Goal: Task Accomplishment & Management: Complete application form

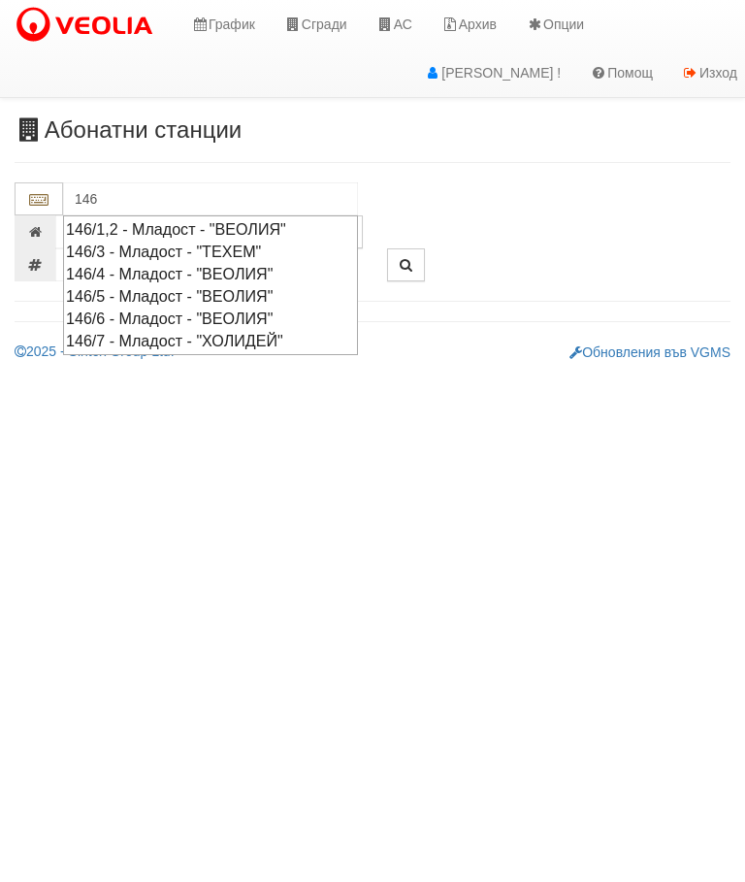
click at [207, 285] on div "146/5 - Младост - "ВЕОЛИЯ"" at bounding box center [210, 296] width 289 height 22
type input "146/5 - Младост - "ВЕОЛИЯ""
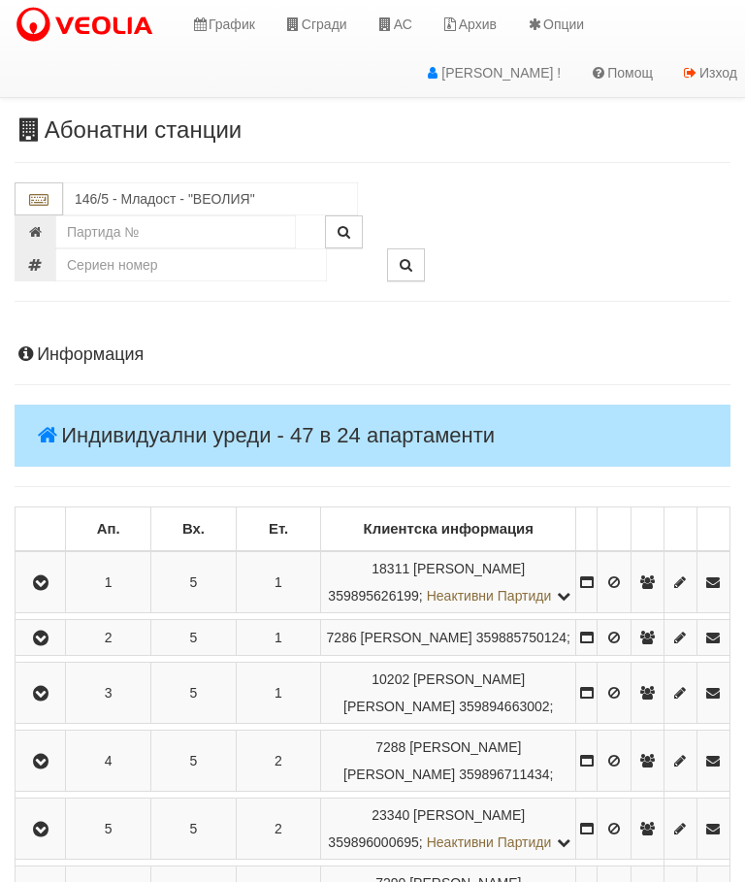
click at [47, 768] on icon "button" at bounding box center [40, 762] width 23 height 14
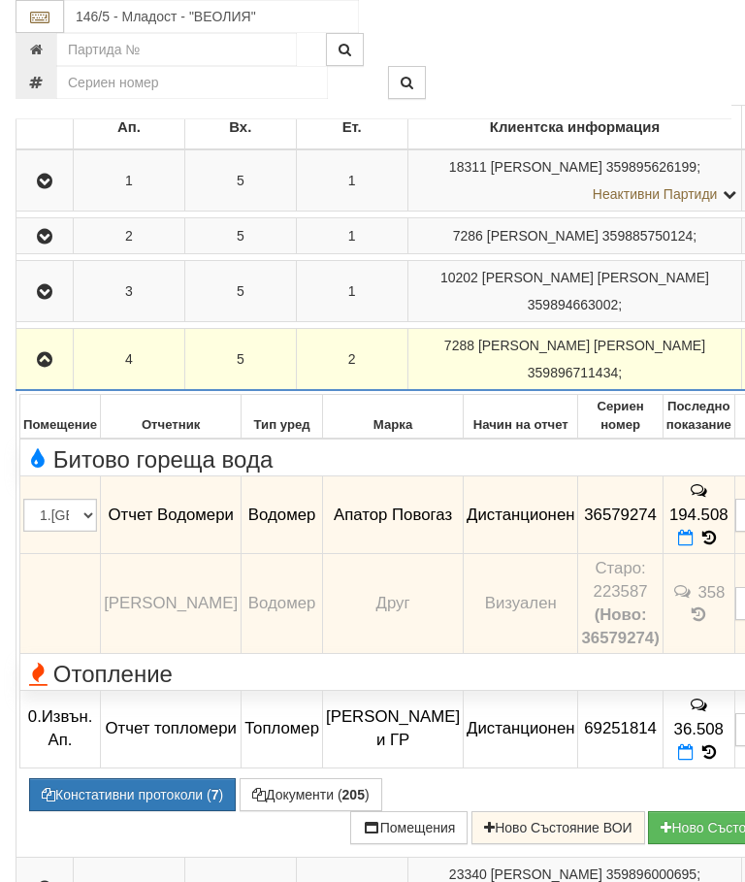
scroll to position [463, 0]
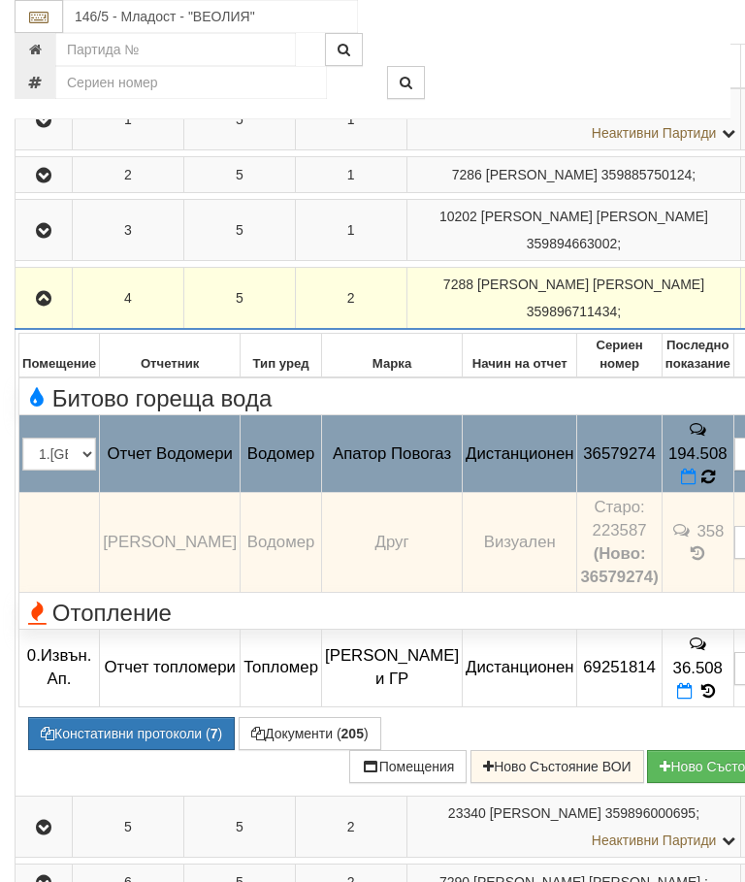
click at [700, 486] on icon at bounding box center [707, 477] width 15 height 17
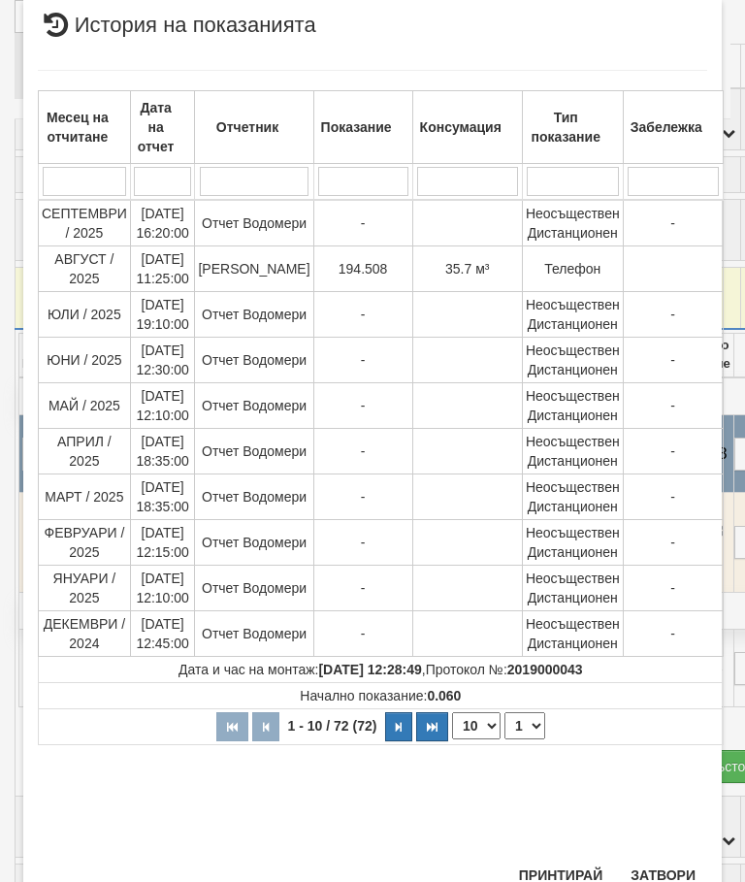
scroll to position [667, 0]
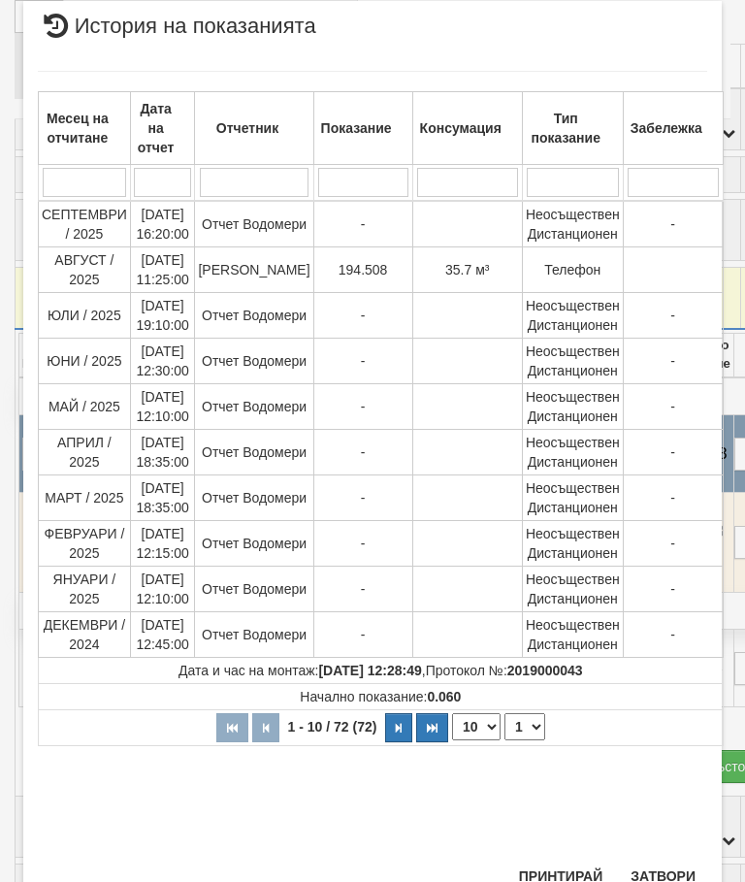
click at [659, 875] on button "Затвори" at bounding box center [663, 875] width 88 height 31
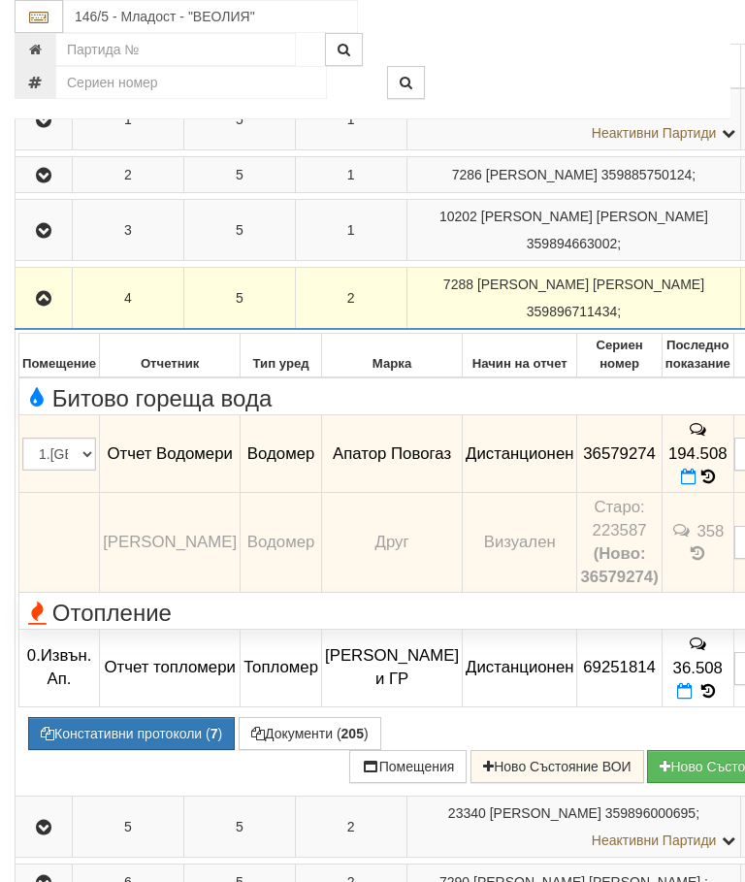
click at [38, 311] on button "button" at bounding box center [43, 297] width 50 height 29
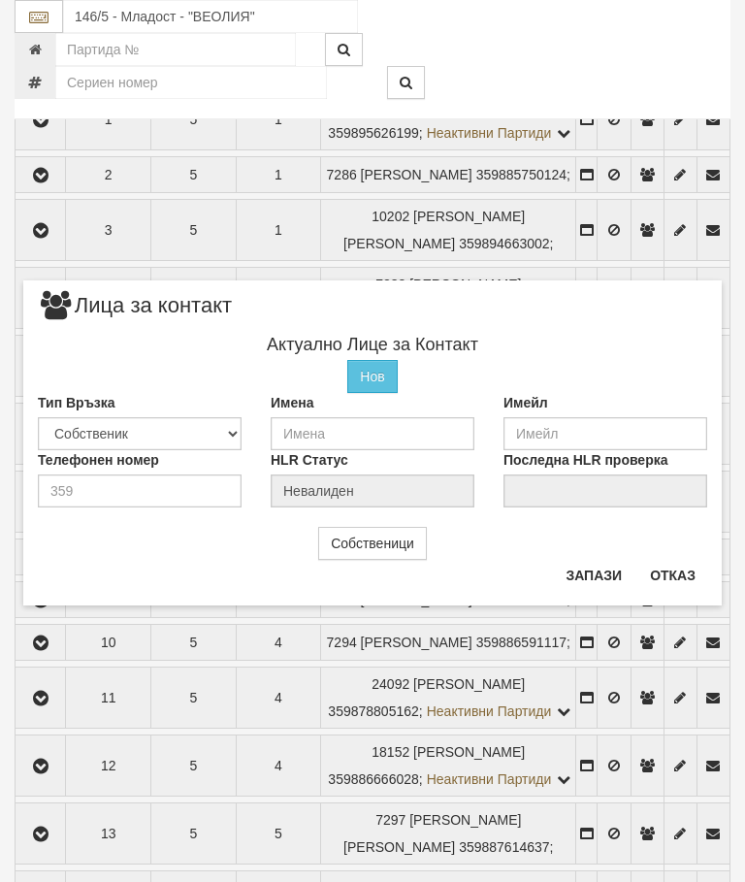
click at [680, 569] on button "Отказ" at bounding box center [672, 575] width 69 height 31
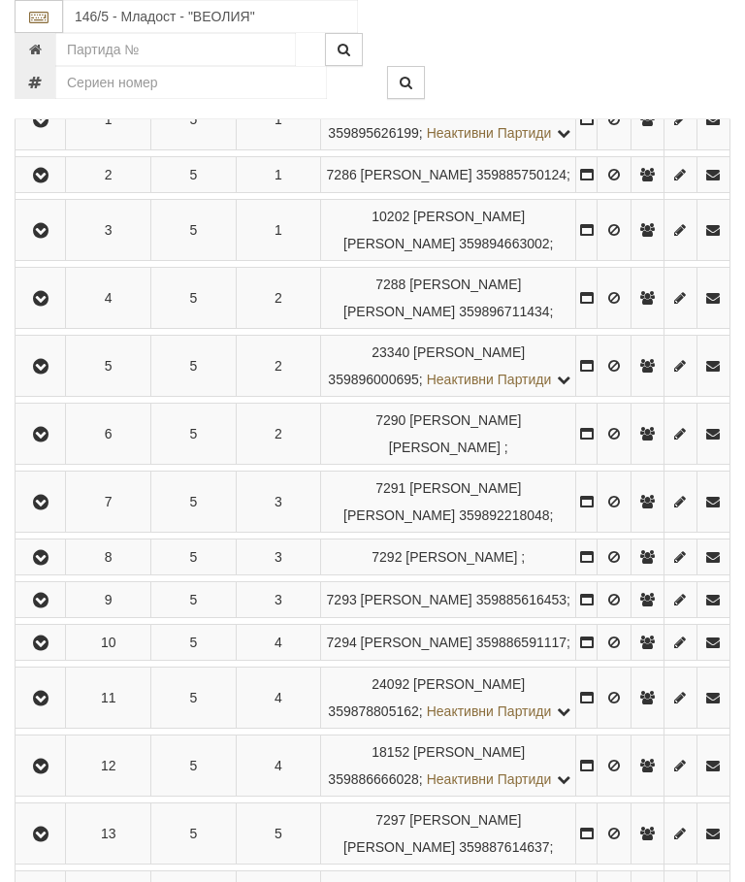
click at [46, 312] on button "button" at bounding box center [40, 297] width 44 height 29
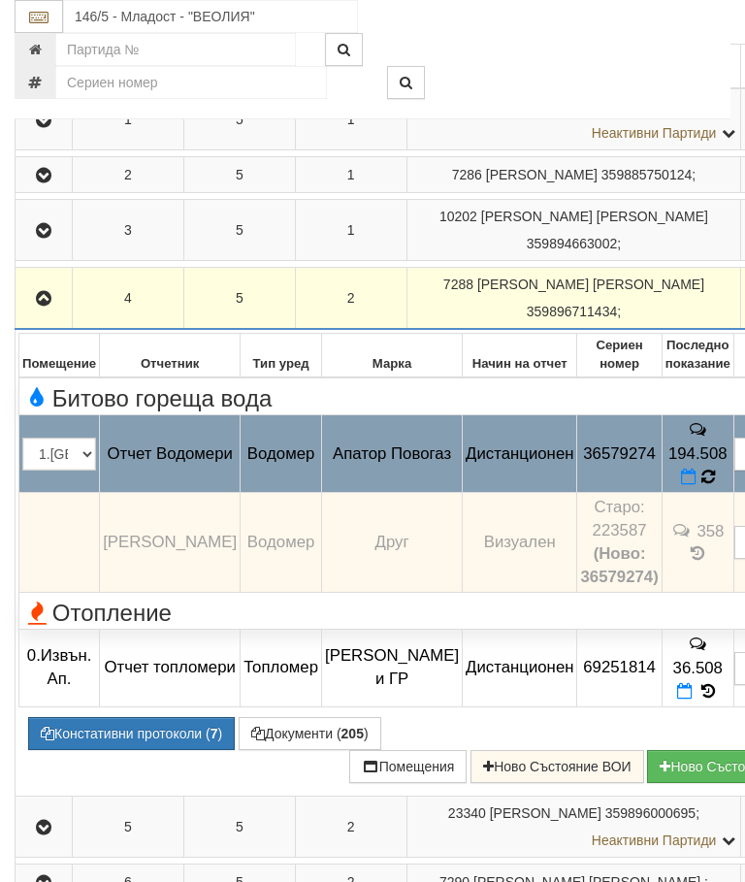
click at [701, 485] on icon at bounding box center [708, 477] width 14 height 16
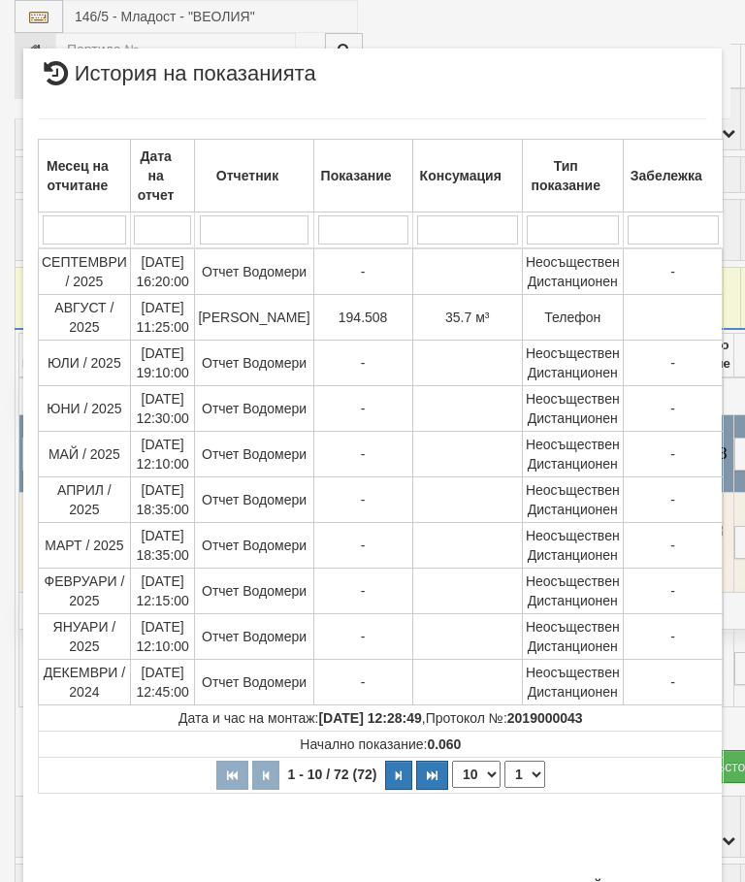
click at [662, 881] on button "Затвори" at bounding box center [663, 886] width 88 height 31
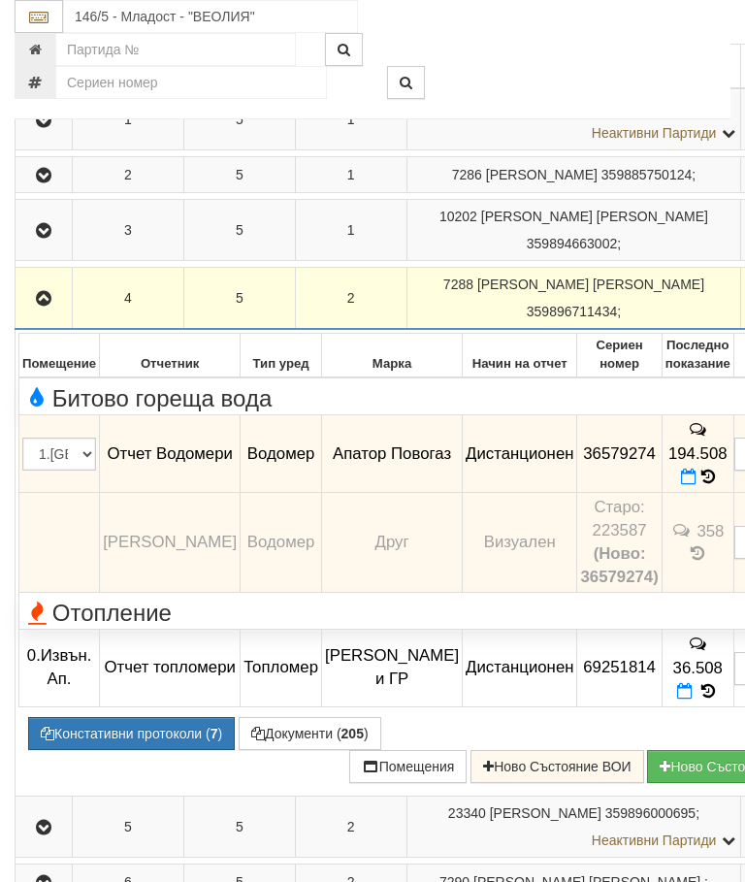
click at [39, 306] on icon "button" at bounding box center [43, 299] width 23 height 14
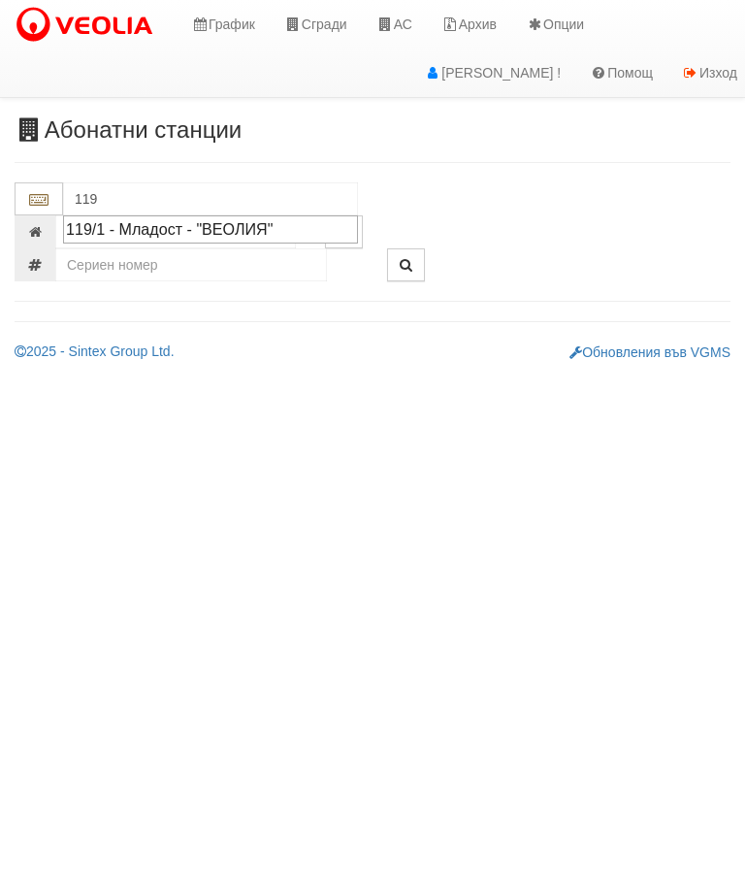
click at [257, 228] on div "119/1 - Младост - "ВЕОЛИЯ"" at bounding box center [210, 229] width 289 height 22
type input "119/1 - Младост - "ВЕОЛИЯ""
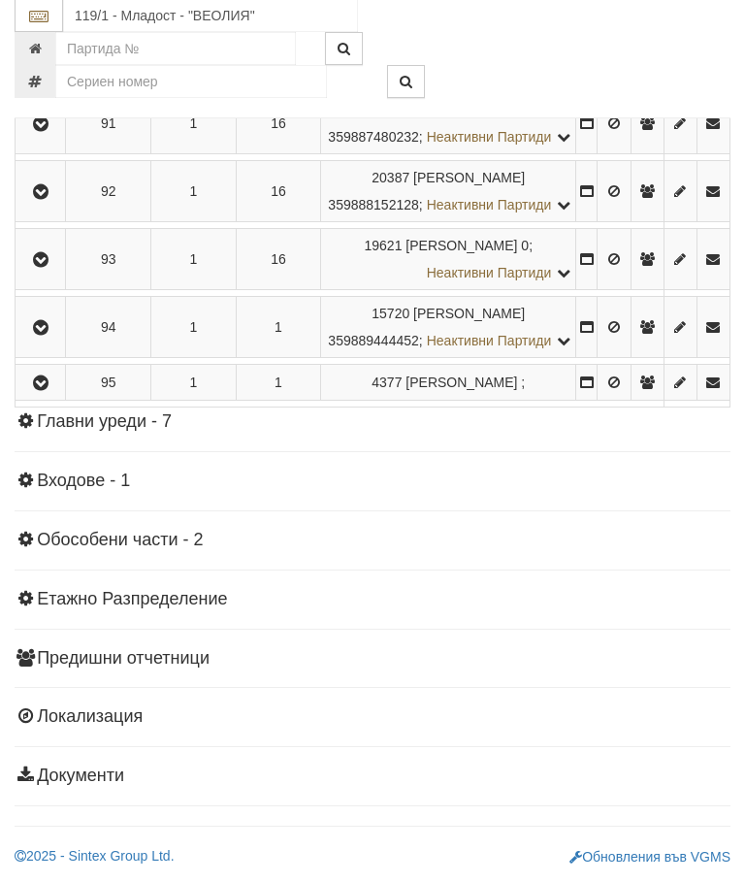
scroll to position [7427, 0]
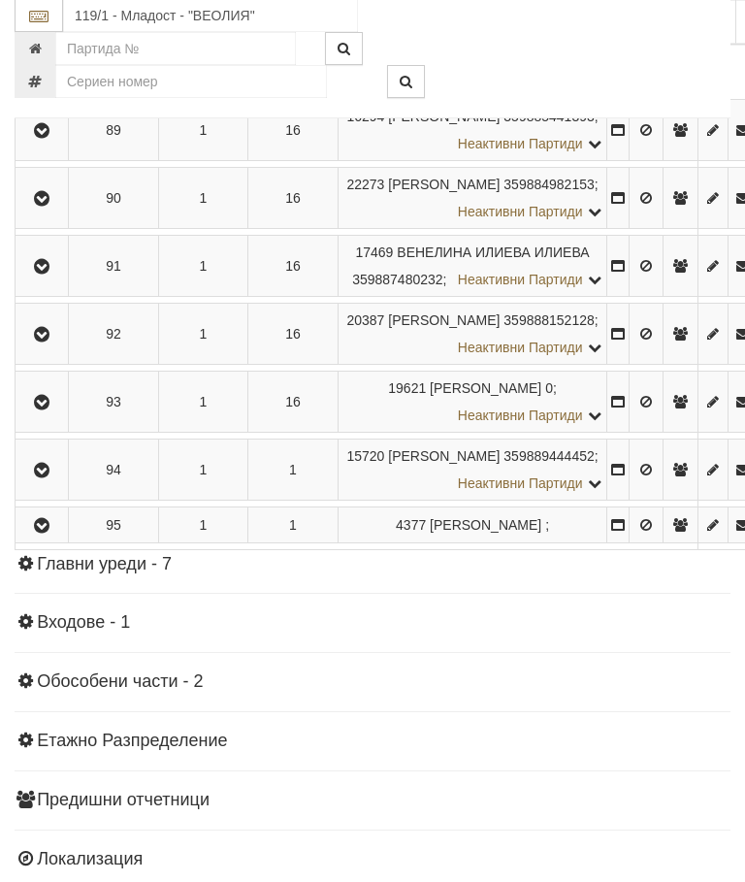
scroll to position [6093, 0]
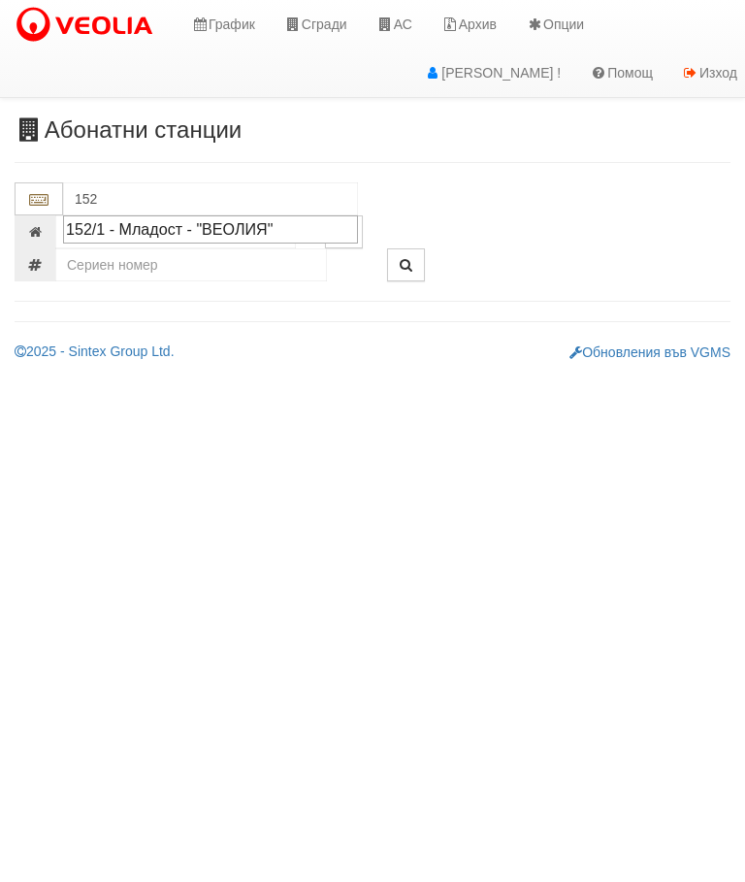
click at [257, 235] on div "152/1 - Младост - "ВЕОЛИЯ"" at bounding box center [210, 229] width 289 height 22
type input "152/1 - Младост - "ВЕОЛИЯ""
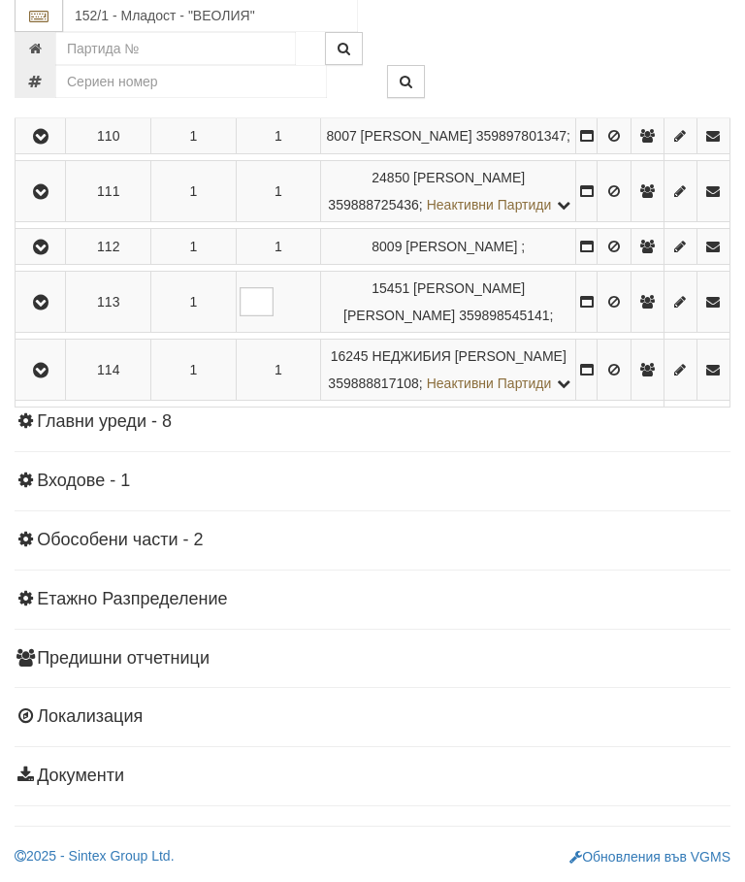
scroll to position [6874, 0]
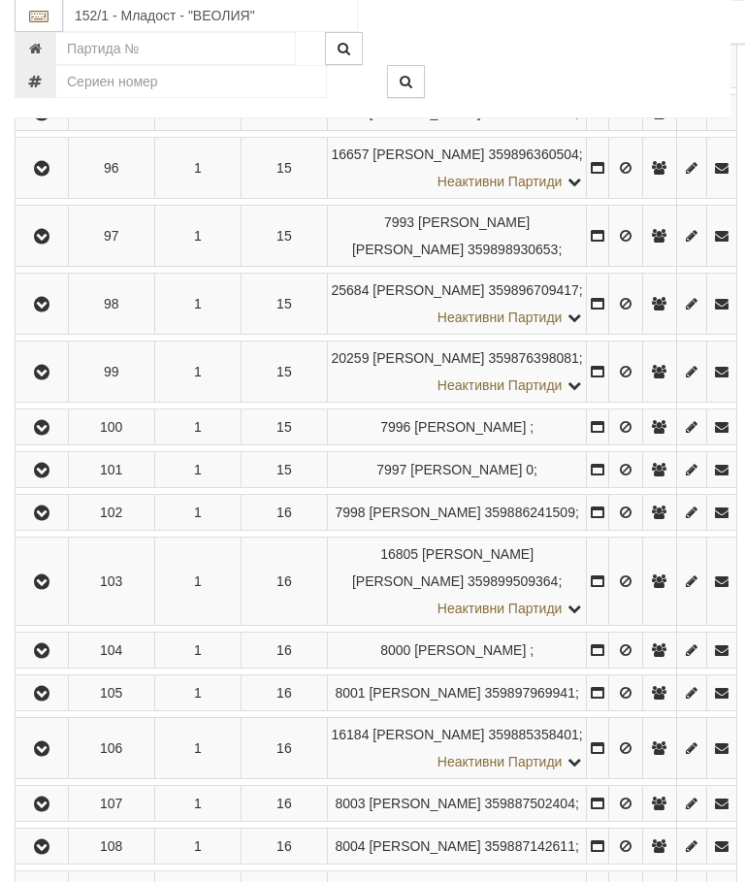
scroll to position [6392, 0]
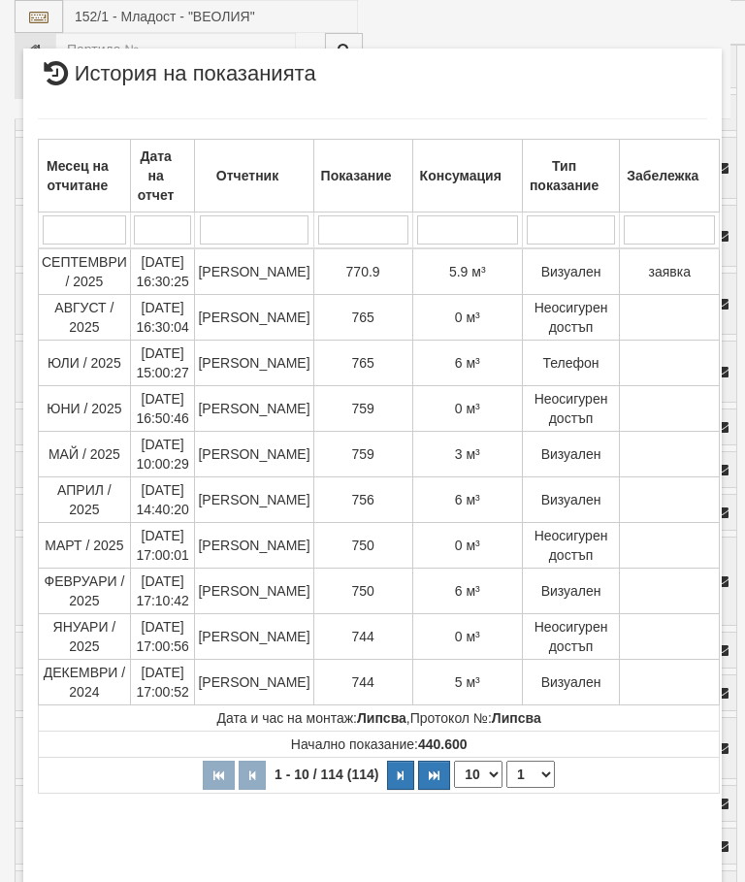
select select "10"
select select "1"
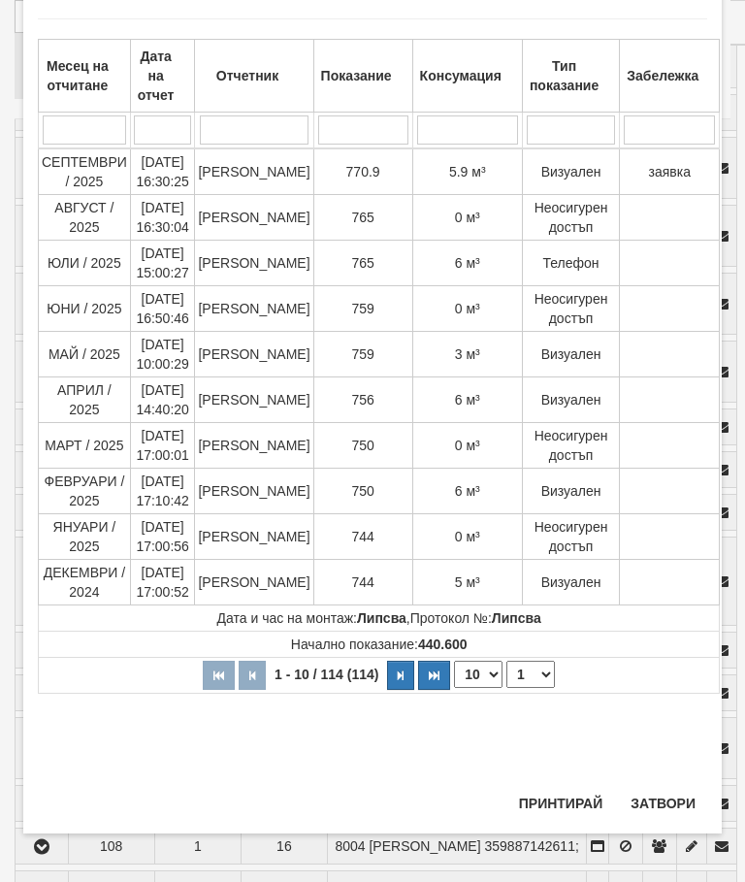
scroll to position [1568, 0]
click at [662, 797] on button "Затвори" at bounding box center [663, 803] width 88 height 31
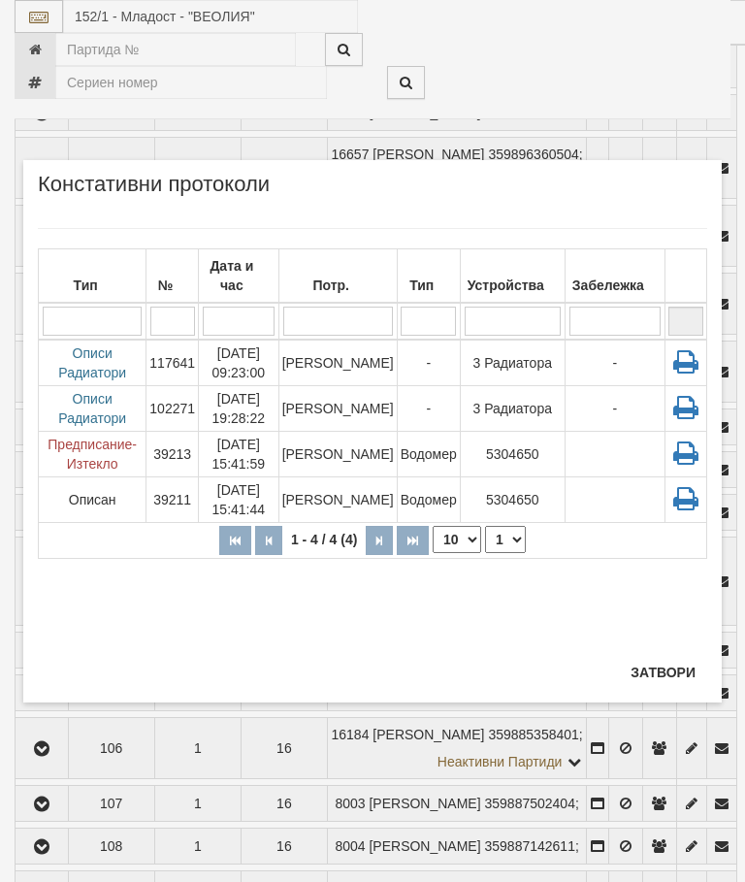
click at [665, 660] on button "Затвори" at bounding box center [663, 672] width 88 height 31
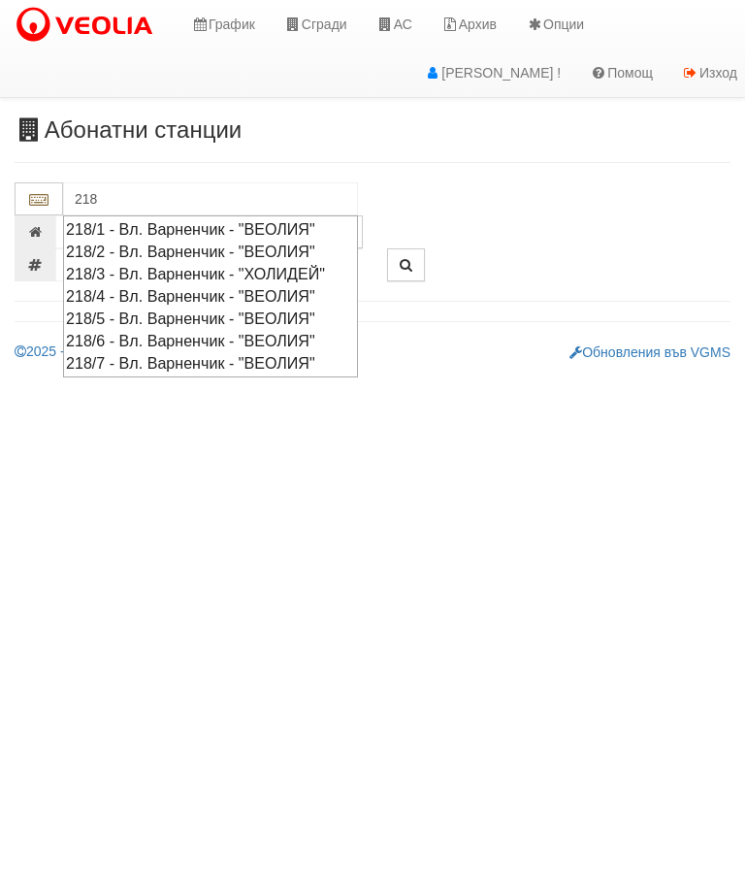
click at [279, 307] on div "218/4 - Вл. Варненчик - "ВЕОЛИЯ"" at bounding box center [210, 296] width 289 height 22
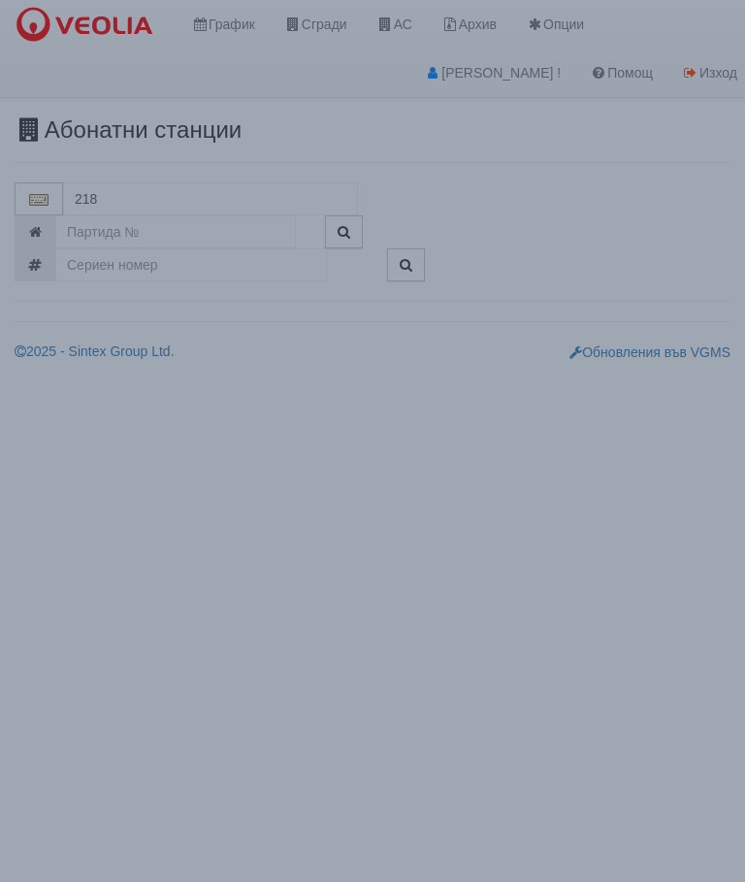
type input "218/4 - Вл. Варненчик - "ВЕОЛИЯ""
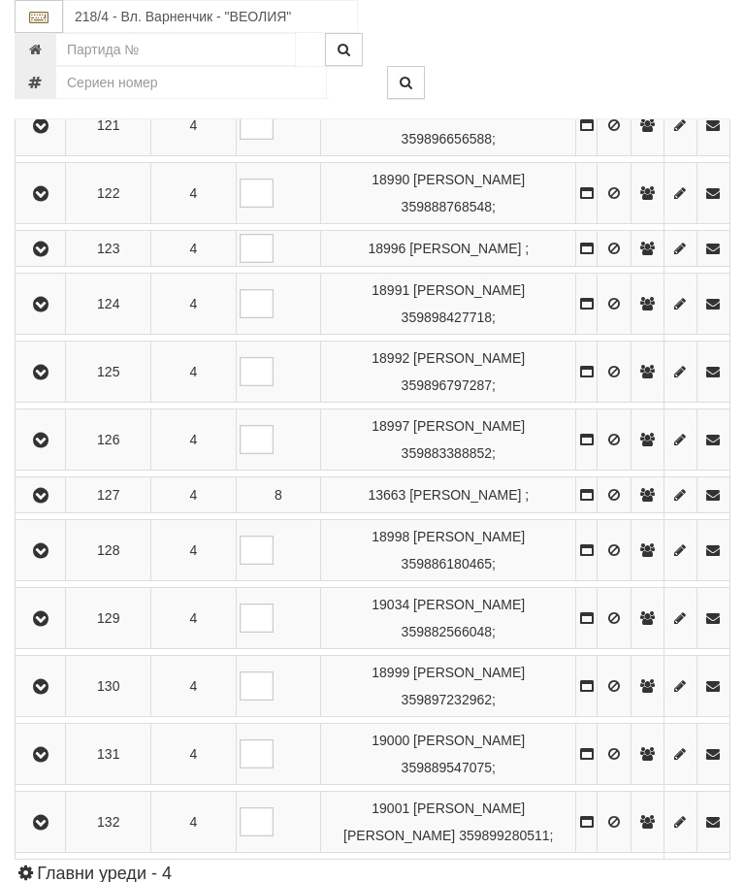
scroll to position [2120, 0]
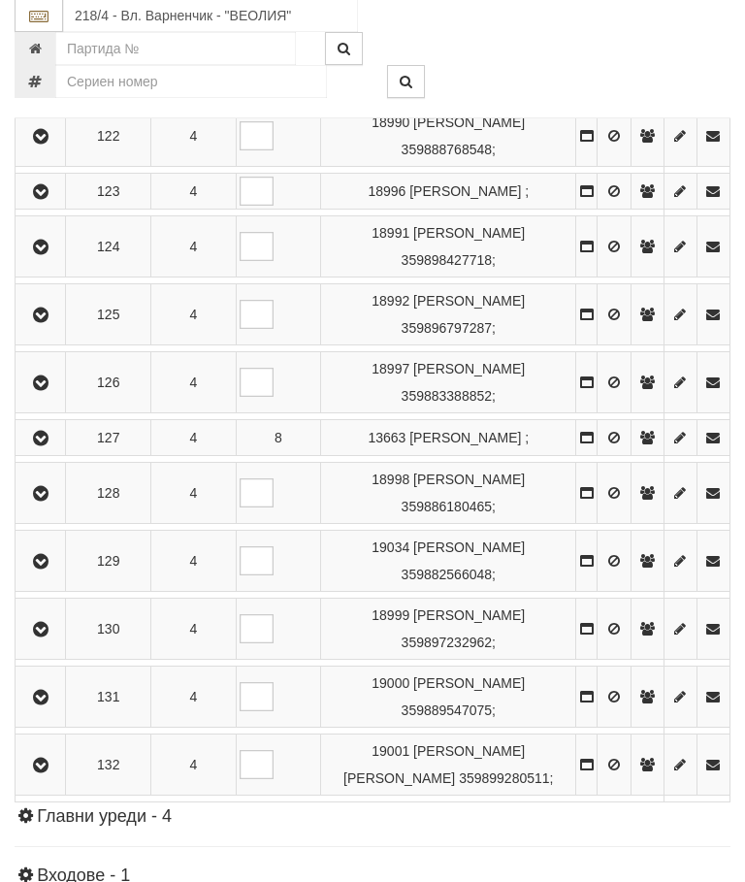
click at [45, 508] on button "button" at bounding box center [40, 493] width 44 height 29
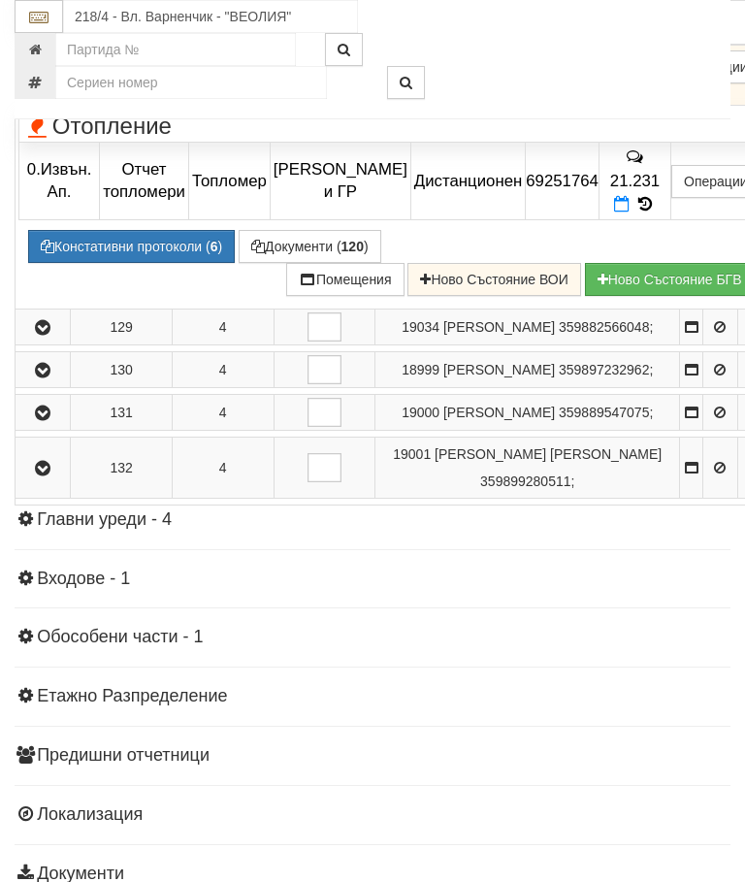
click at [630, 98] on icon at bounding box center [622, 89] width 16 height 16
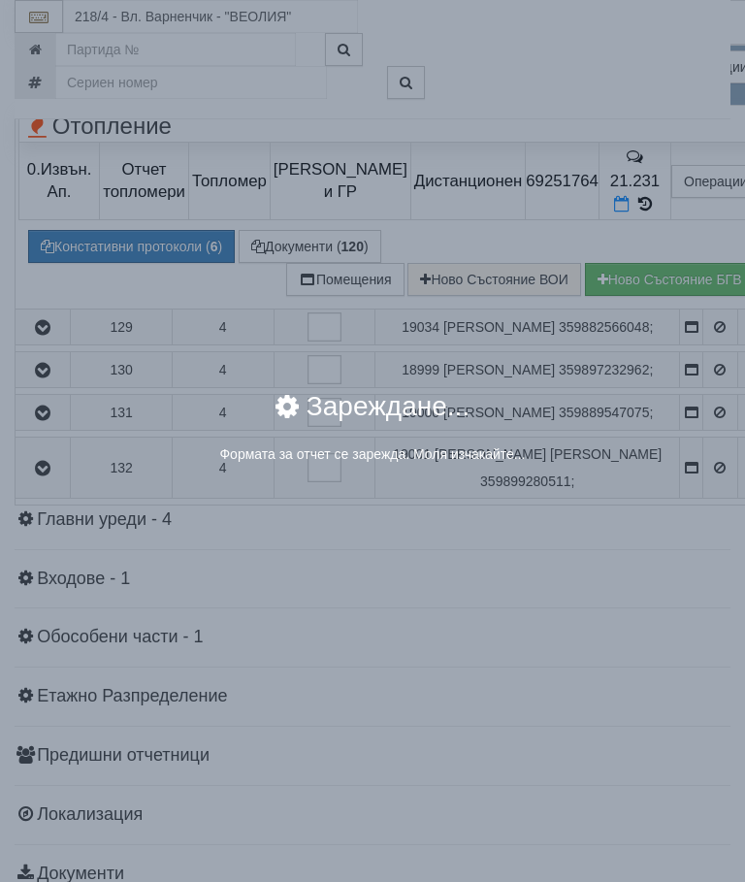
select select "8ac75930-9bfd-e511-80be-8d5a1dced85a"
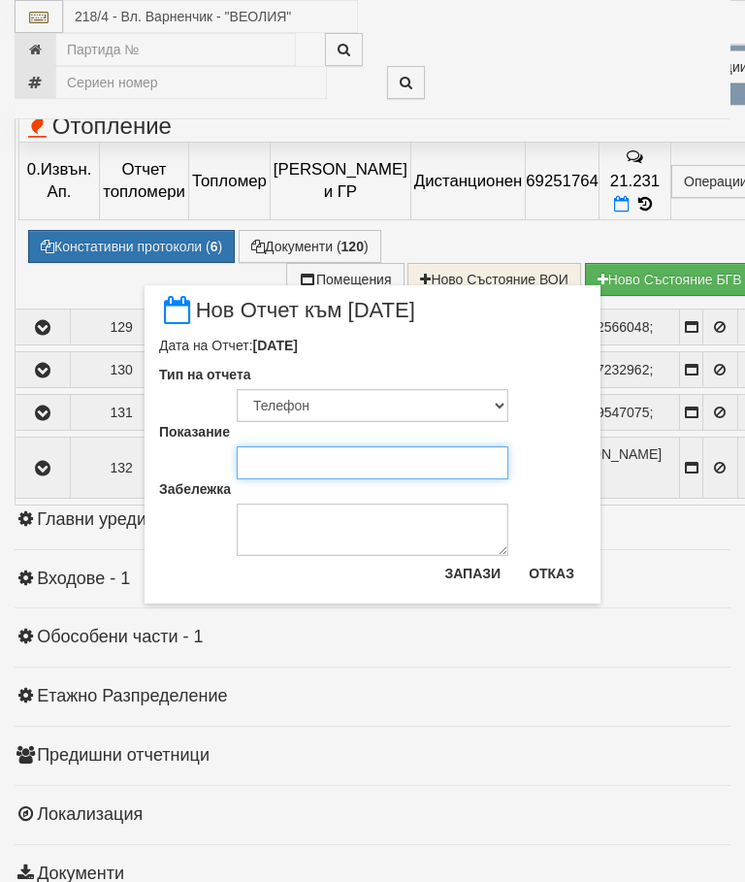
click at [312, 456] on input "Показание" at bounding box center [373, 462] width 272 height 33
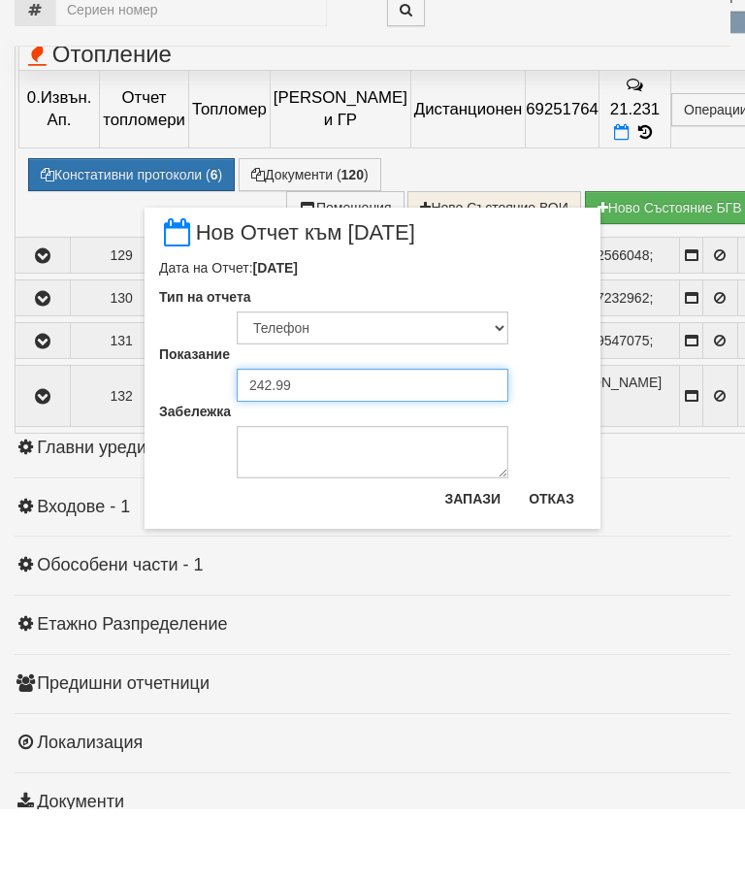
type input "242.993"
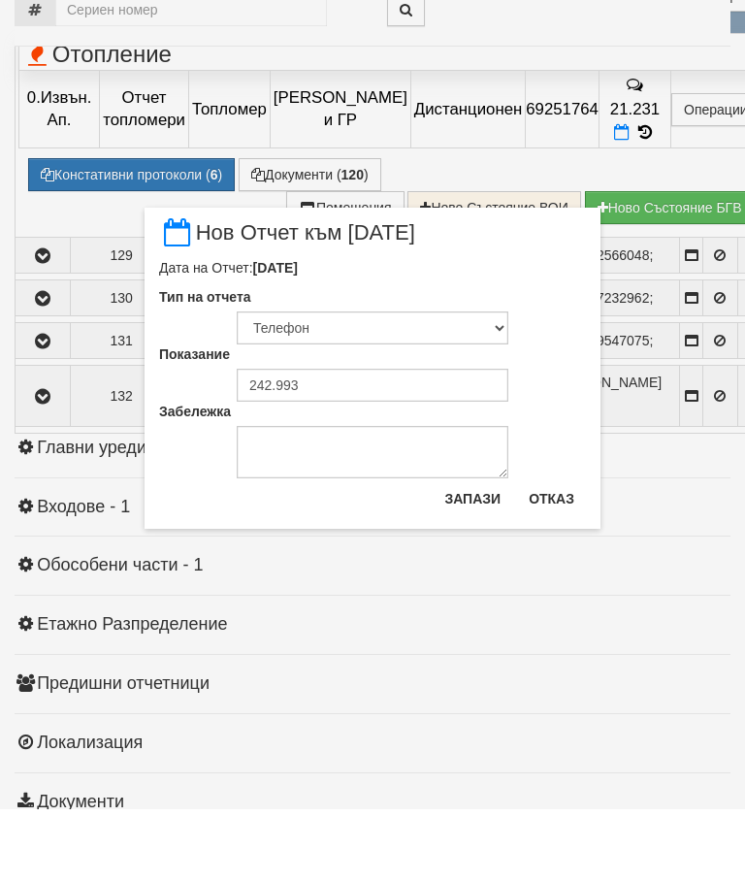
click at [471, 556] on button "Запази" at bounding box center [473, 571] width 80 height 31
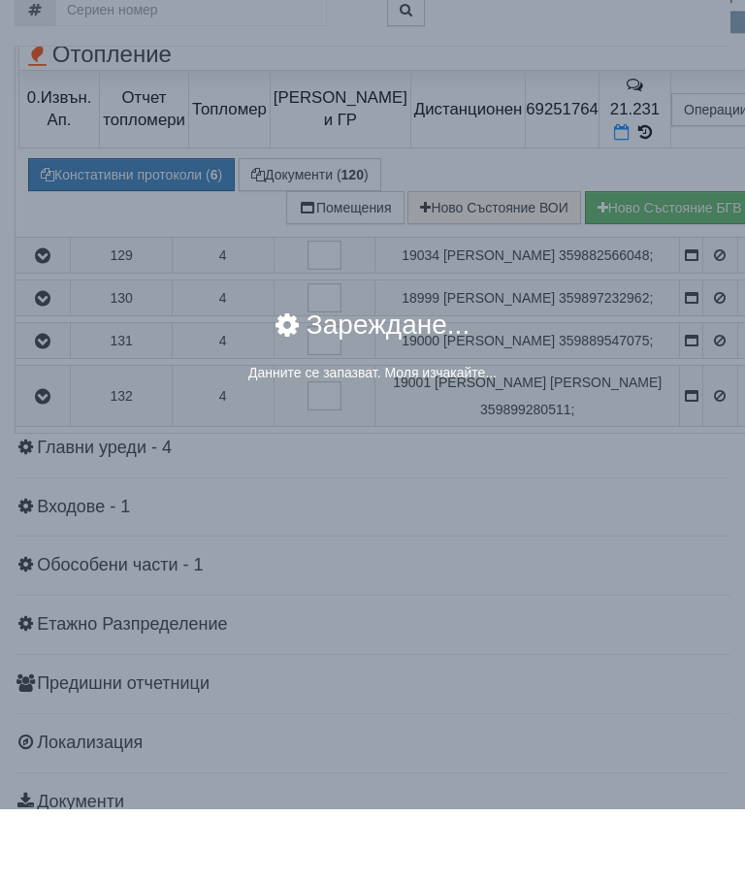
scroll to position [2193, 0]
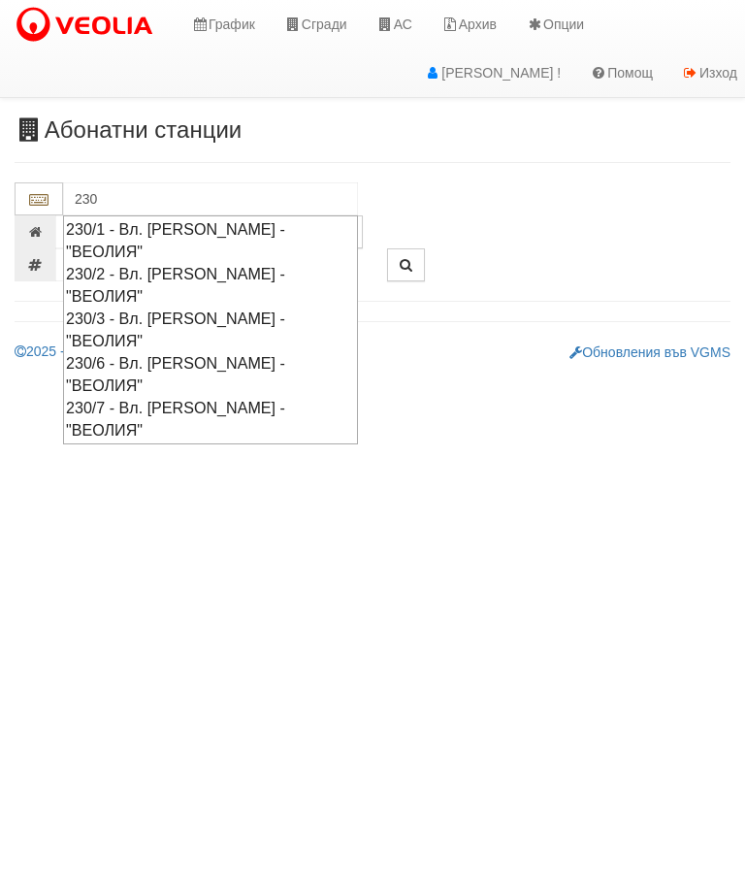
click at [271, 263] on div "230/2 - Вл. [PERSON_NAME] - "ВЕОЛИЯ"" at bounding box center [210, 285] width 289 height 45
type input "230/2 - Вл. [PERSON_NAME] - "ВЕОЛИЯ""
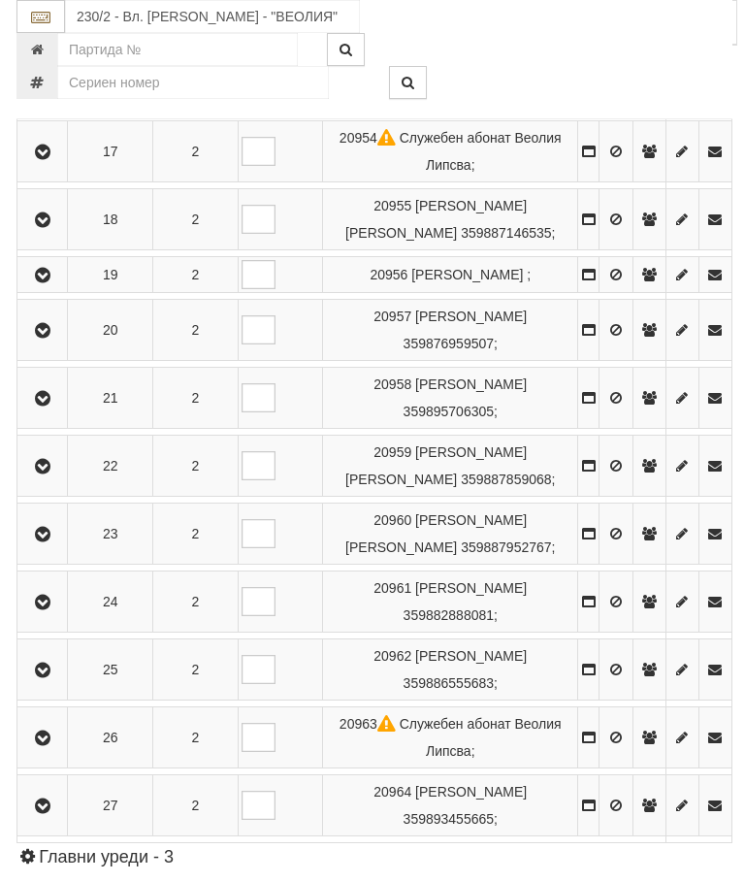
scroll to position [1529, 0]
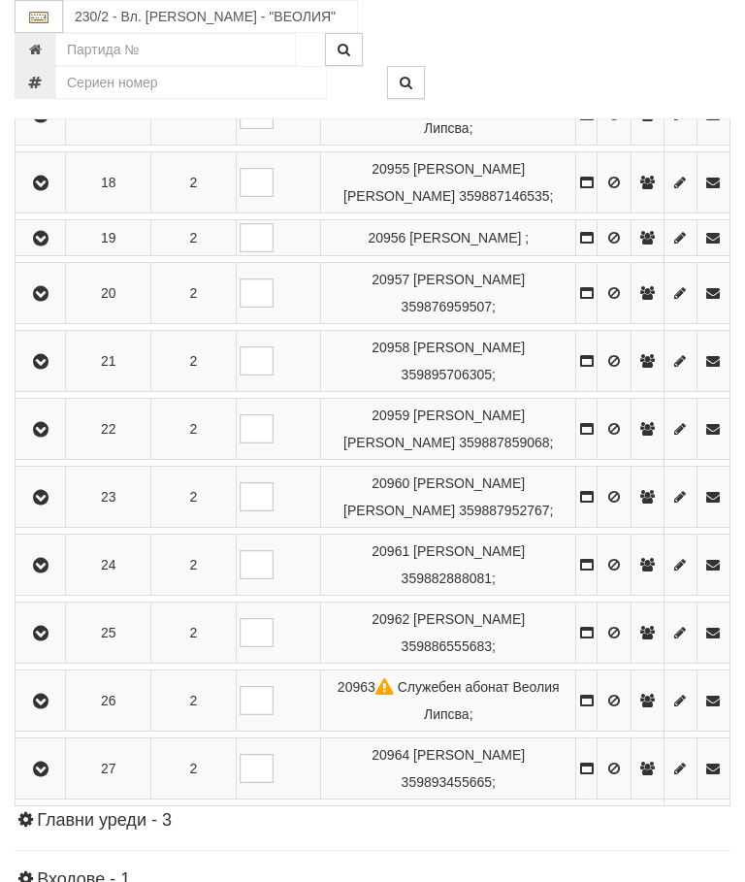
click at [48, 572] on icon "button" at bounding box center [40, 566] width 23 height 14
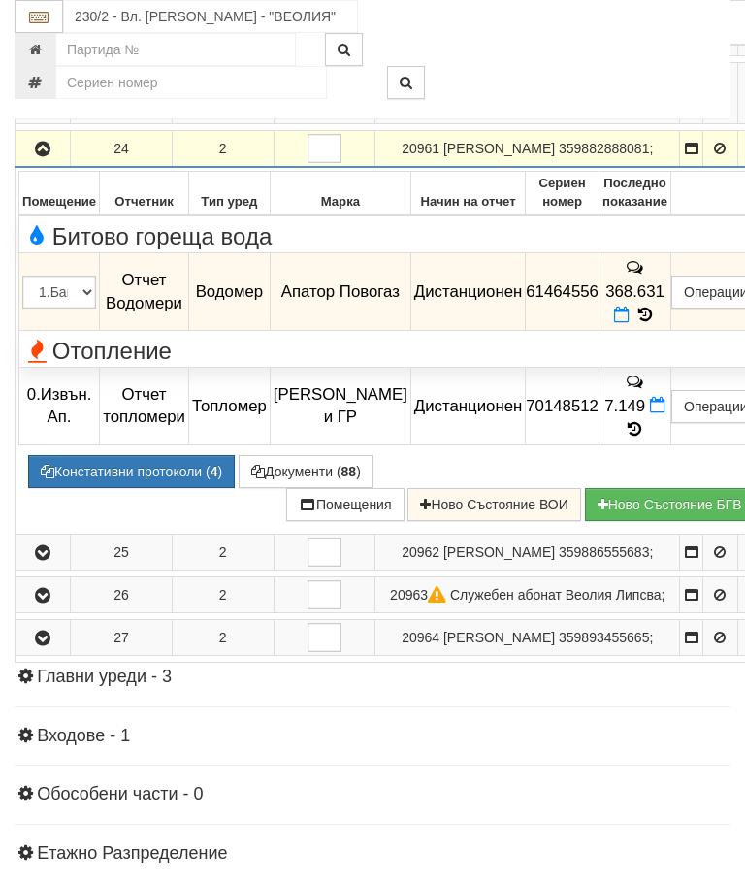
click at [634, 324] on span at bounding box center [624, 315] width 20 height 18
click at [630, 323] on icon at bounding box center [622, 315] width 16 height 16
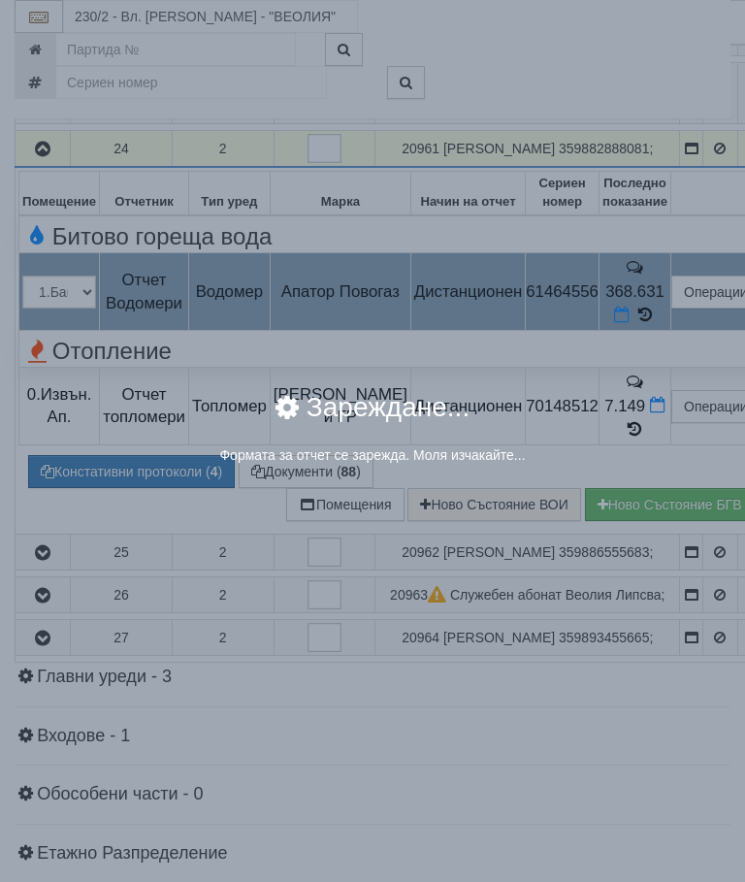
select select "8ac75930-9bfd-e511-80be-8d5a1dced85a"
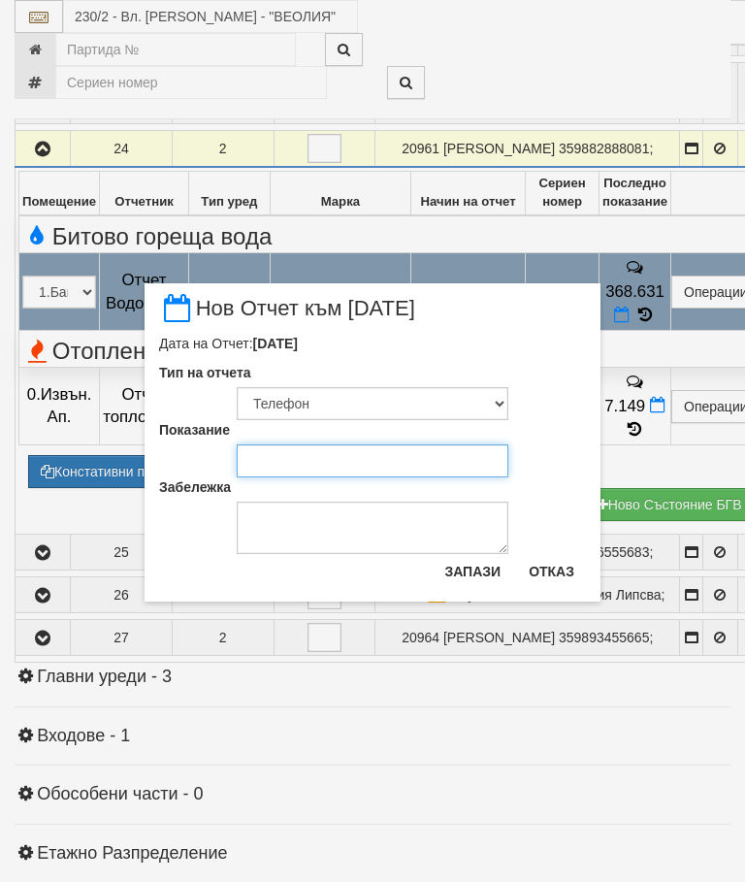
click at [292, 460] on input "Показание" at bounding box center [373, 460] width 272 height 33
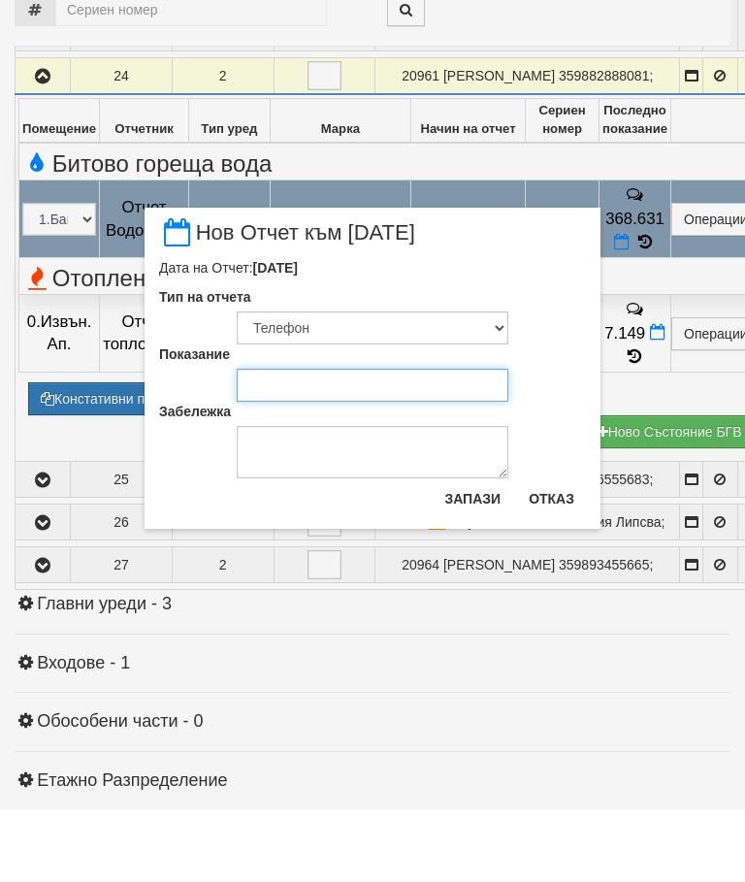
type input "370.3"
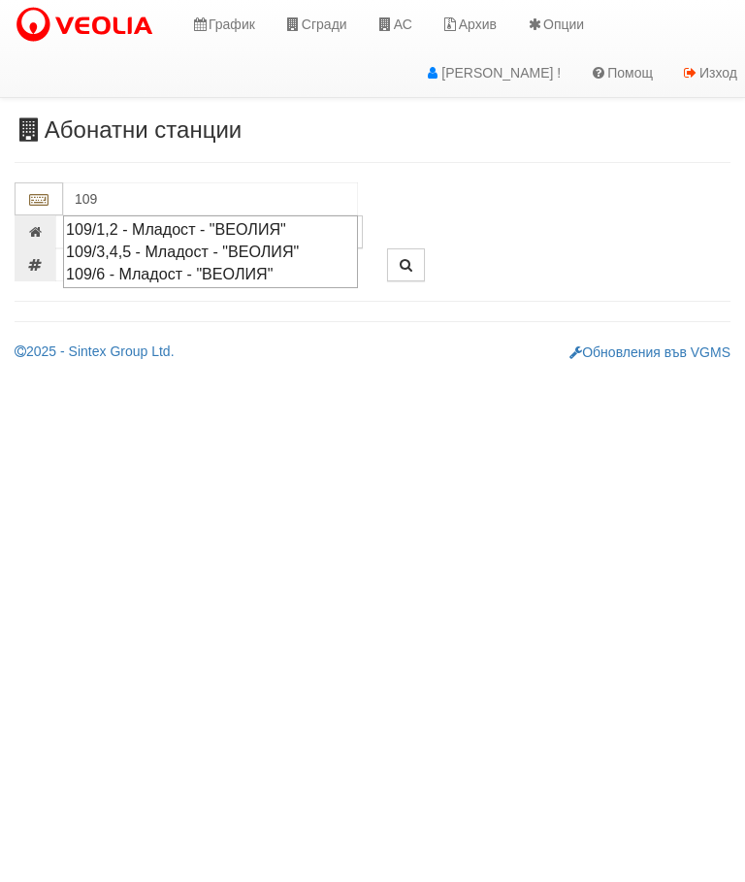
click at [311, 238] on div "109/1,2 - Младост - "ВЕОЛИЯ"" at bounding box center [210, 229] width 289 height 22
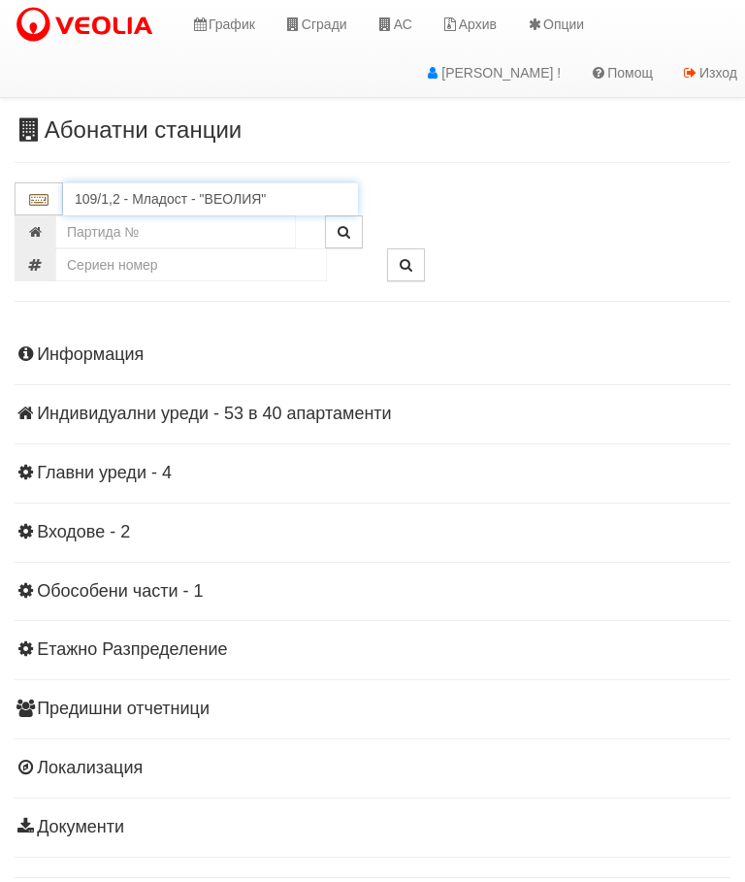
click at [235, 187] on input "109/1,2 - Младост - "ВЕОЛИЯ"" at bounding box center [210, 198] width 295 height 33
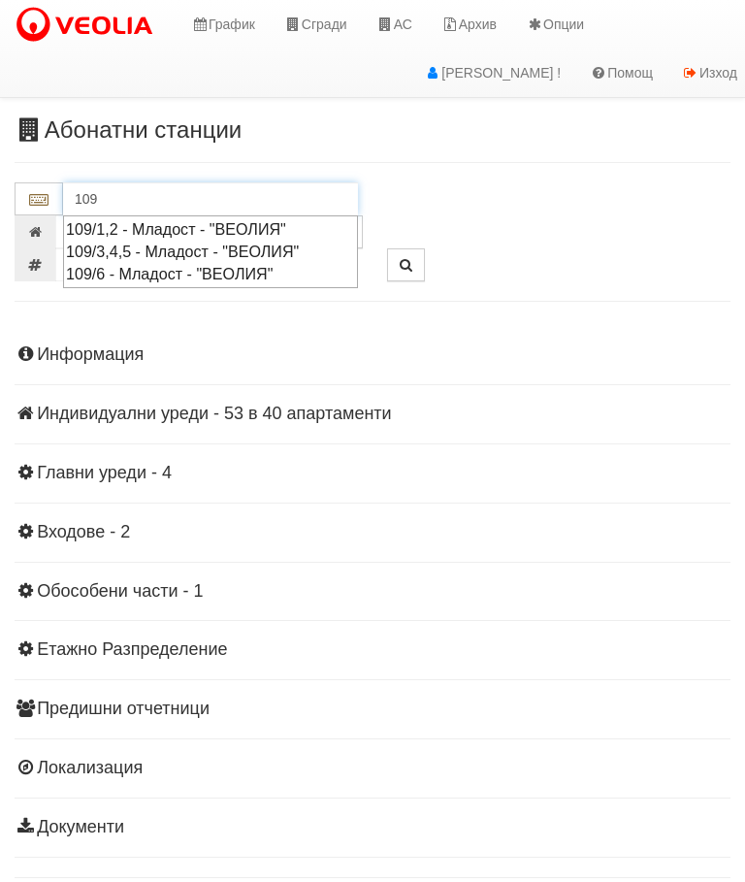
click at [307, 242] on div "109/3,4,5 - Младост - "ВЕОЛИЯ"" at bounding box center [210, 252] width 289 height 22
type input "109/3,4,5 - Младост - "ВЕОЛИЯ""
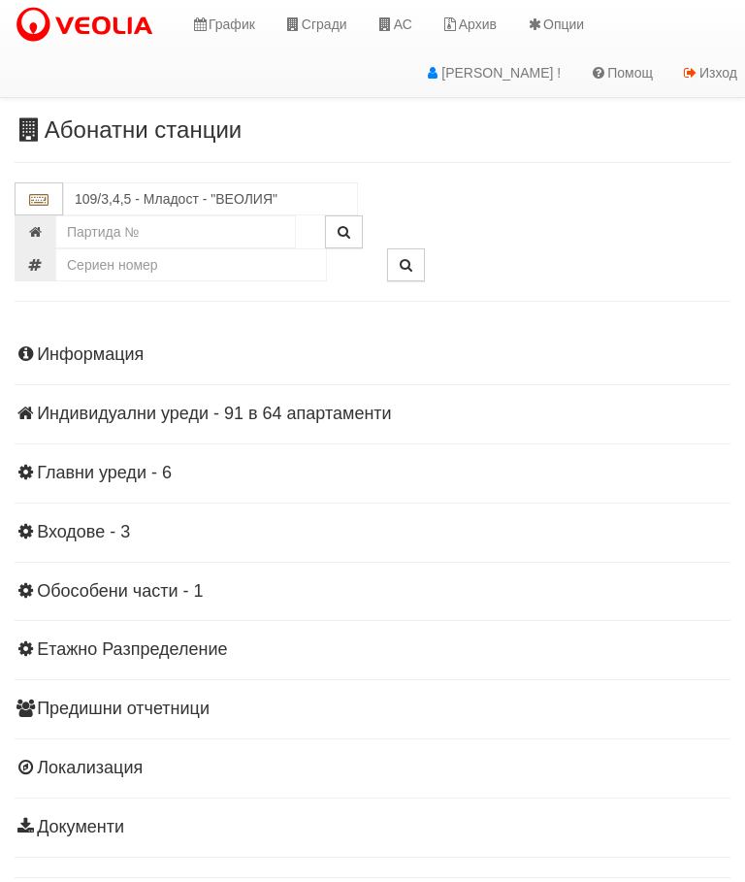
scroll to position [43, 0]
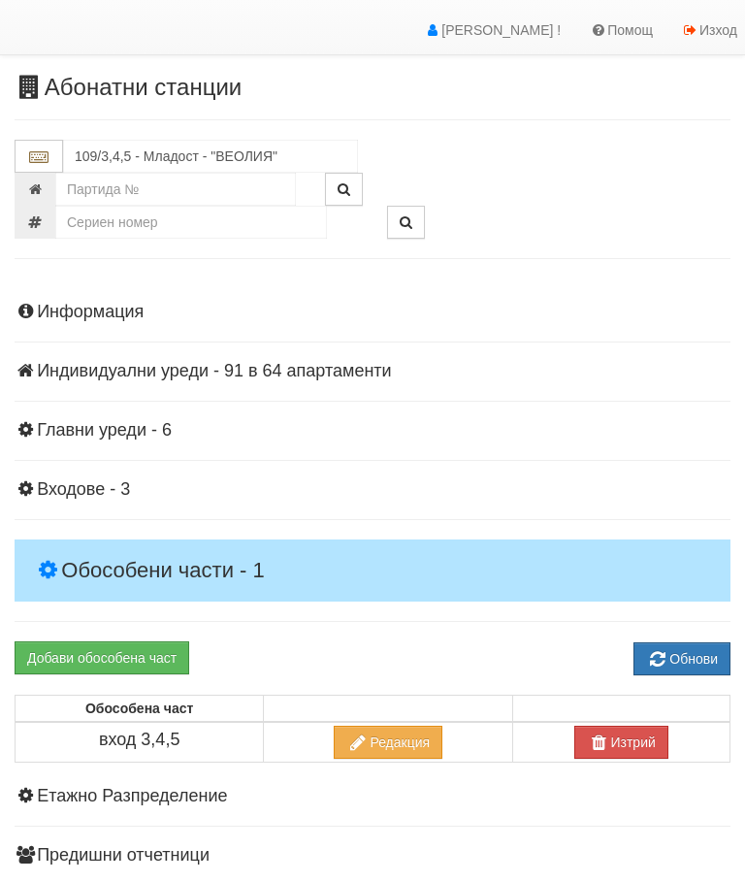
click at [261, 362] on h4 "Индивидуални уреди - 91 в 64 апартаменти" at bounding box center [373, 371] width 716 height 19
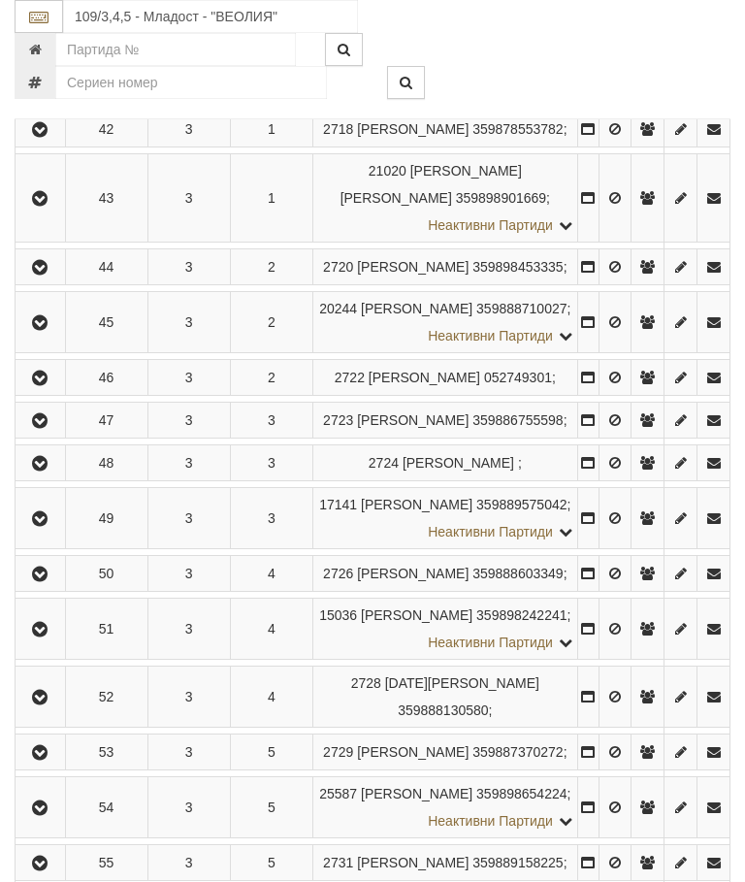
scroll to position [699, 0]
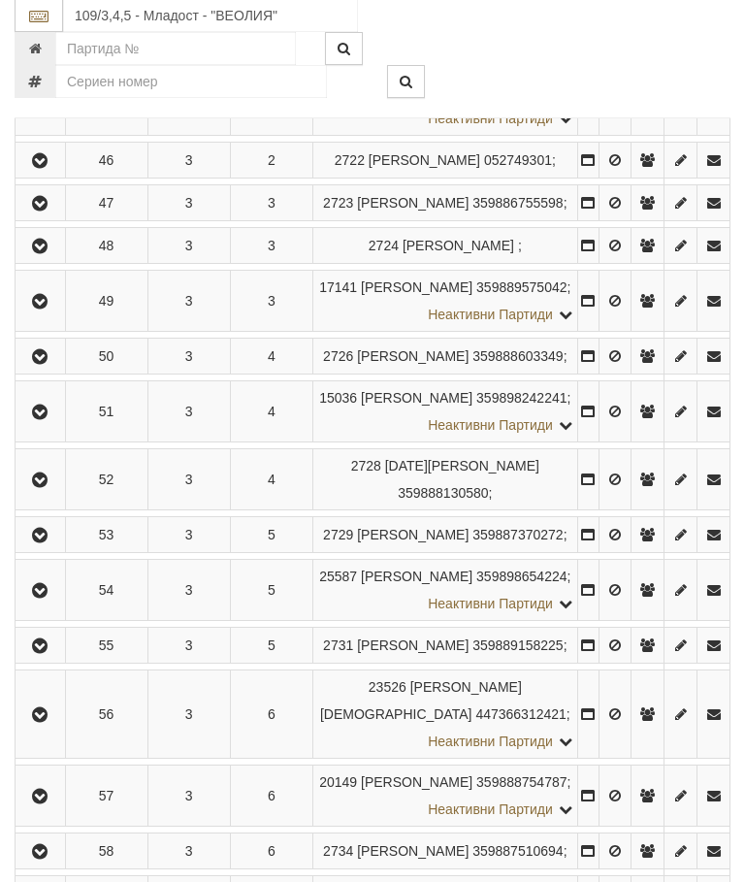
click at [55, 316] on button "button" at bounding box center [40, 301] width 44 height 29
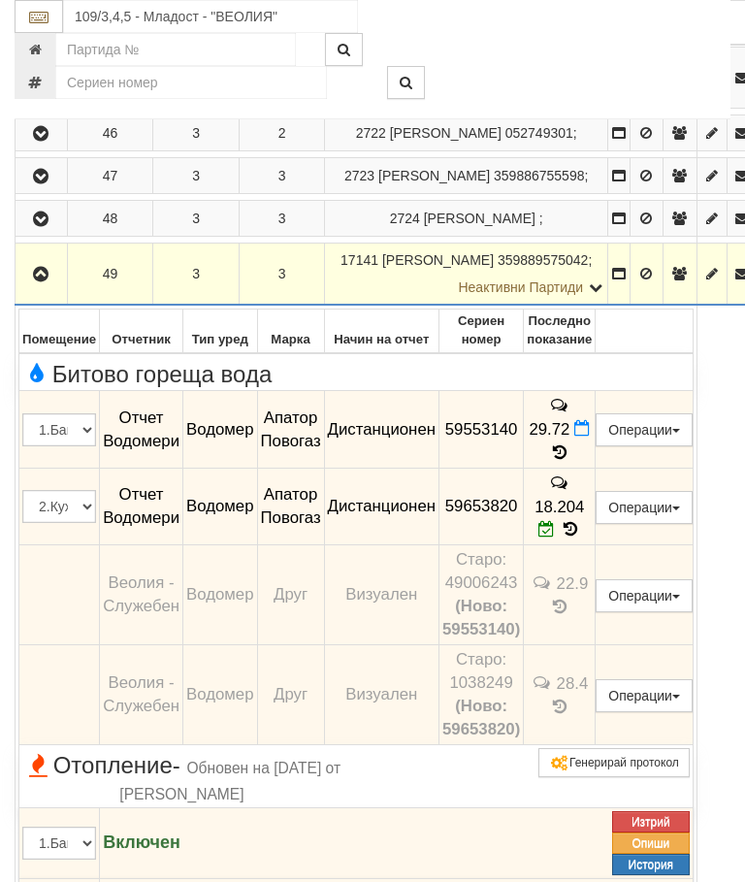
click at [590, 437] on icon at bounding box center [582, 428] width 16 height 16
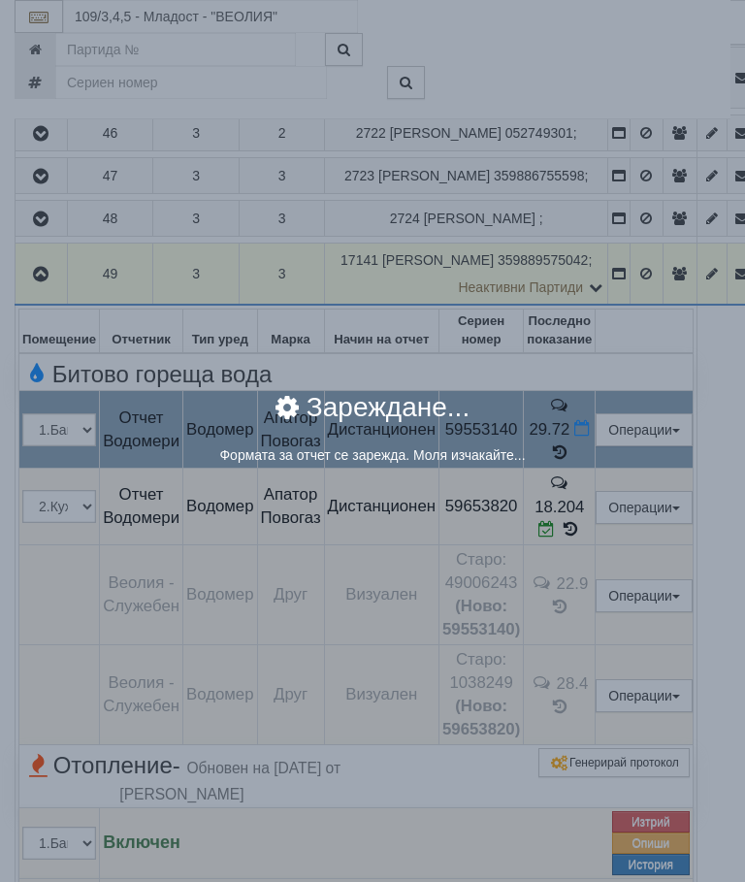
select select "8ac75930-9bfd-e511-80be-8d5a1dced85a"
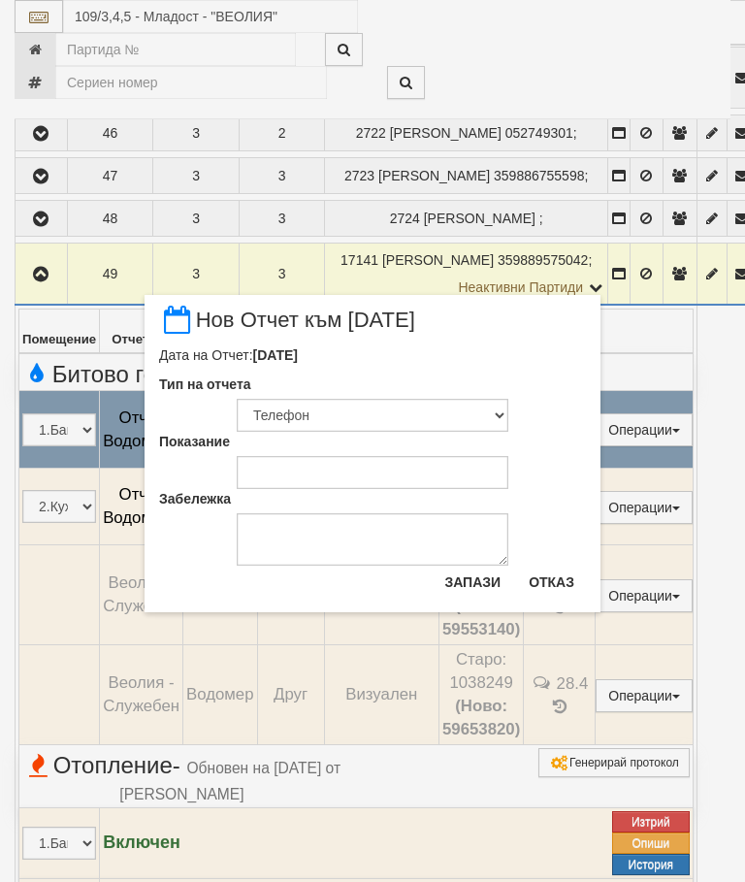
click at [557, 574] on button "Отказ" at bounding box center [551, 581] width 69 height 31
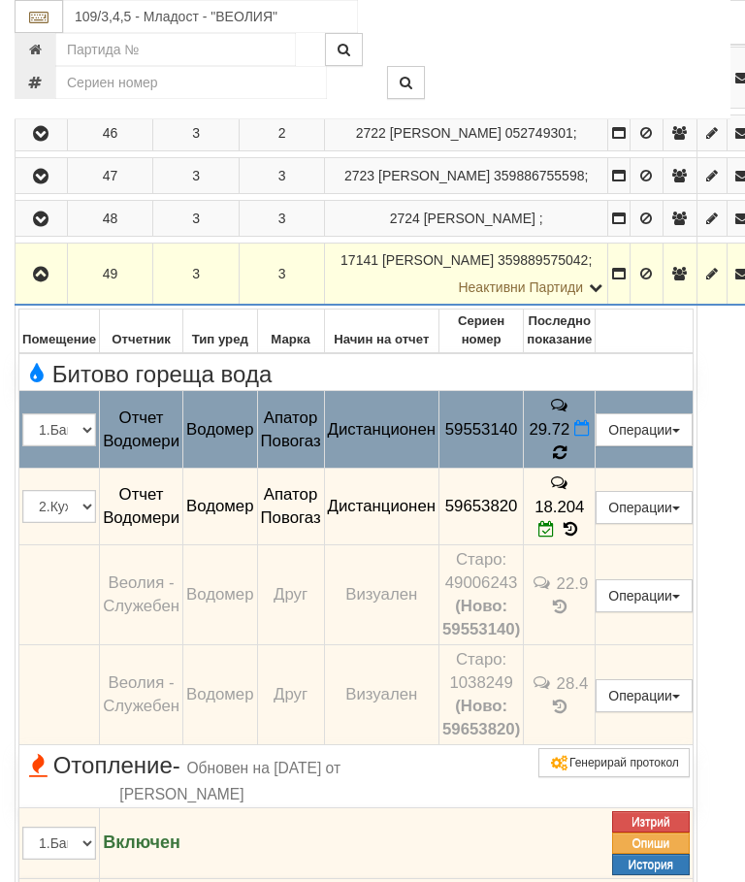
click at [596, 469] on td "29.72" at bounding box center [560, 430] width 72 height 78
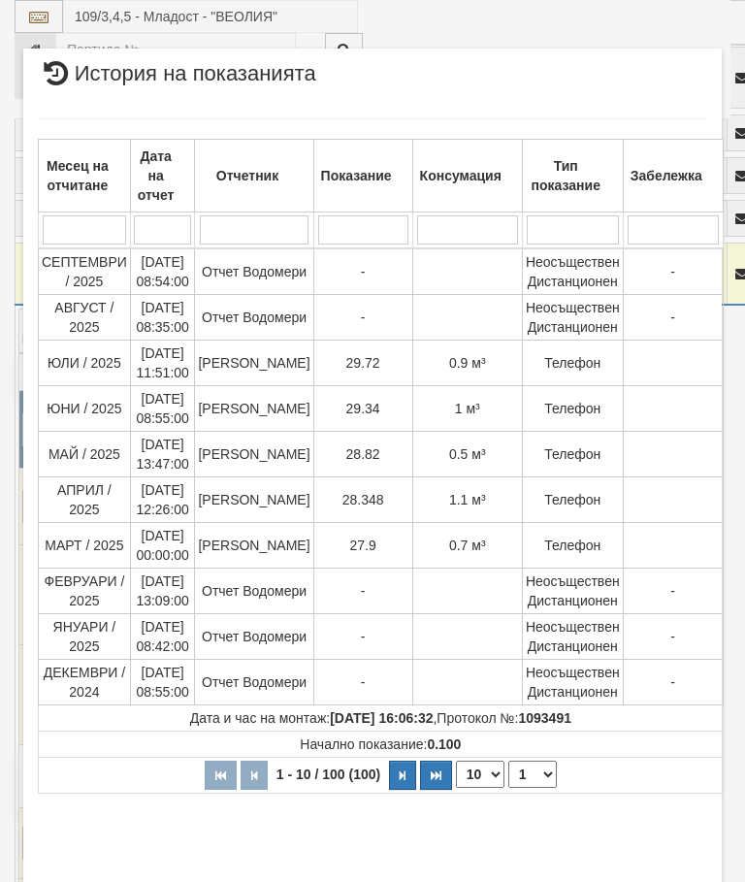
select select "10"
select select "1"
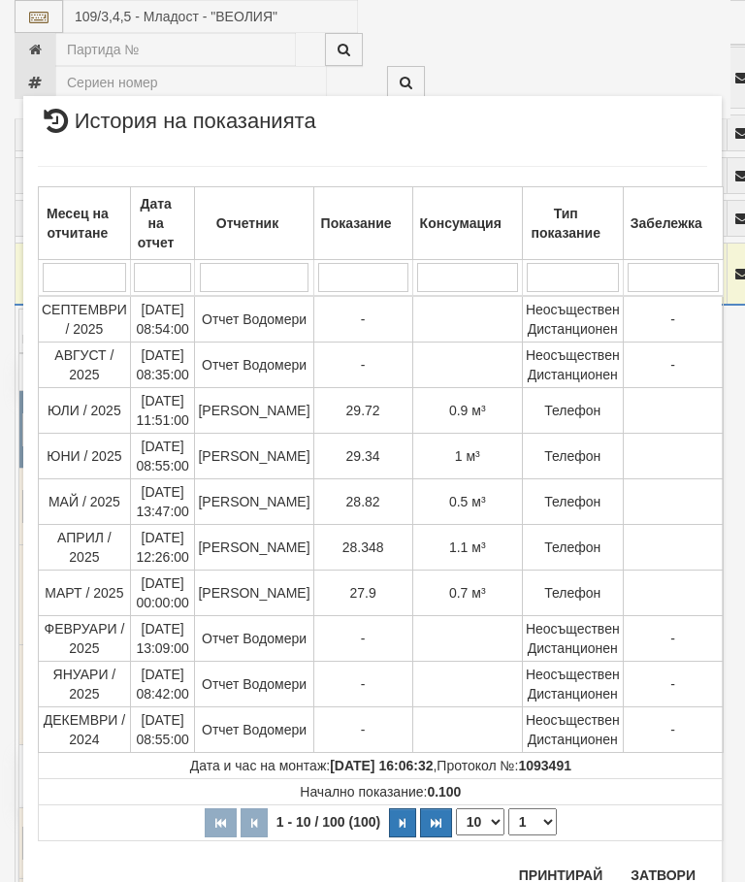
scroll to position [2240, 0]
click at [666, 871] on button "Затвори" at bounding box center [663, 875] width 88 height 31
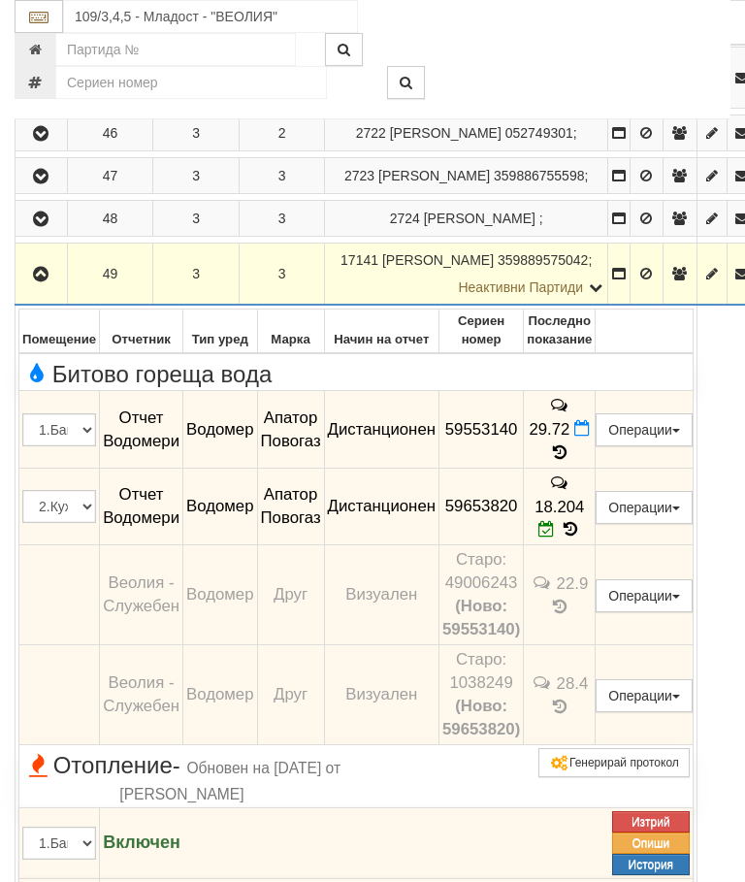
click at [590, 437] on icon at bounding box center [582, 428] width 16 height 16
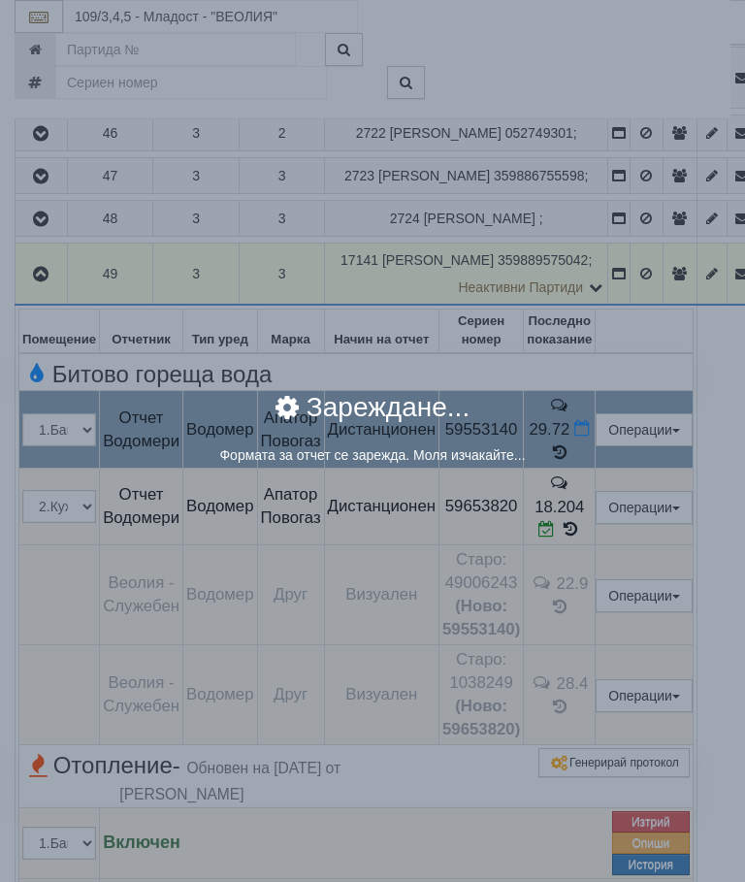
select select "8ac75930-9bfd-e511-80be-8d5a1dced85a"
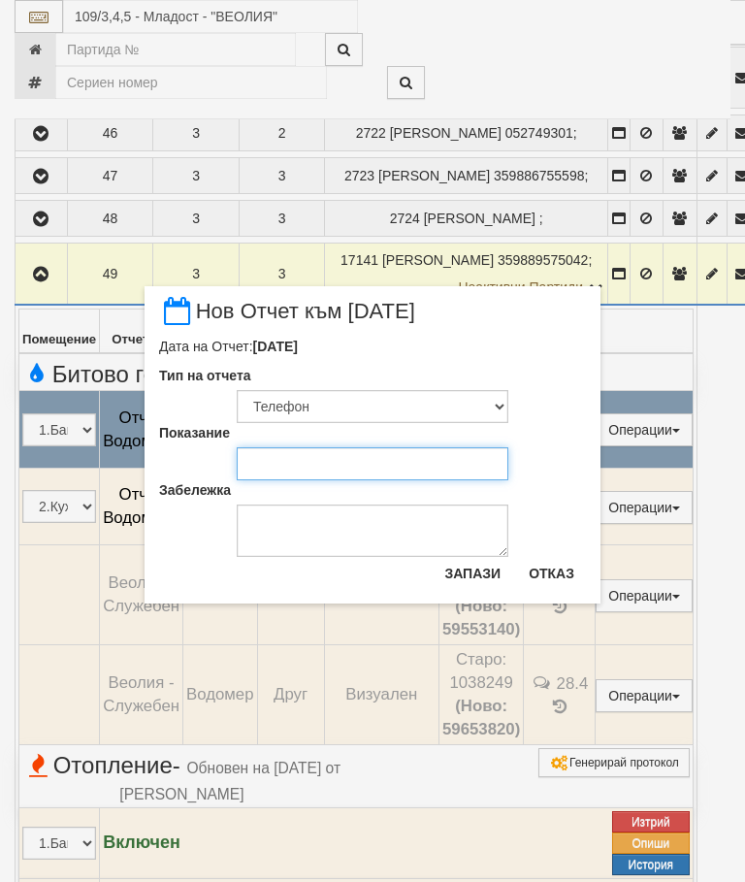
click at [299, 451] on input "Показание" at bounding box center [373, 463] width 272 height 33
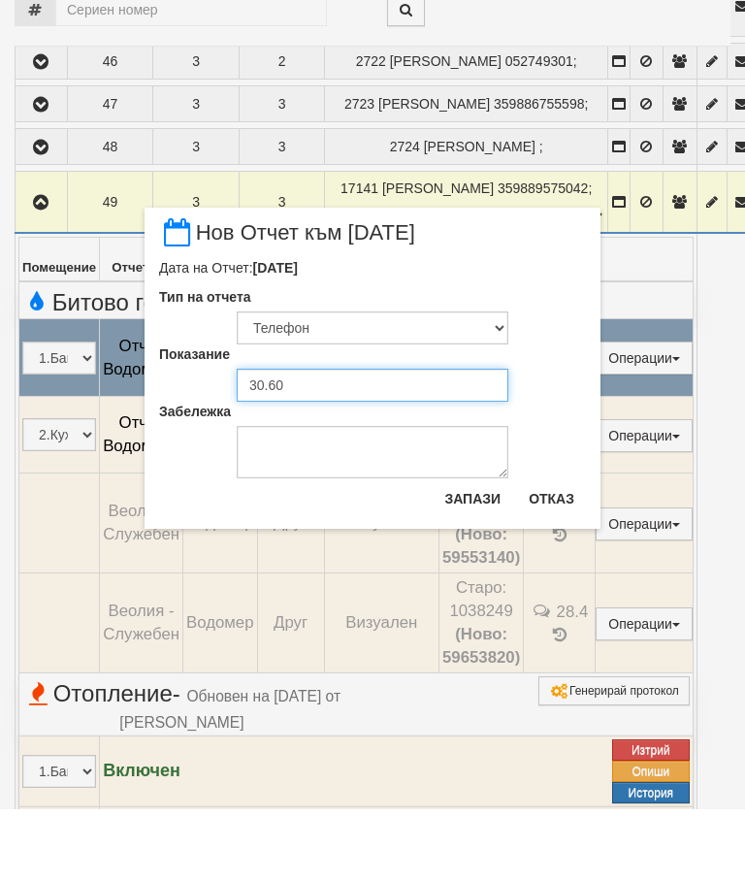
type input "30.600"
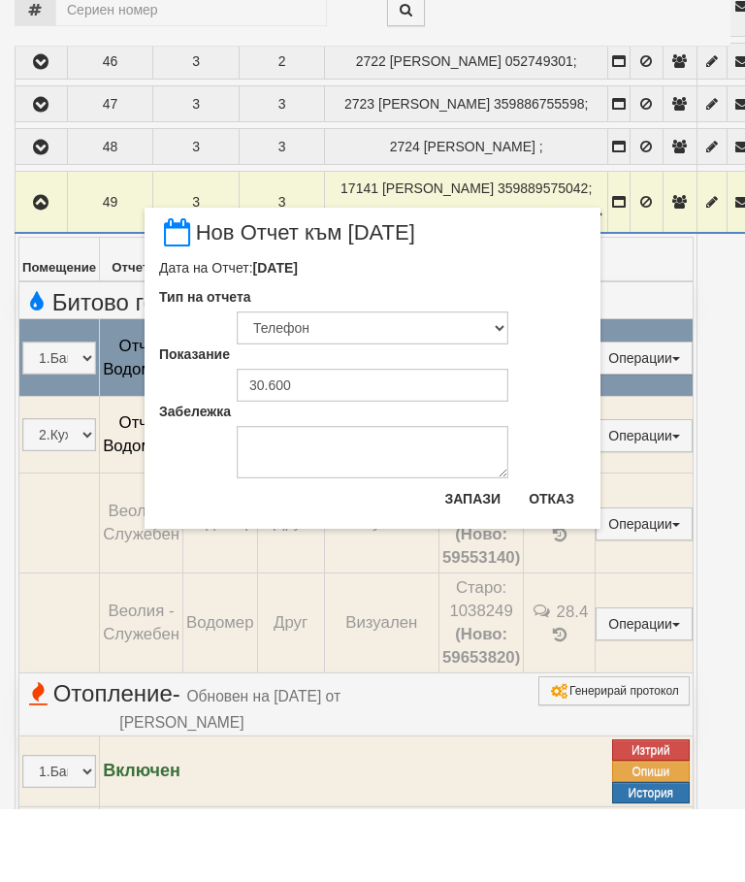
click at [475, 556] on button "Запази" at bounding box center [473, 571] width 80 height 31
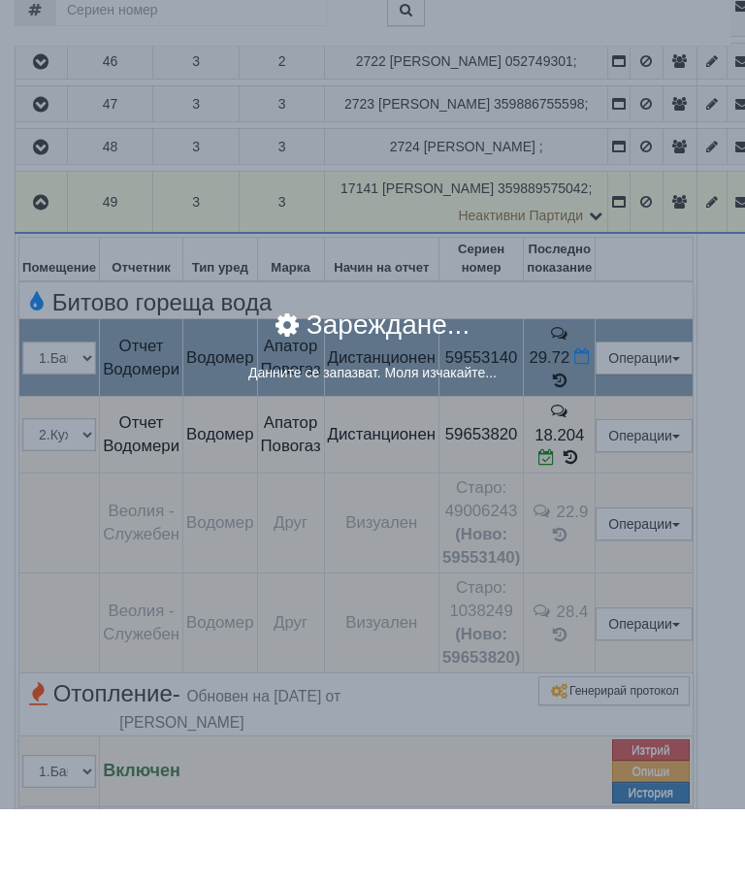
scroll to position [773, 0]
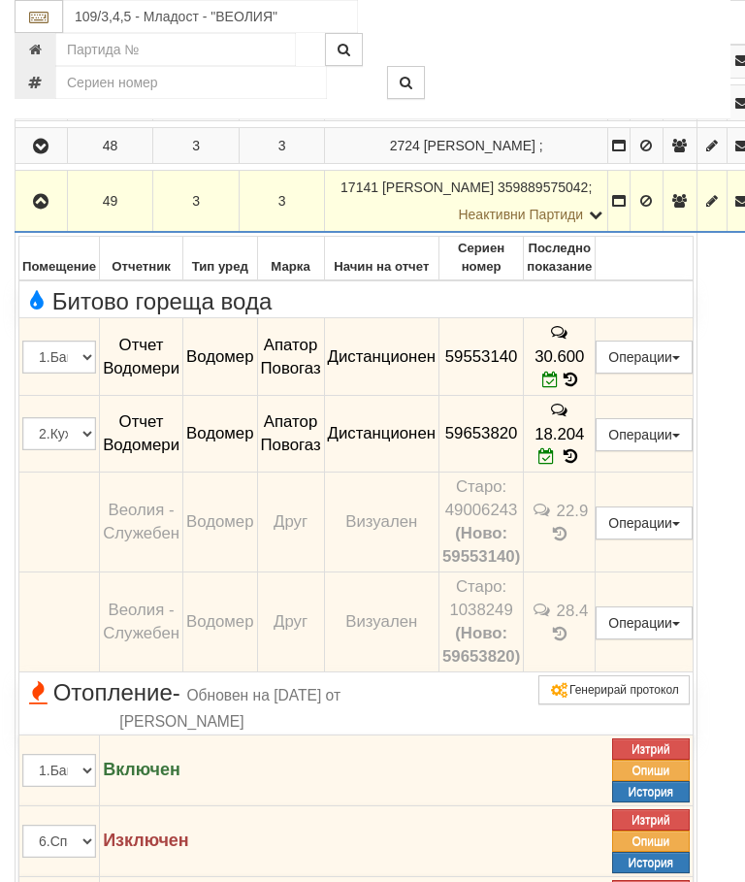
click at [43, 215] on button "button" at bounding box center [41, 200] width 46 height 29
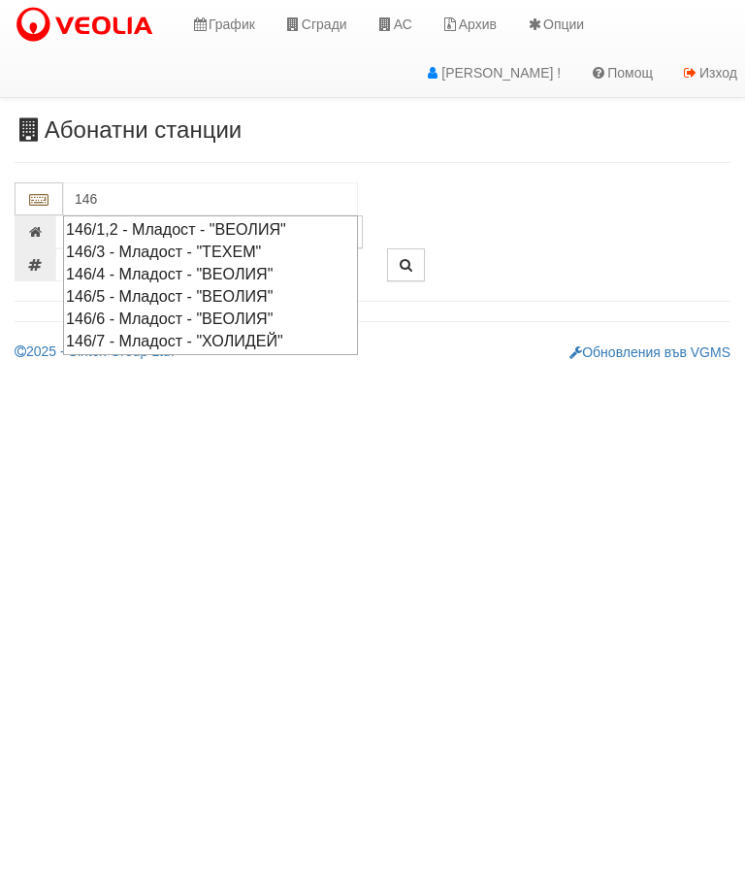
click at [224, 285] on div "146/5 - Младост - "ВЕОЛИЯ"" at bounding box center [210, 296] width 289 height 22
type input "146/5 - Младост - "ВЕОЛИЯ""
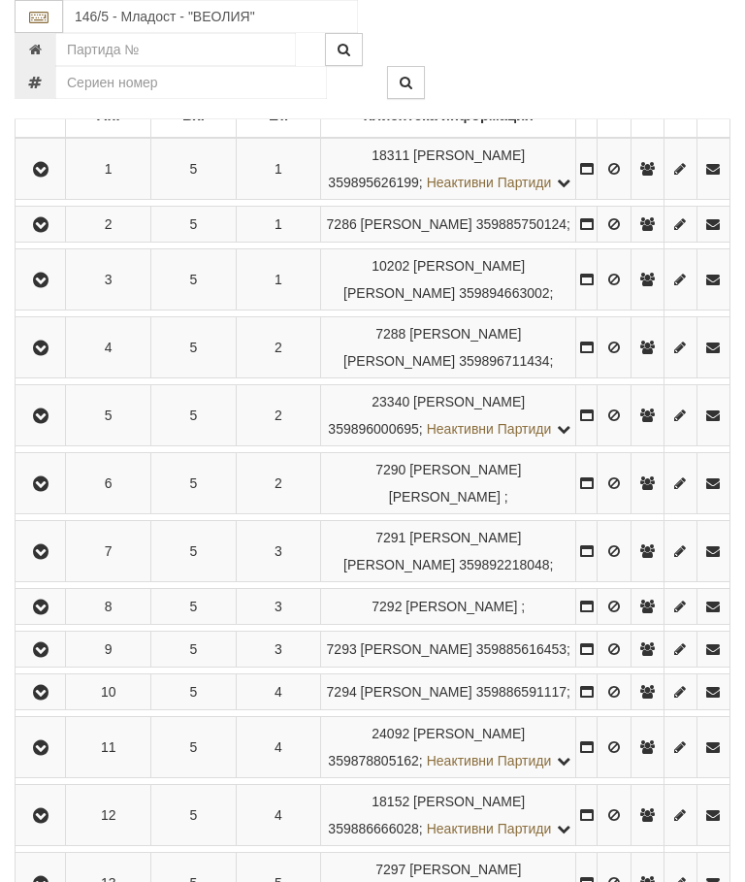
scroll to position [523, 0]
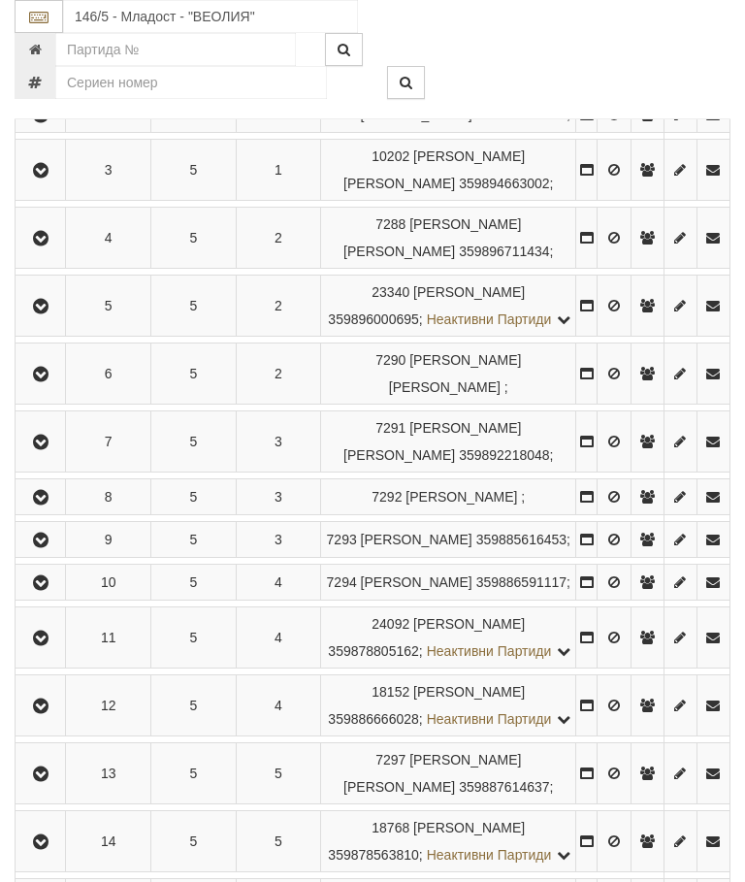
click at [42, 245] on icon "button" at bounding box center [40, 239] width 23 height 14
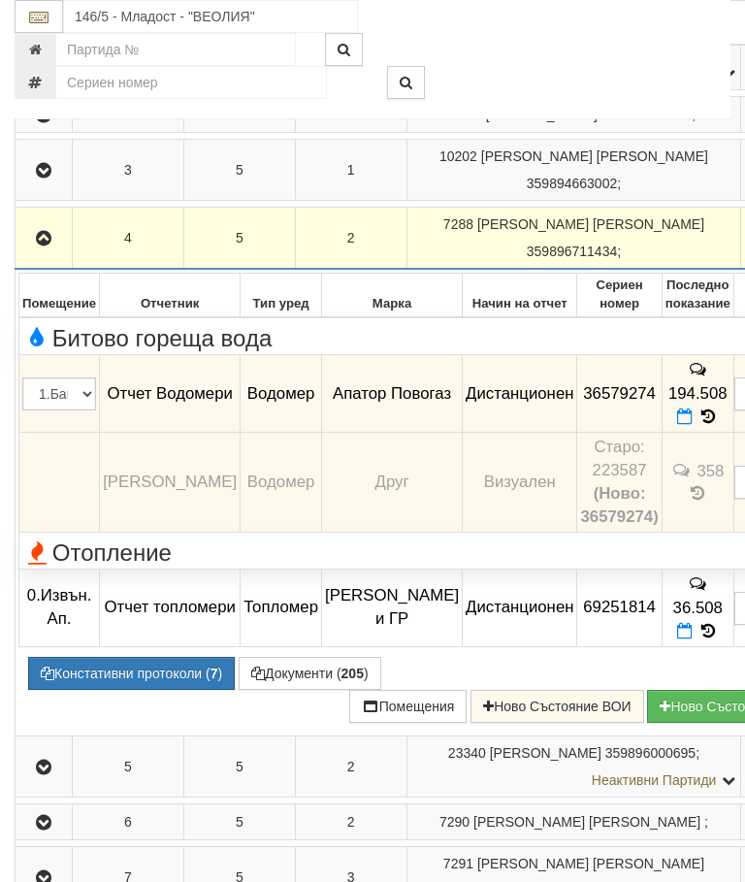
click at [697, 416] on span at bounding box center [687, 416] width 20 height 18
click at [693, 410] on icon at bounding box center [685, 416] width 16 height 16
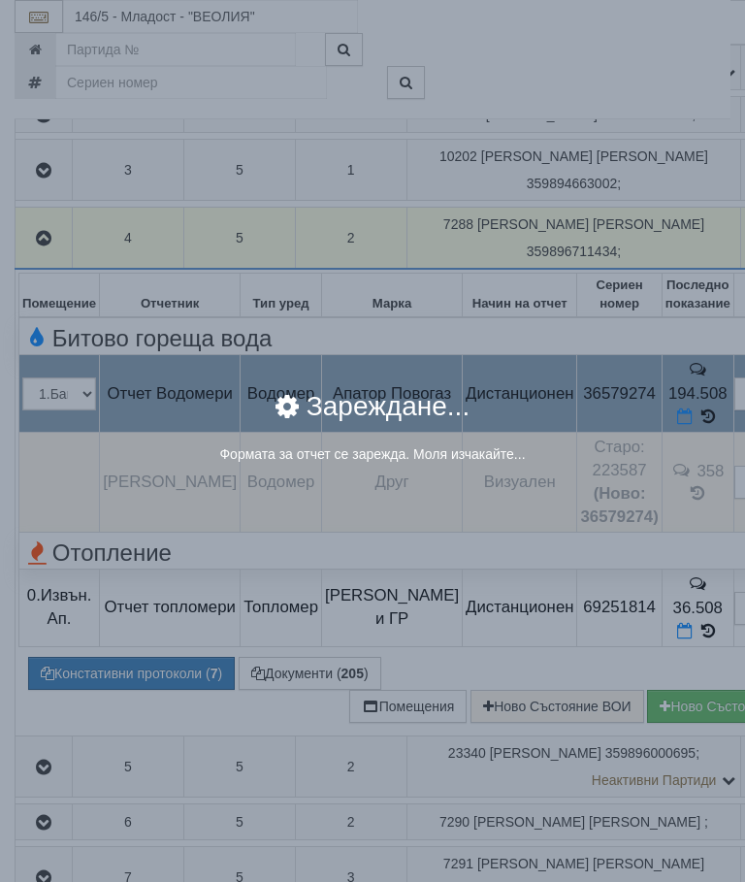
select select "8ac75930-9bfd-e511-80be-8d5a1dced85a"
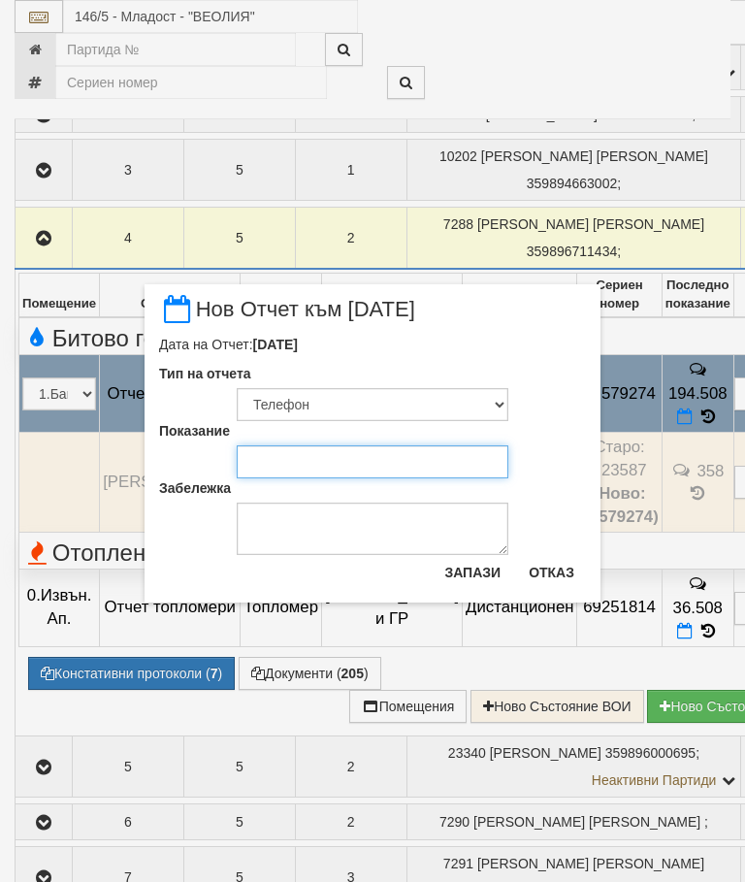
click at [318, 464] on input "Показание" at bounding box center [373, 461] width 272 height 33
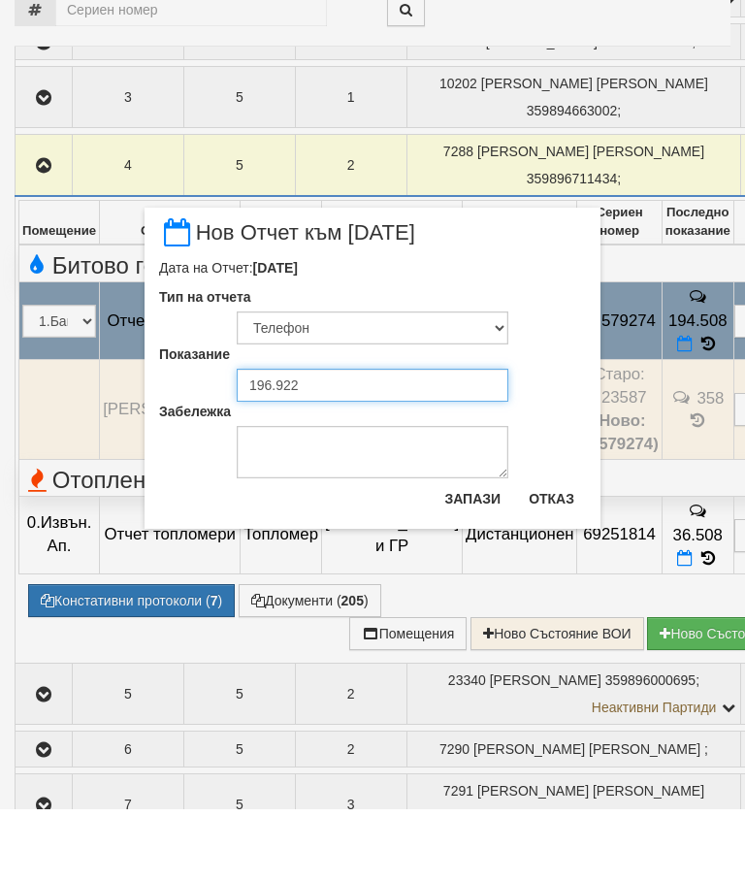
type input "196.922"
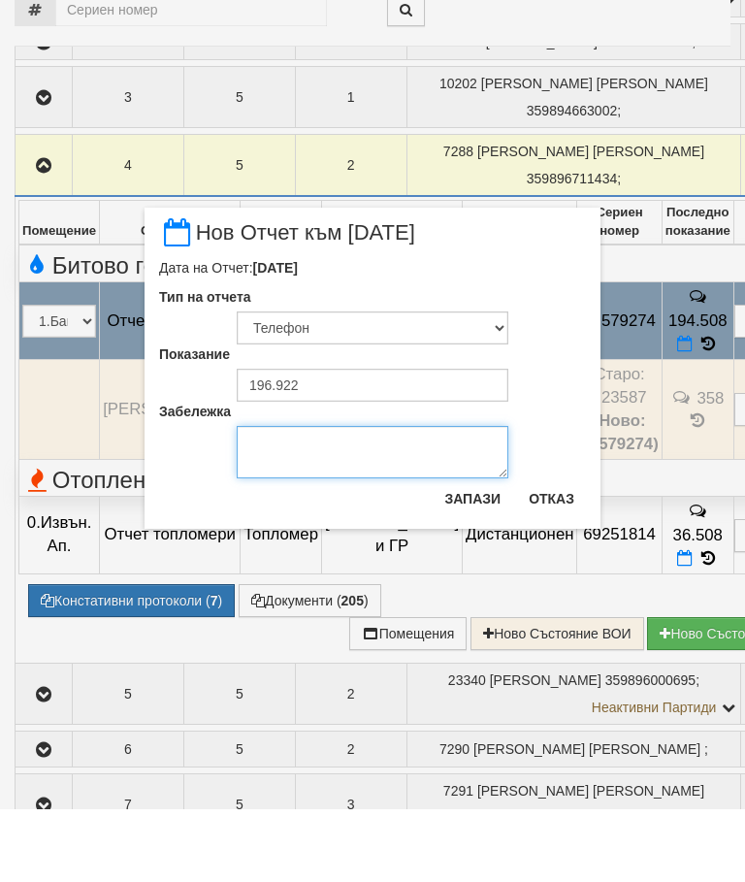
click at [291, 499] on textarea "Забележка" at bounding box center [373, 525] width 272 height 52
type textarea "Снимка"
click at [470, 556] on button "Запази" at bounding box center [473, 571] width 80 height 31
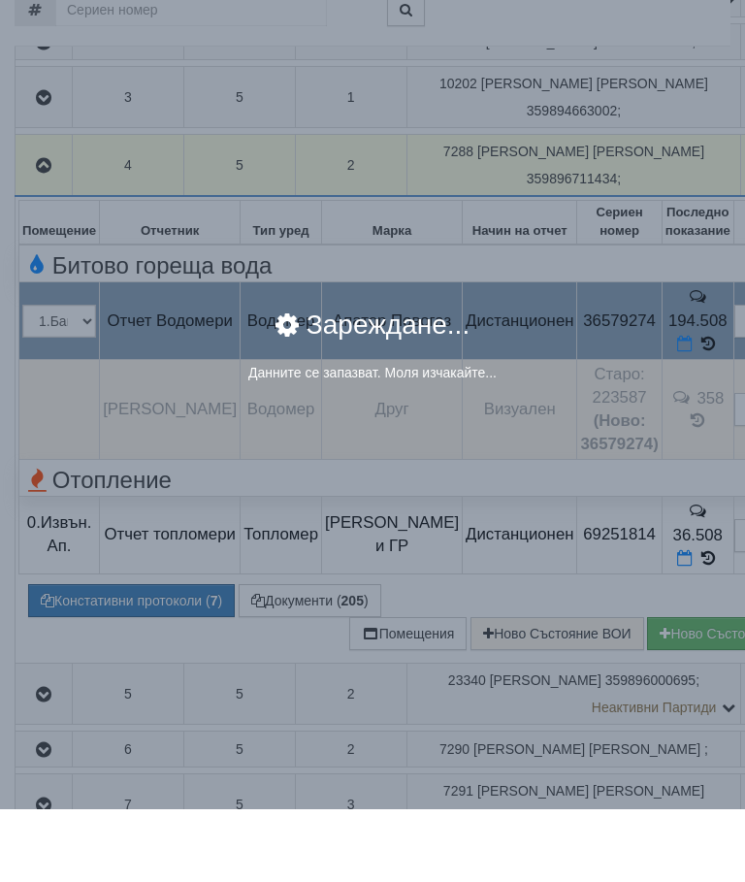
scroll to position [596, 0]
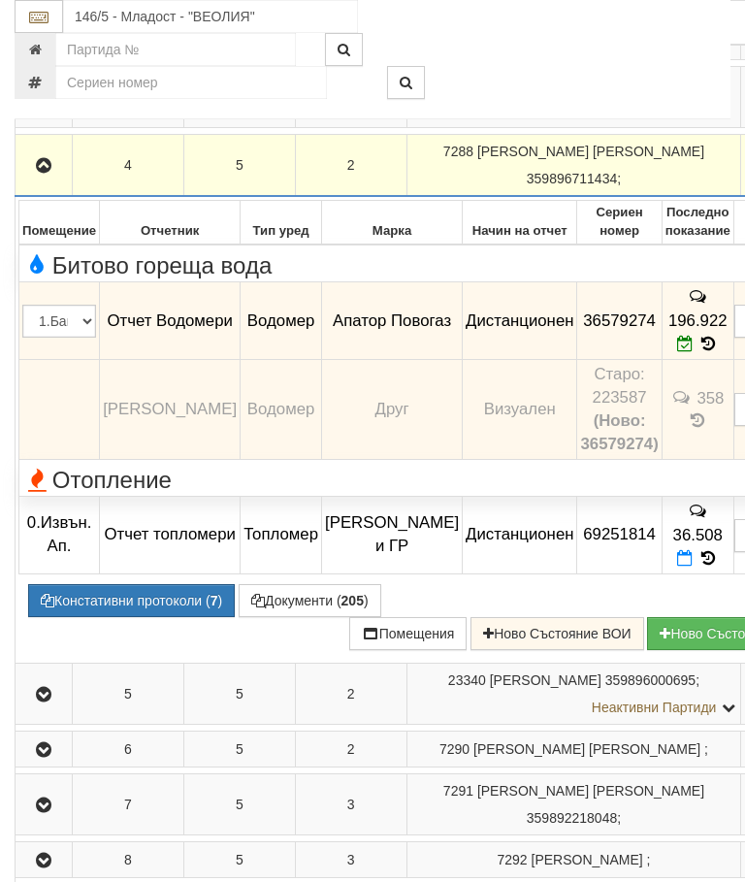
click at [46, 173] on icon "button" at bounding box center [43, 166] width 23 height 14
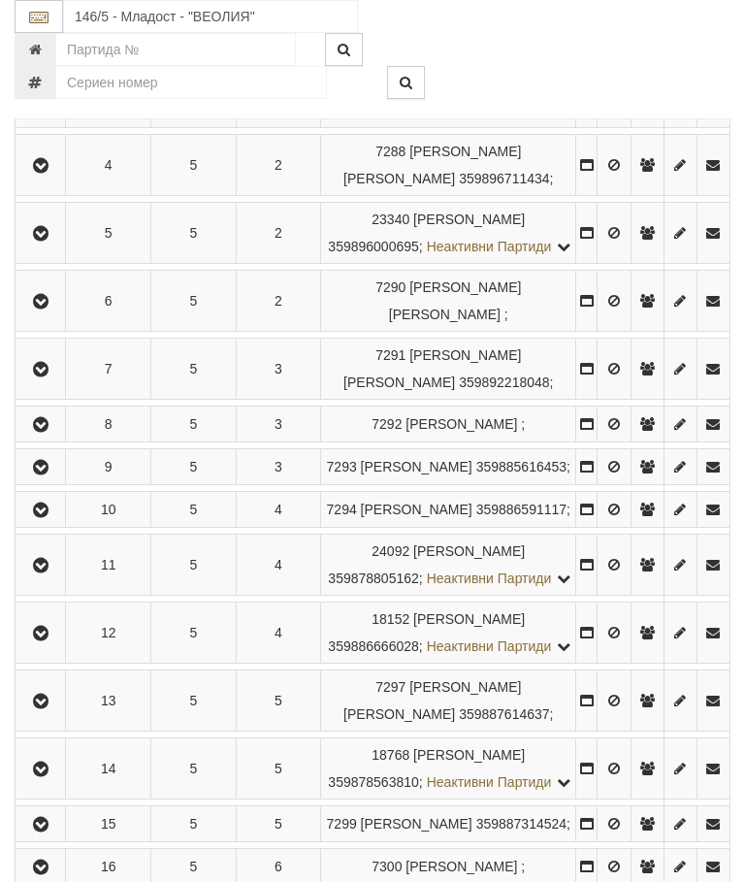
click at [36, 173] on icon "button" at bounding box center [40, 166] width 23 height 14
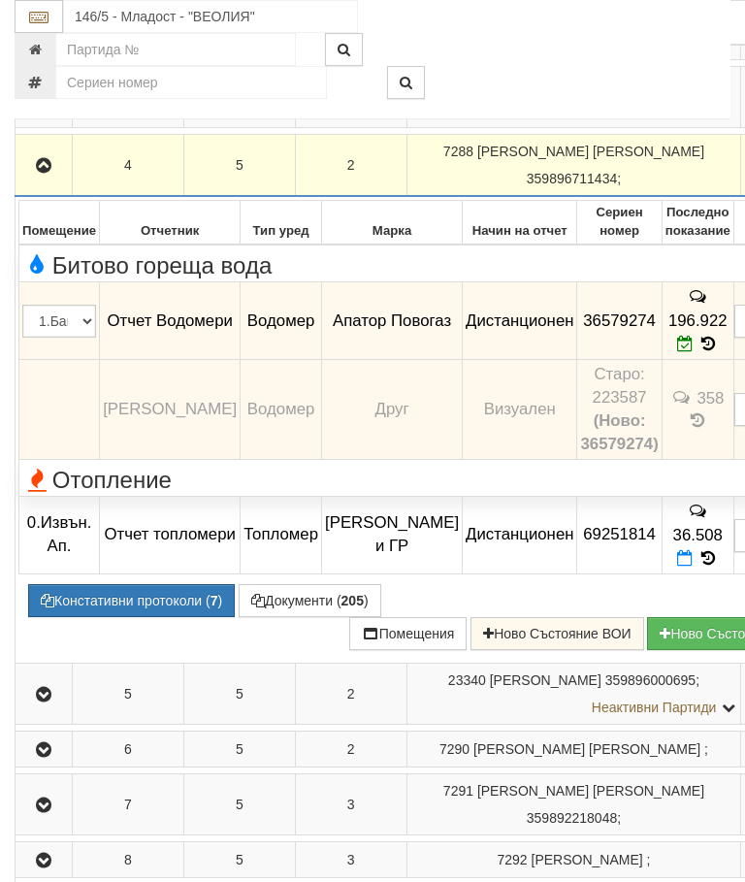
click at [34, 173] on icon "button" at bounding box center [43, 166] width 23 height 14
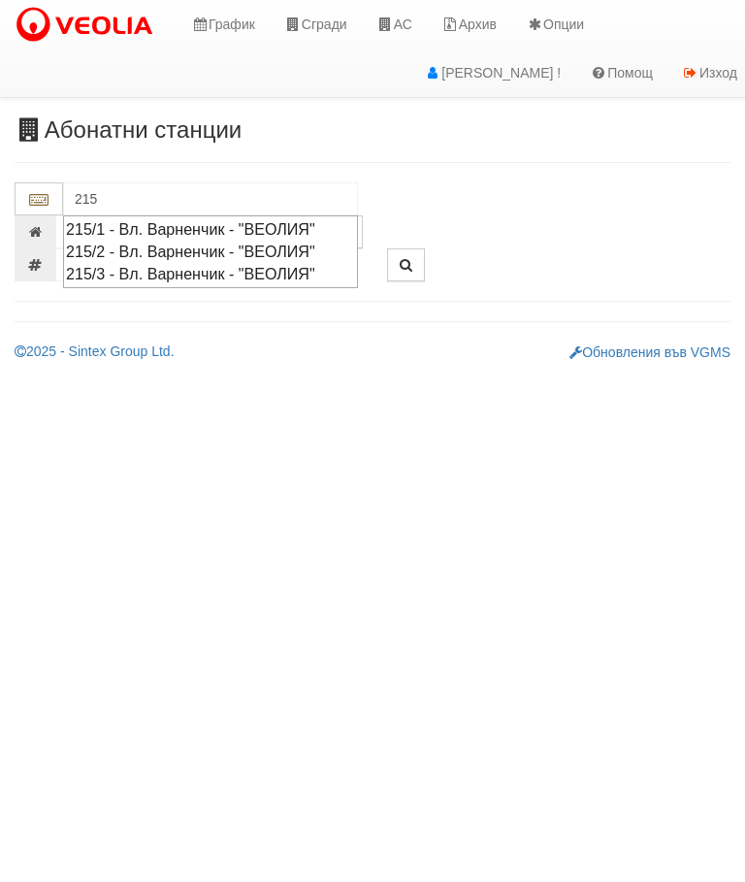
click at [249, 236] on div "215/1 - Вл. Варненчик - "ВЕОЛИЯ"" at bounding box center [210, 229] width 289 height 22
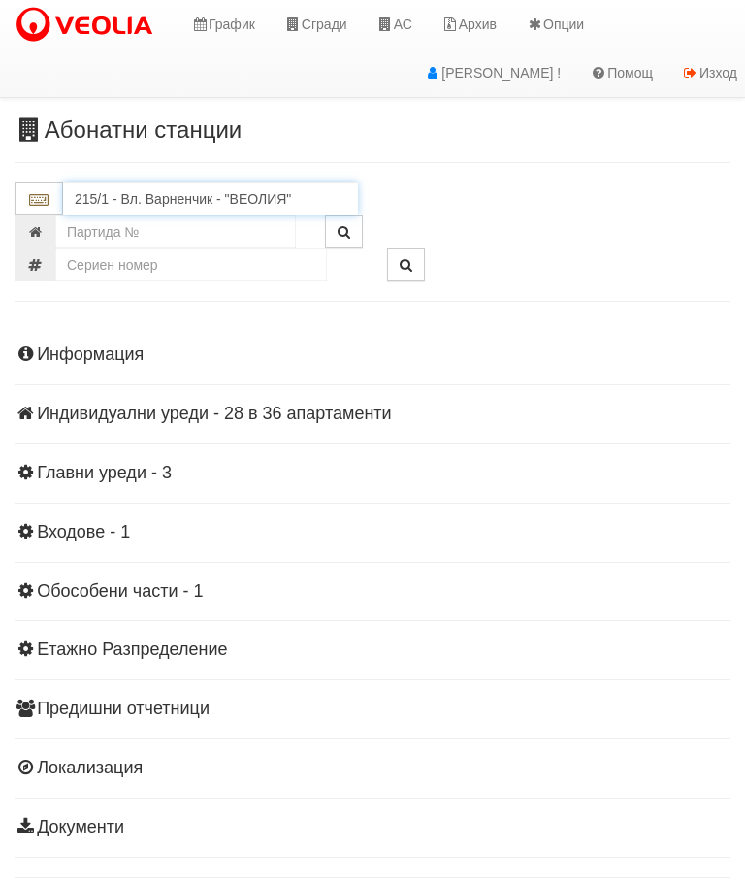
click at [242, 193] on input "215/1 - Вл. Варненчик - "ВЕОЛИЯ"" at bounding box center [210, 198] width 295 height 33
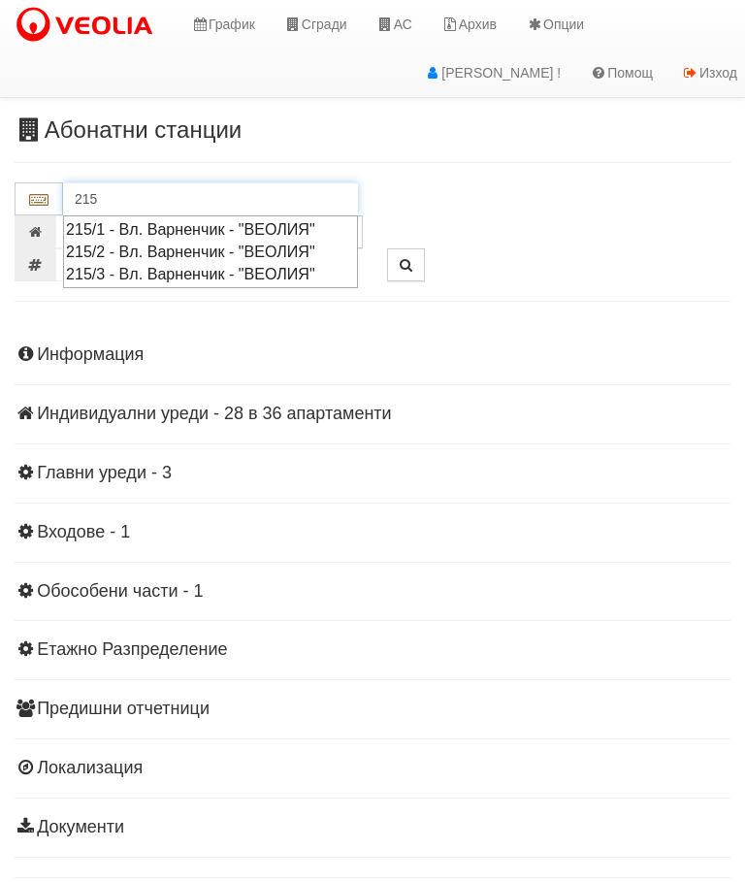
click at [294, 249] on div "215/2 - Вл. Варненчик - "ВЕОЛИЯ"" at bounding box center [210, 252] width 289 height 22
type input "215/2 - Вл. Варненчик - "ВЕОЛИЯ""
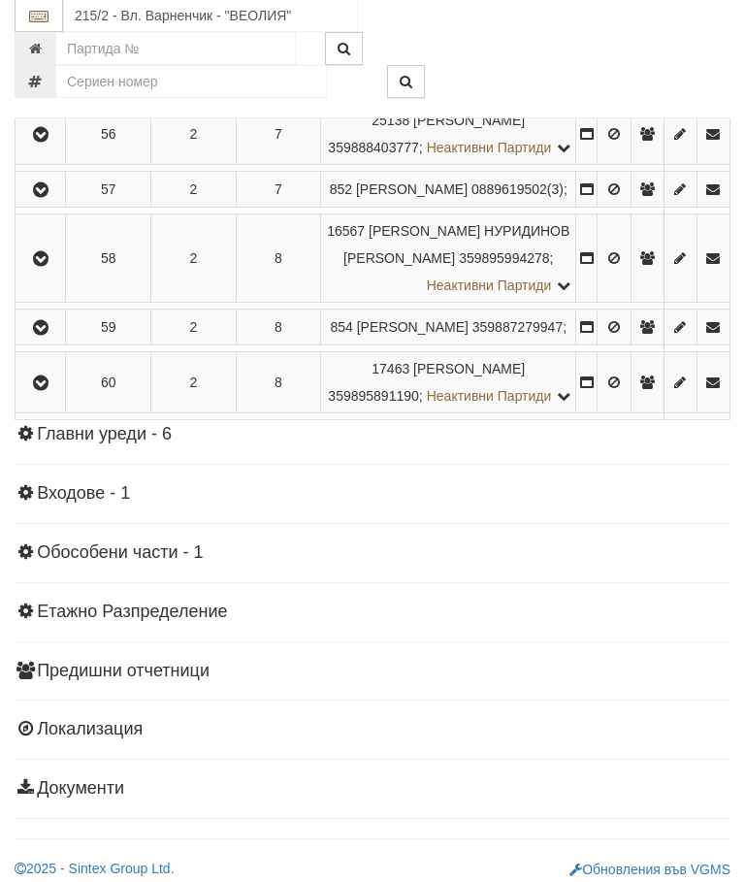
scroll to position [1602, 0]
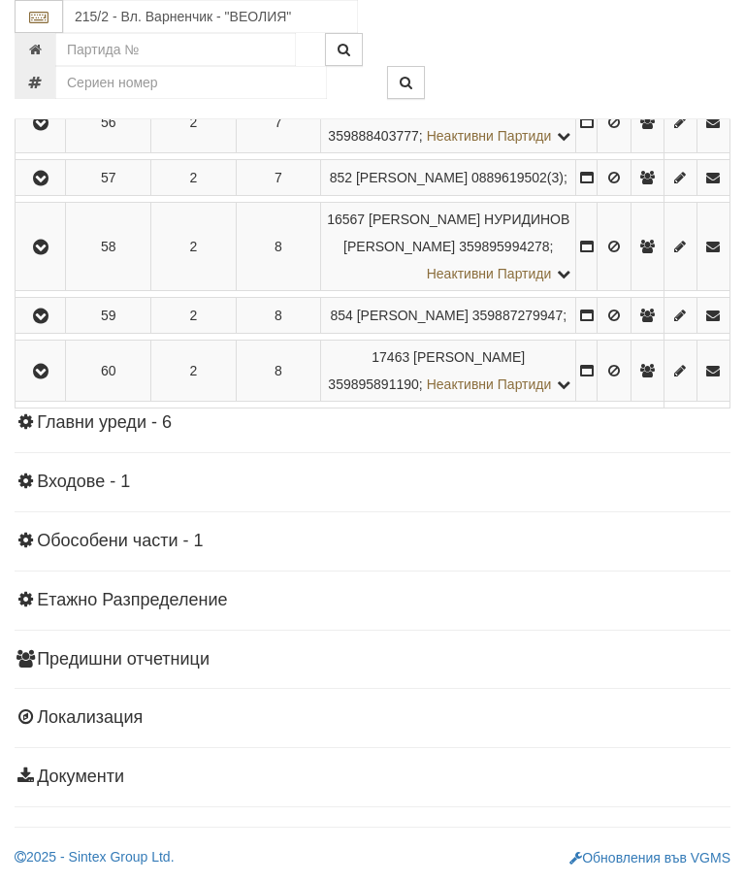
click at [49, 185] on icon "button" at bounding box center [40, 179] width 23 height 14
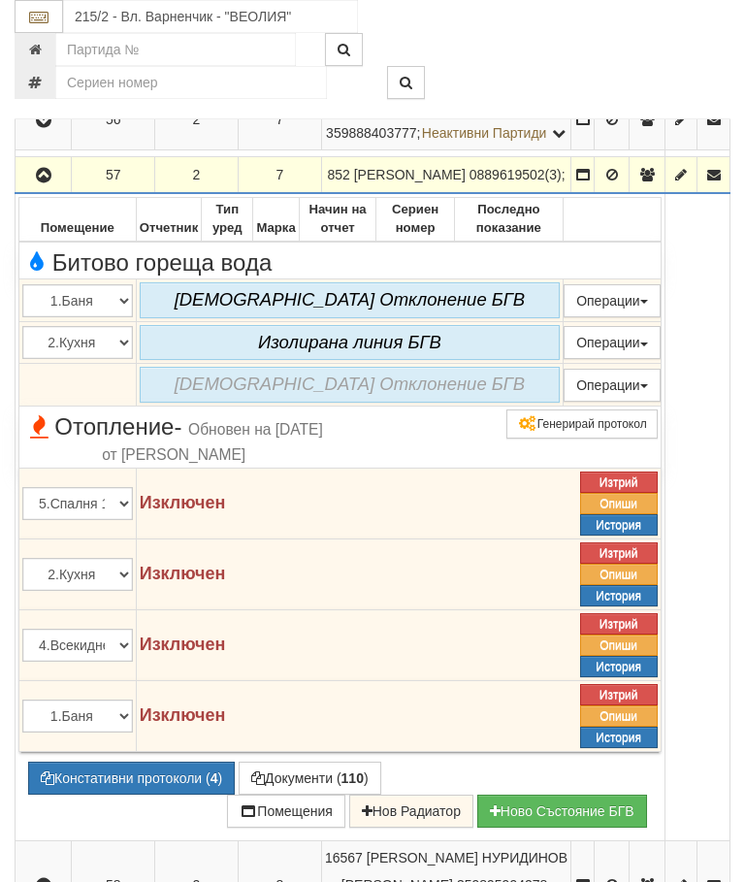
click at [49, 182] on icon "button" at bounding box center [43, 176] width 23 height 14
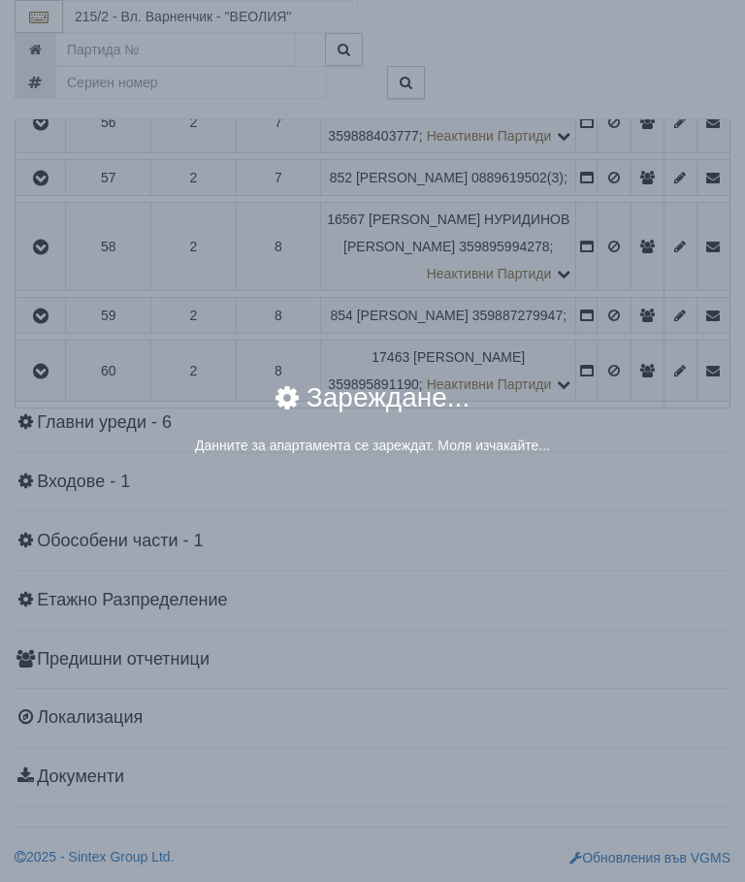
click at [615, 632] on div "× Зареждане... Данните за апартамента се зареждат. Моля изчакайте..." at bounding box center [372, 441] width 745 height 882
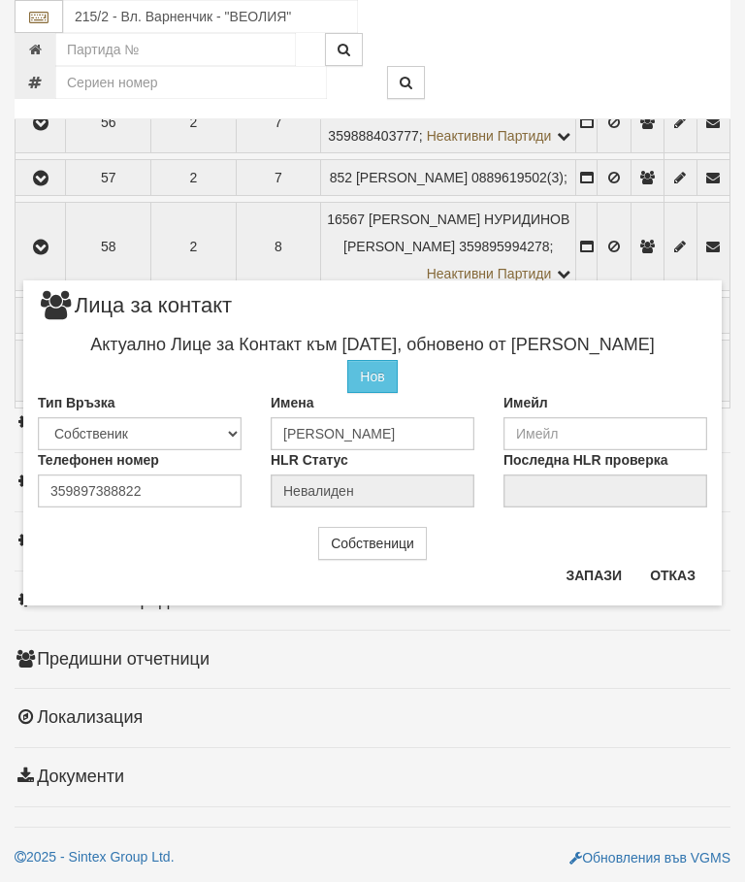
click at [677, 576] on button "Отказ" at bounding box center [672, 575] width 69 height 31
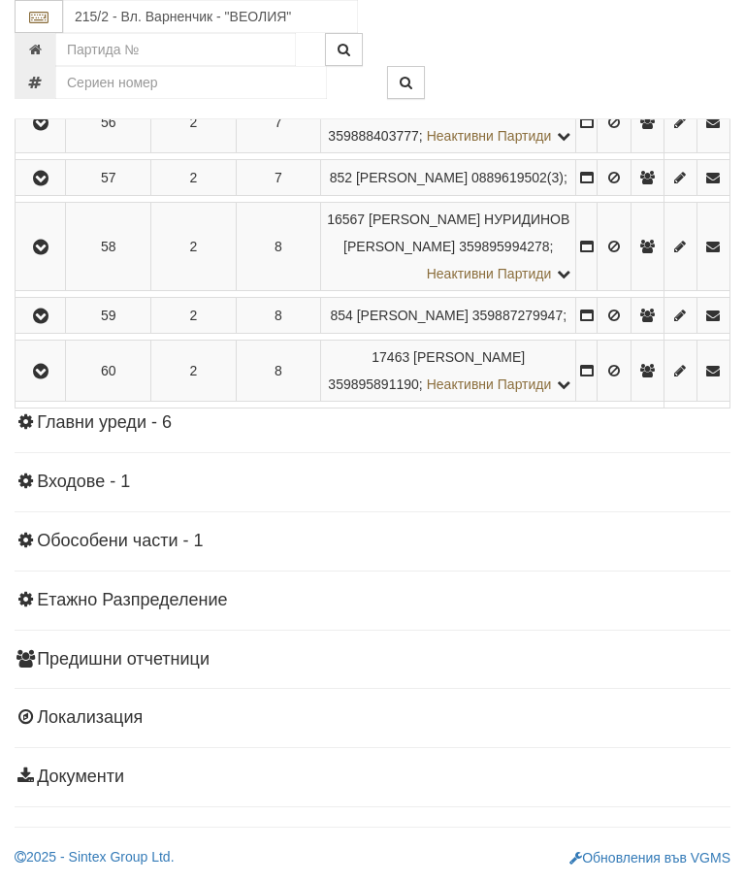
click at [41, 130] on icon "button" at bounding box center [40, 123] width 23 height 14
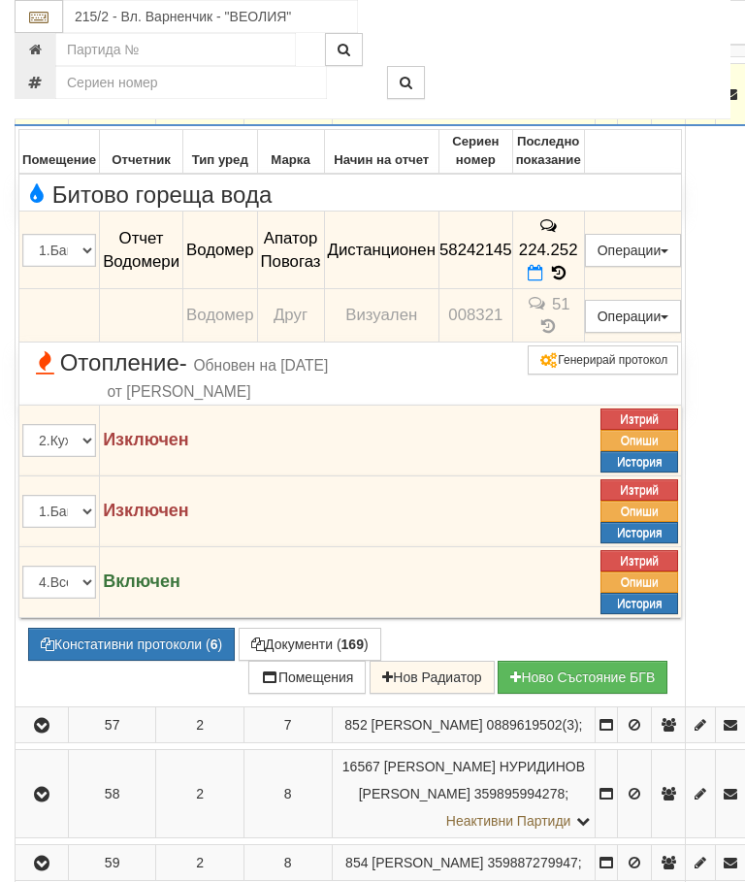
click at [543, 281] on icon at bounding box center [536, 273] width 16 height 16
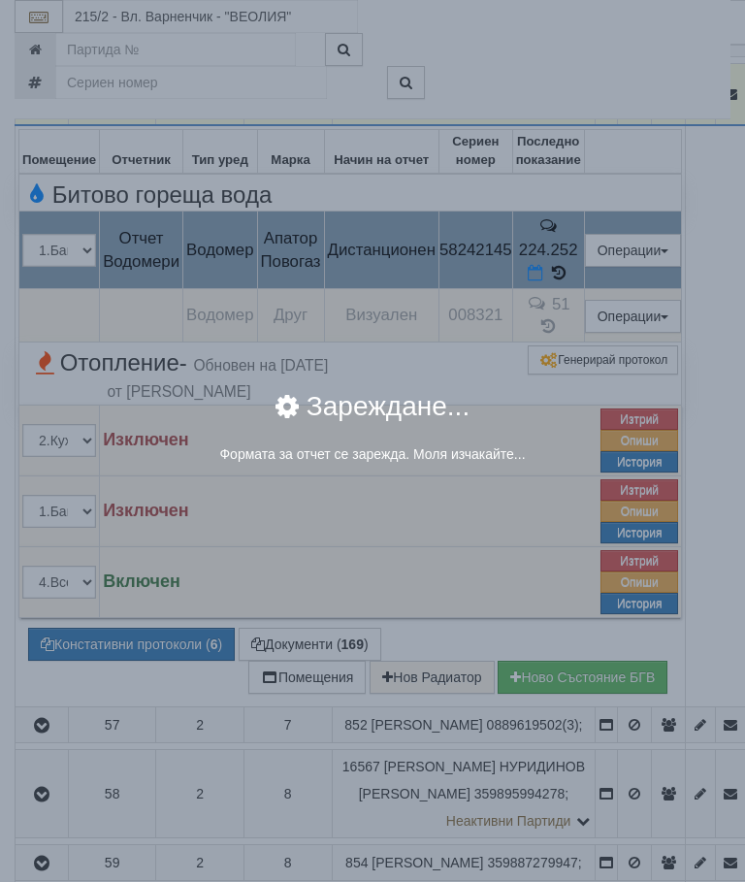
select select "8ac75930-9bfd-e511-80be-8d5a1dced85a"
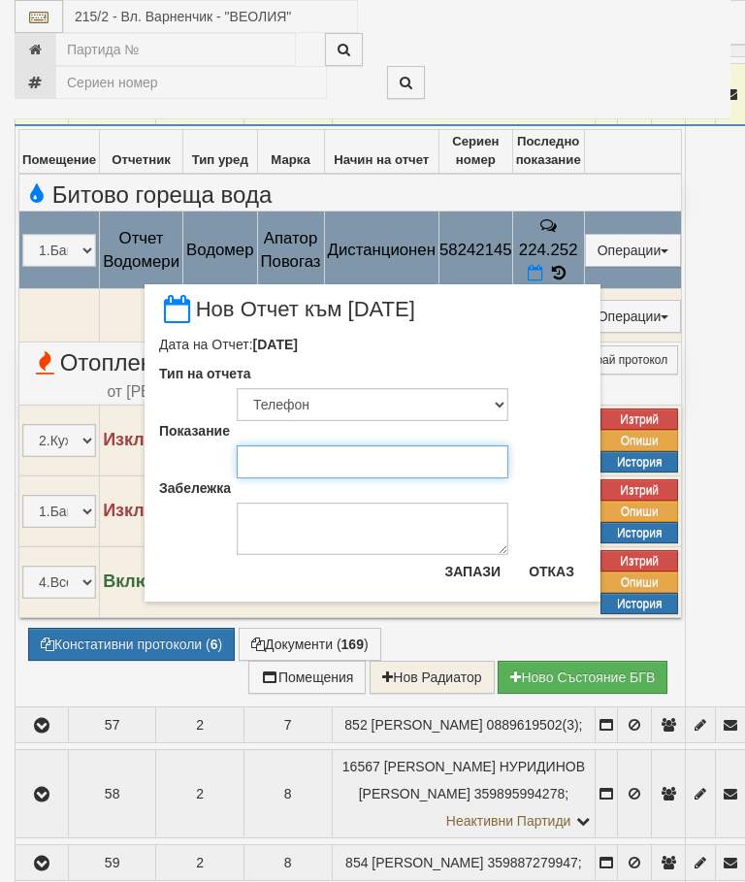
click at [307, 458] on input "Показание" at bounding box center [373, 461] width 272 height 33
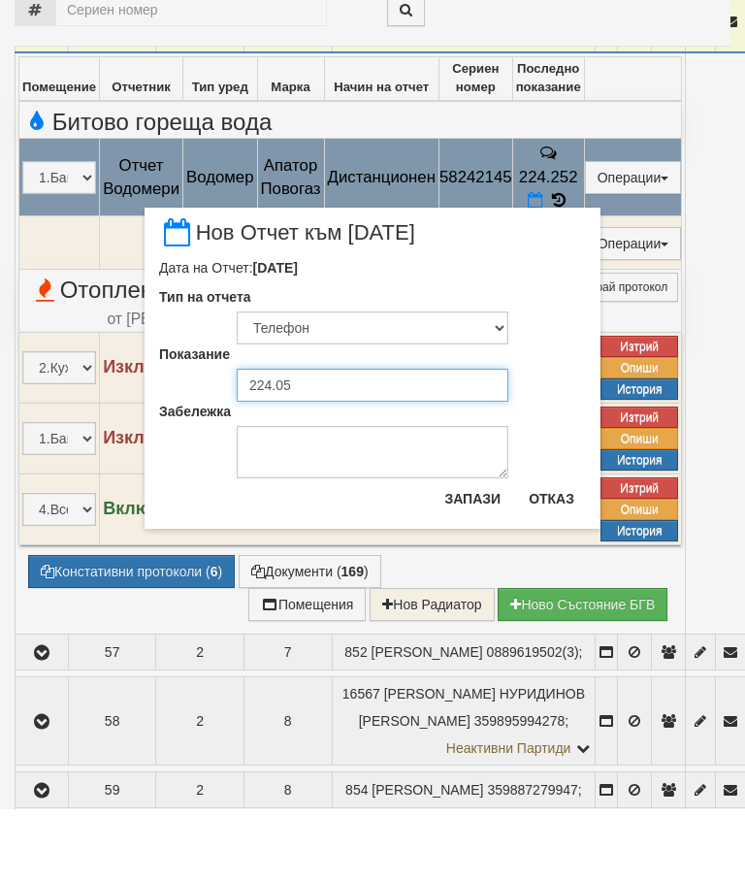
type input "224.053"
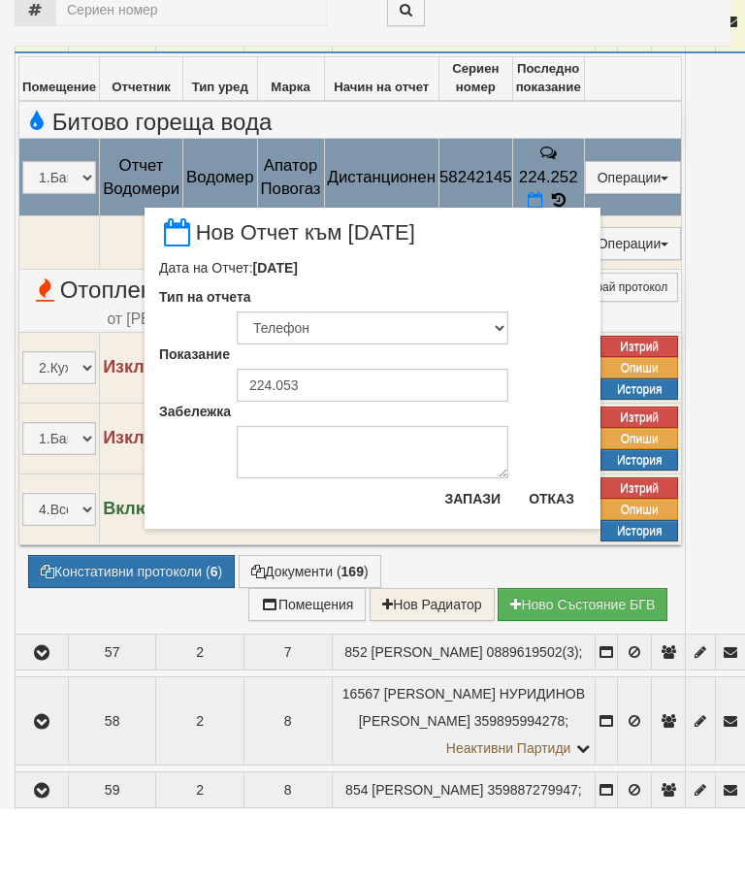
click at [472, 556] on button "Запази" at bounding box center [473, 571] width 80 height 31
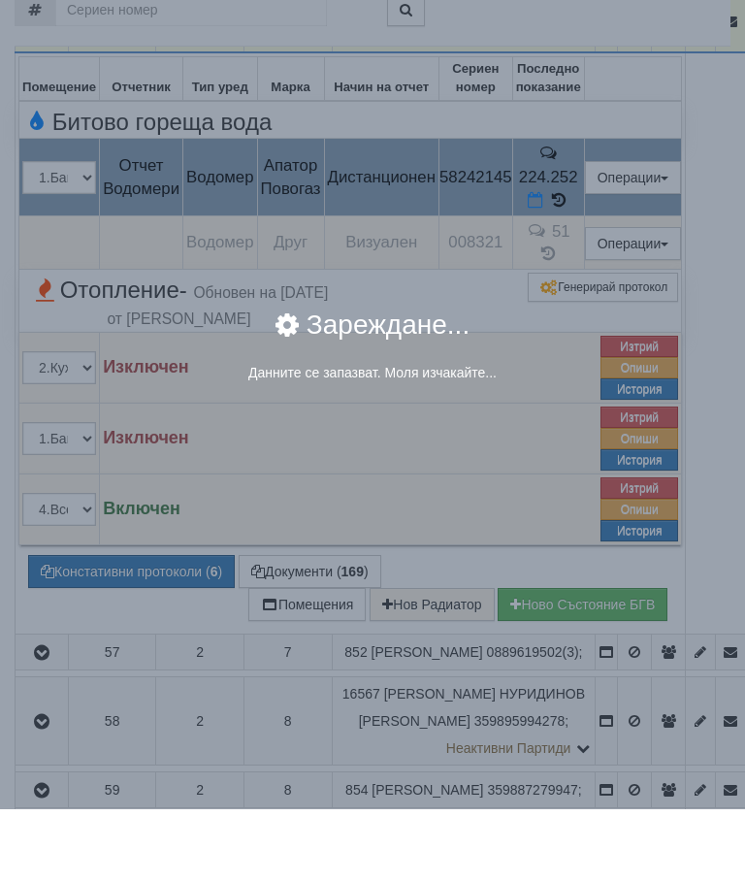
scroll to position [1674, 0]
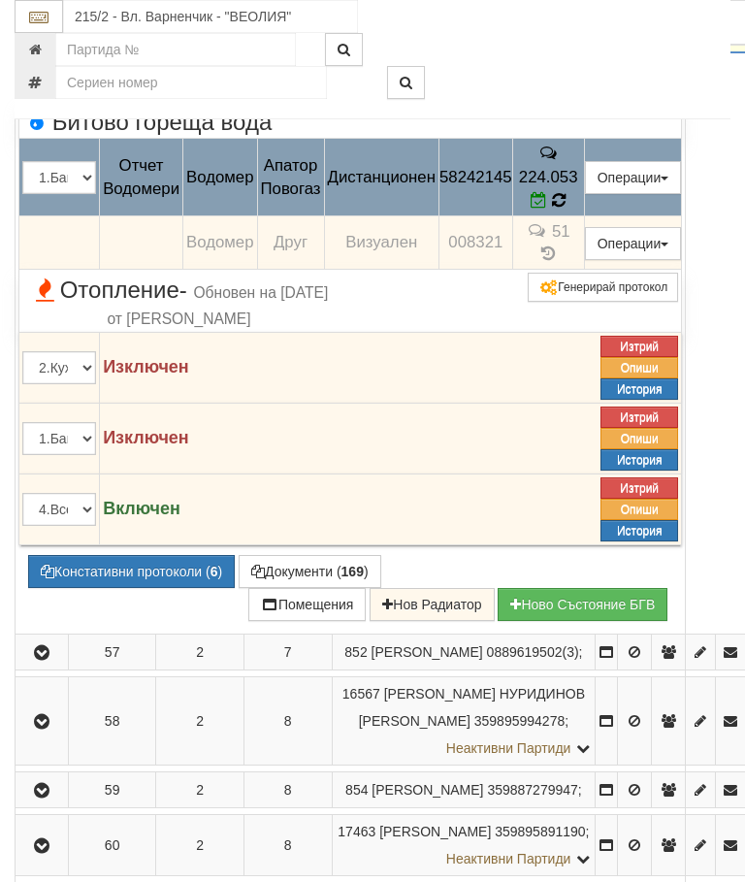
click at [569, 210] on icon at bounding box center [558, 199] width 21 height 21
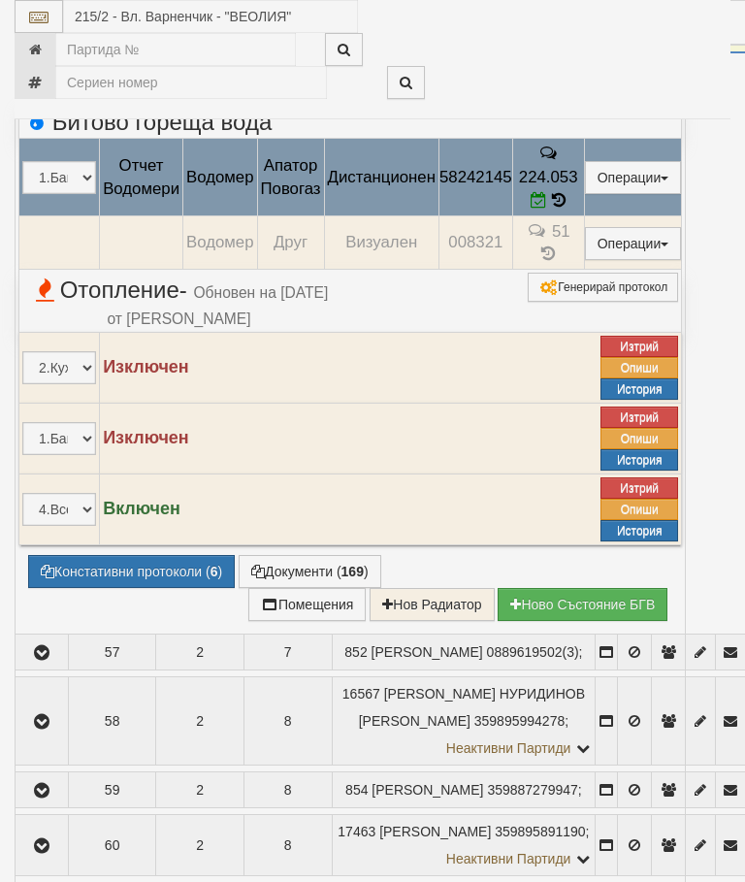
select select "10"
select select "1"
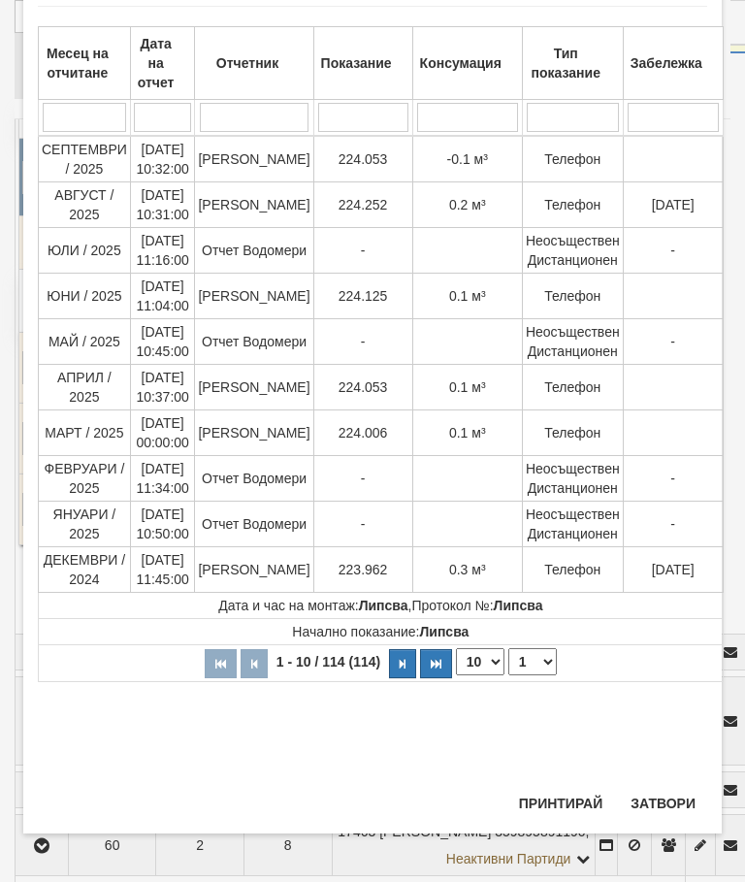
scroll to position [1367, 0]
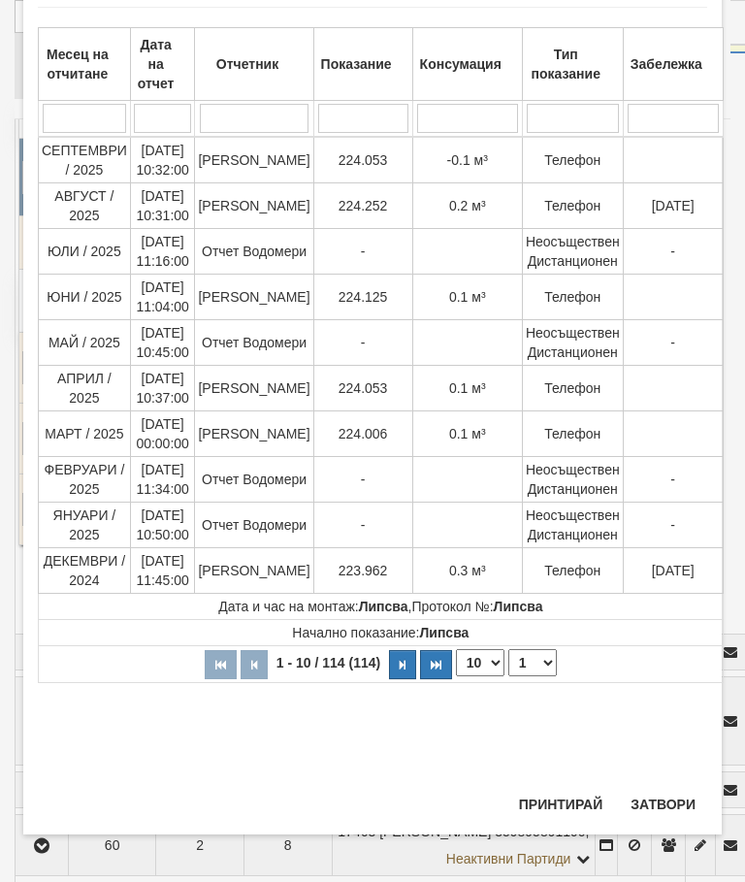
click at [663, 803] on button "Затвори" at bounding box center [663, 804] width 88 height 31
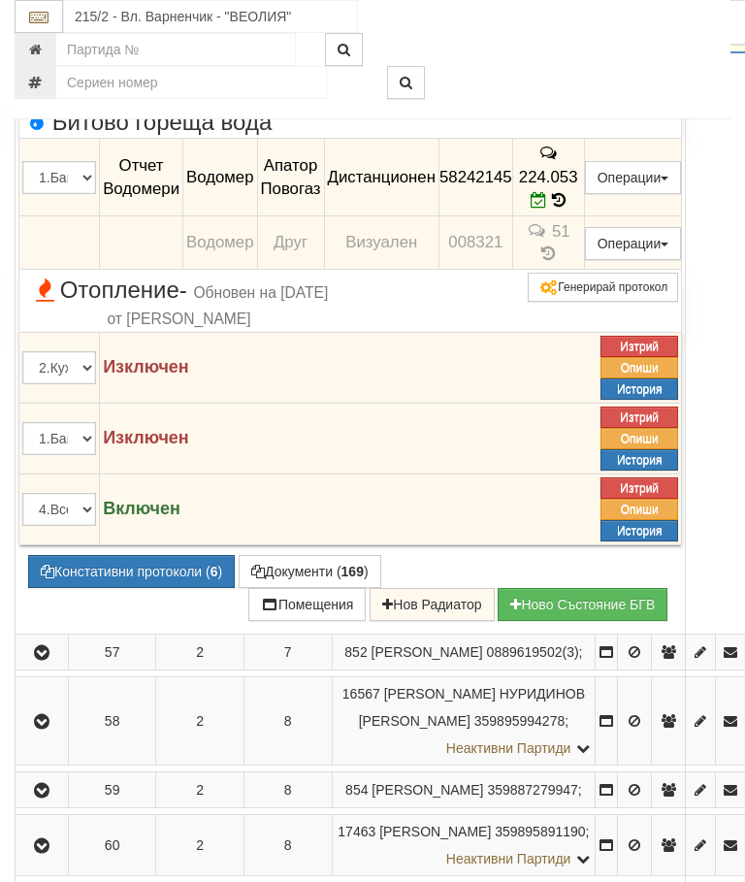
click at [547, 209] on icon at bounding box center [539, 200] width 16 height 16
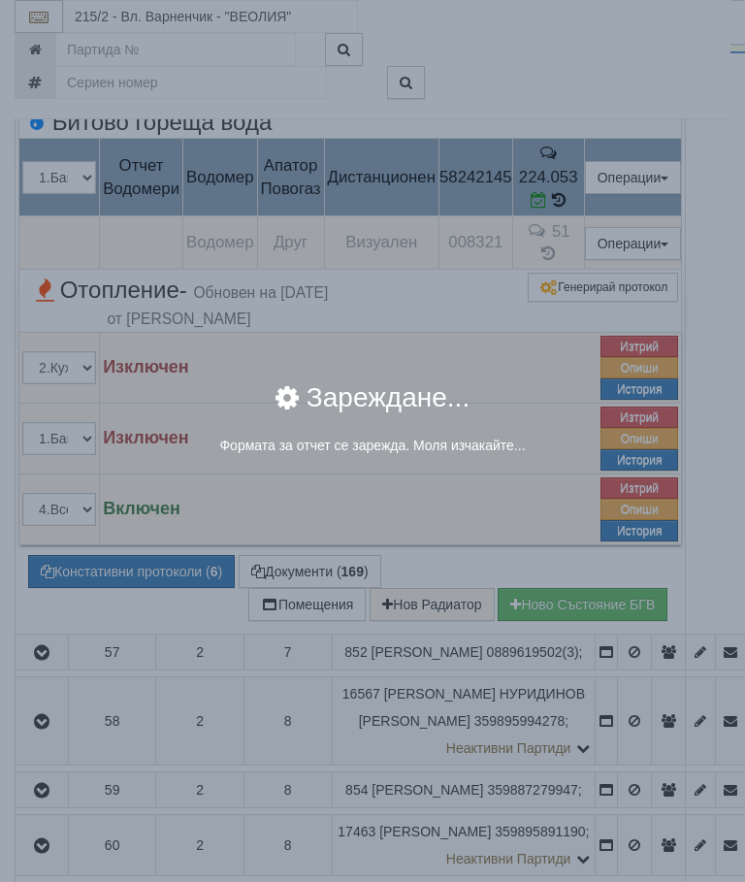
select select "8ac75930-9bfd-e511-80be-8d5a1dced85a"
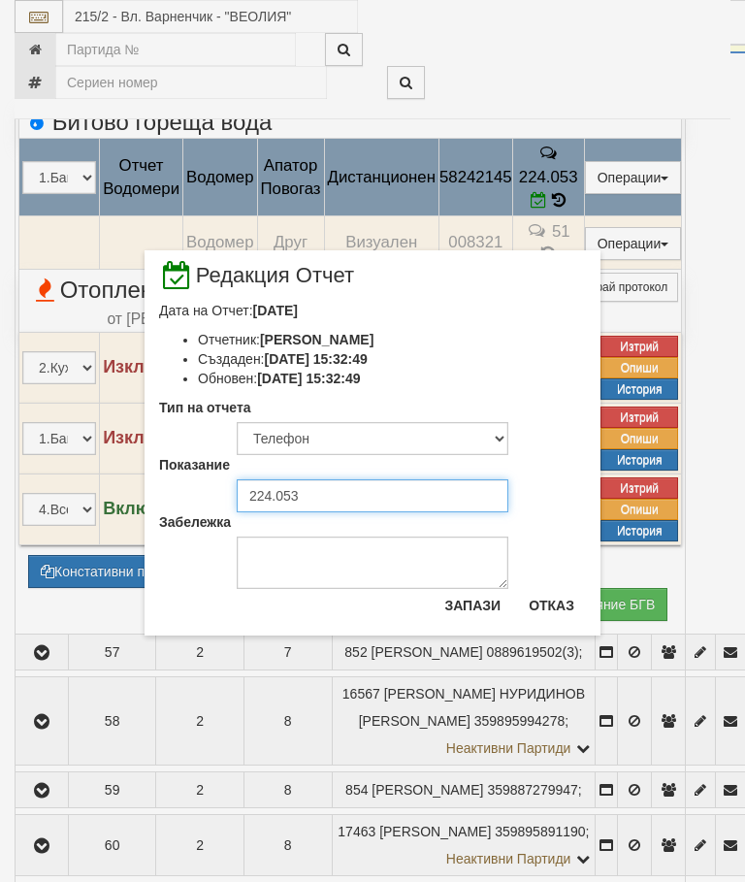
click at [322, 498] on input "224.053" at bounding box center [373, 495] width 272 height 33
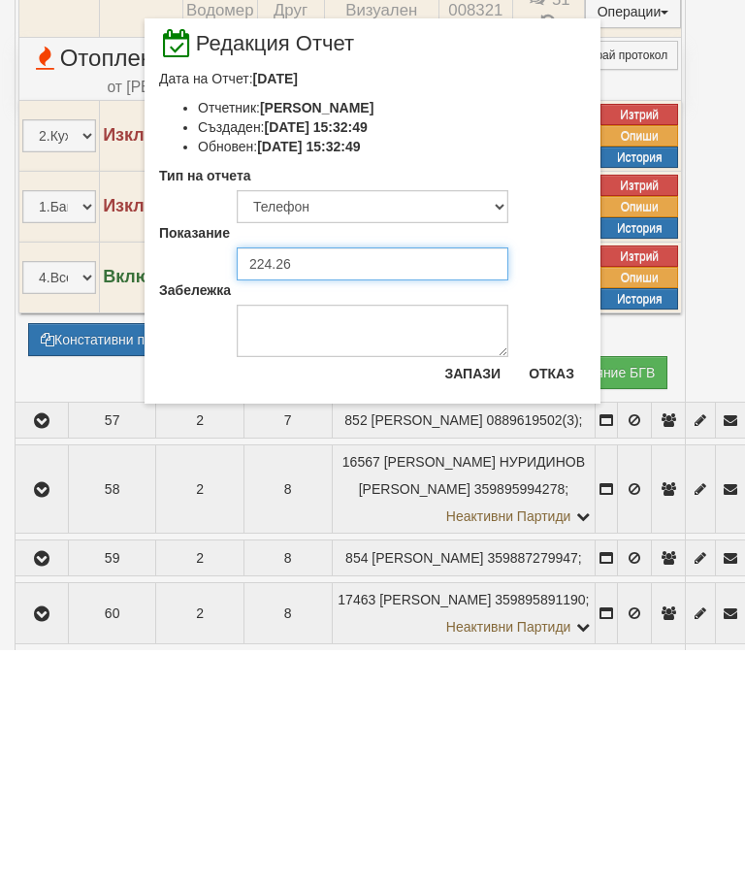
type input "224.266"
click at [480, 590] on button "Запази" at bounding box center [473, 605] width 80 height 31
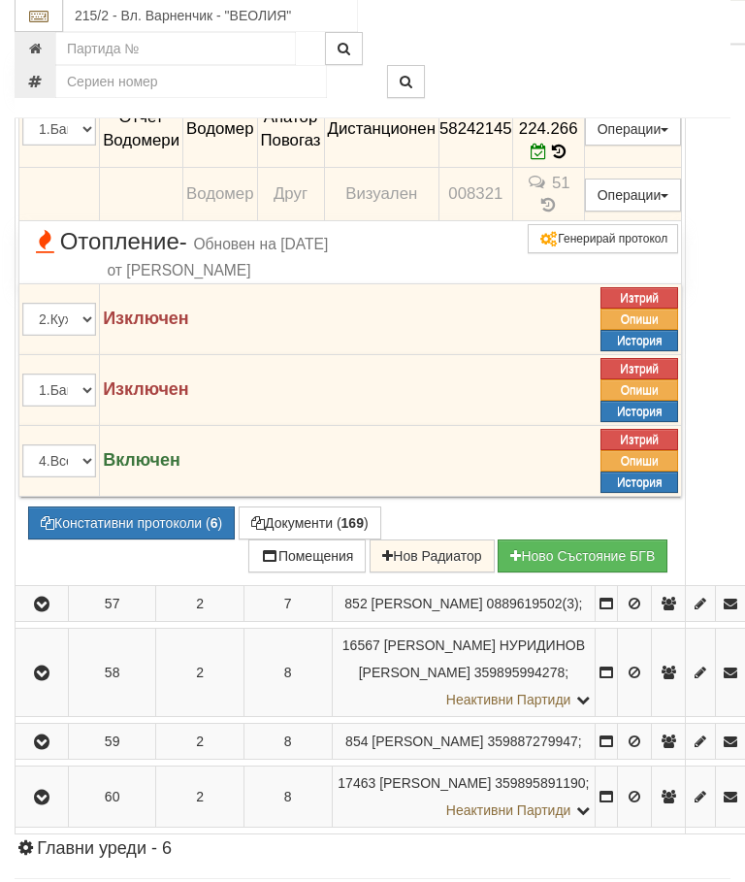
scroll to position [1722, 0]
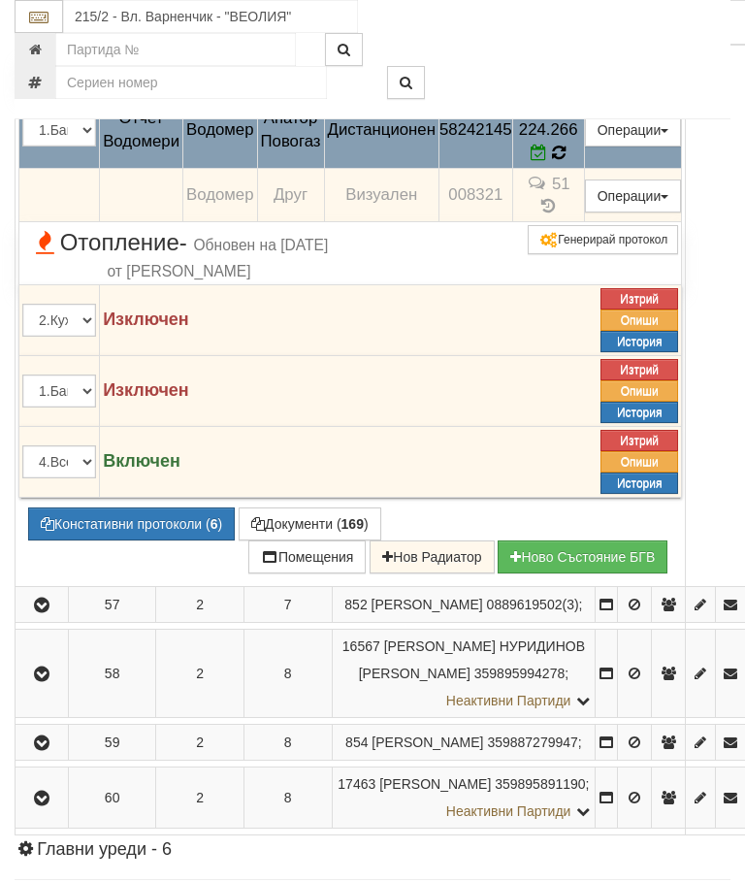
click at [566, 162] on icon at bounding box center [559, 153] width 16 height 18
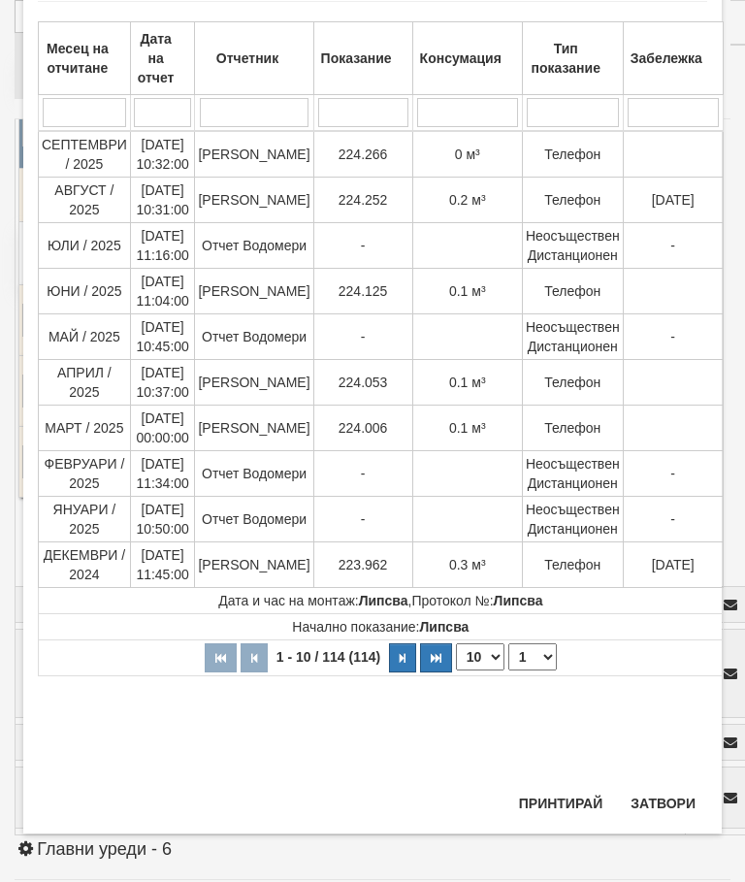
scroll to position [117, 0]
click at [664, 798] on button "Затвори" at bounding box center [663, 803] width 88 height 31
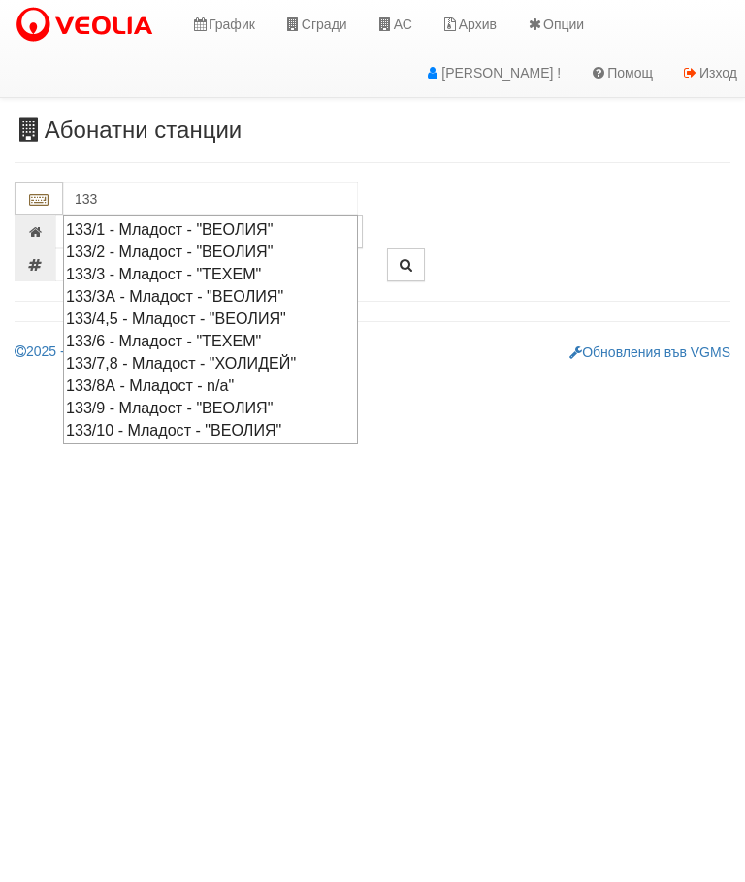
click at [191, 253] on div "133/2 - Младост - "ВЕОЛИЯ"" at bounding box center [210, 252] width 289 height 22
type input "133/2 - Младост - "ВЕОЛИЯ""
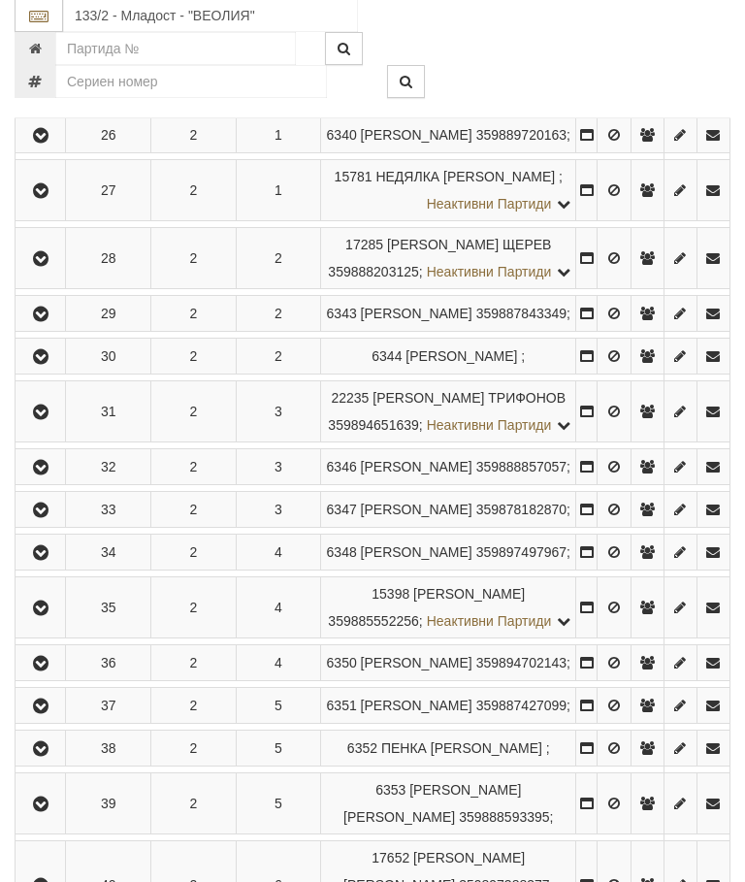
scroll to position [503, 0]
click at [50, 516] on icon "button" at bounding box center [40, 509] width 23 height 14
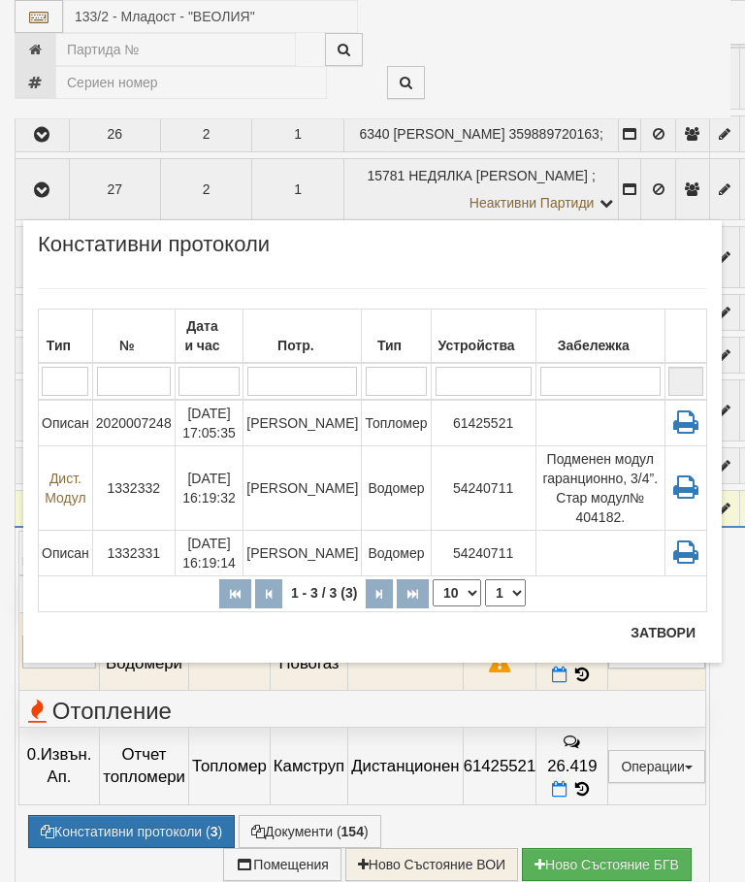
scroll to position [576, 0]
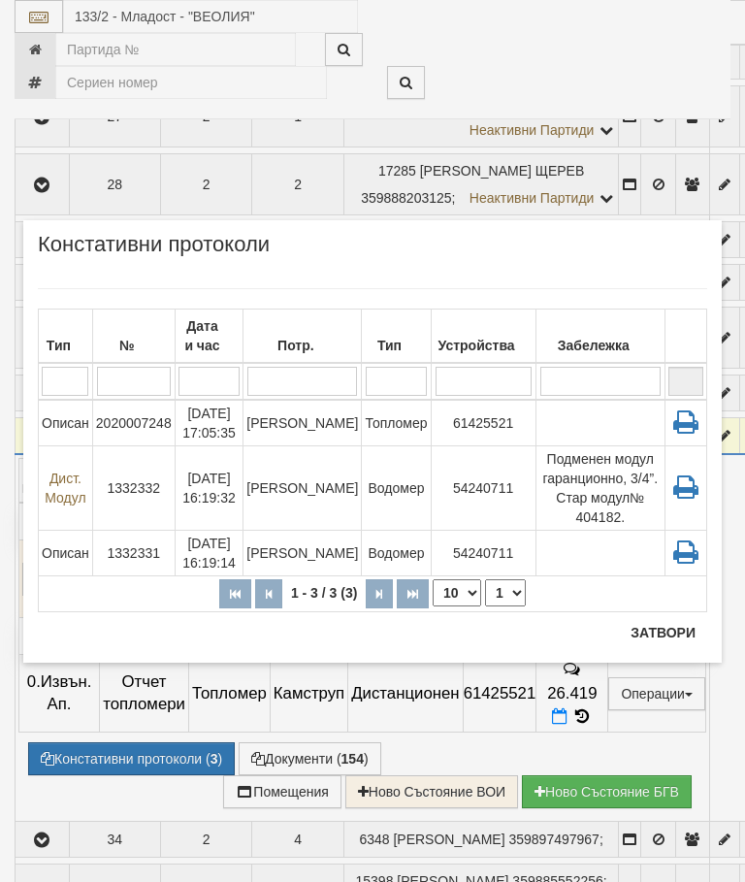
click at [665, 627] on button "Затвори" at bounding box center [663, 632] width 88 height 31
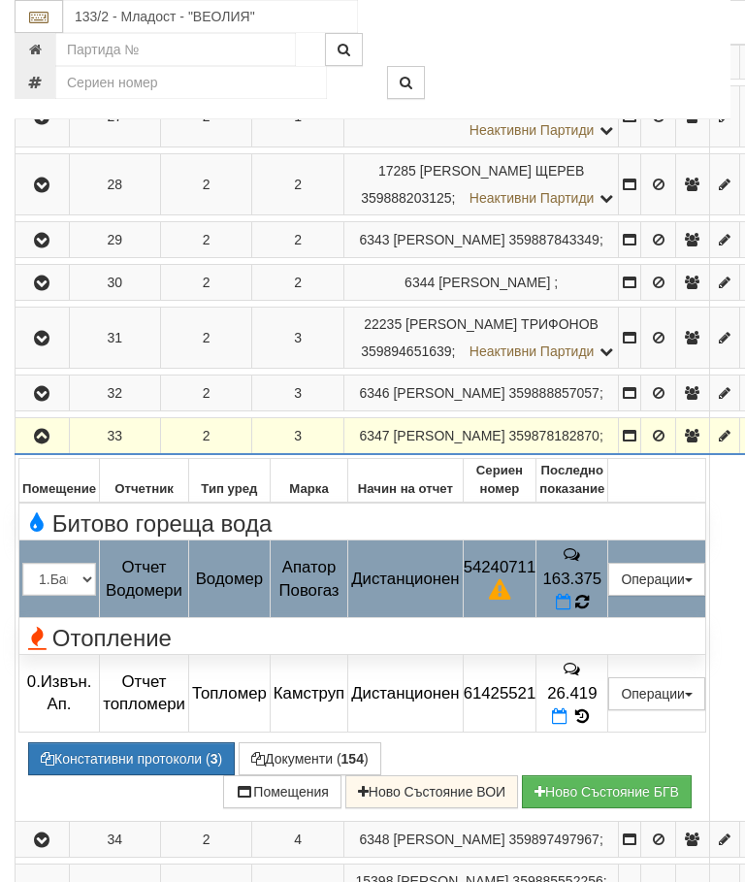
click at [590, 611] on icon at bounding box center [582, 602] width 15 height 17
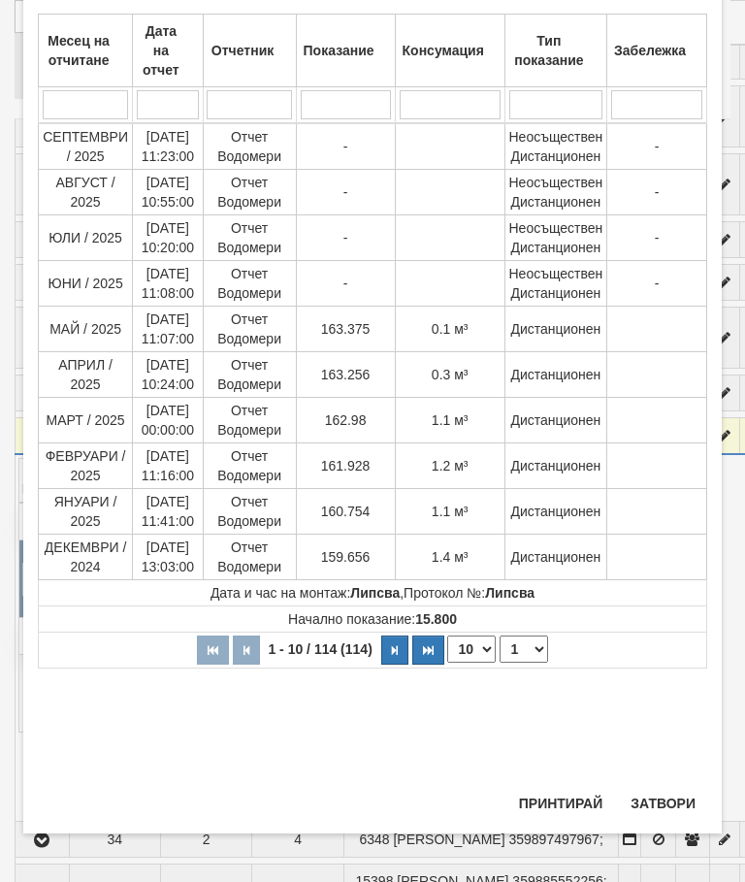
scroll to position [1116, 0]
click at [659, 793] on button "Затвори" at bounding box center [663, 803] width 88 height 31
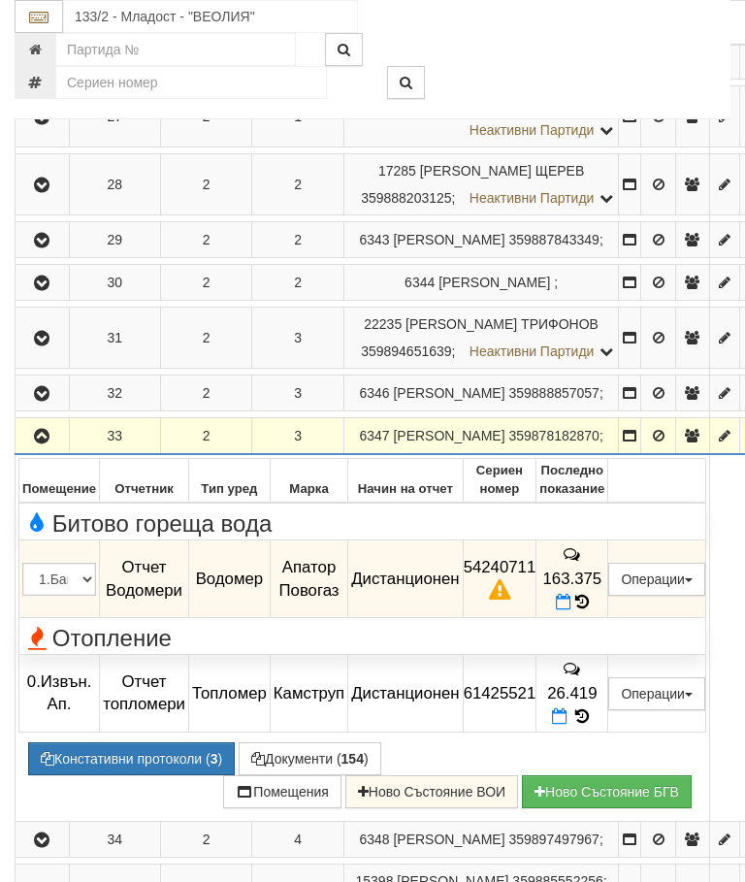
click at [45, 443] on icon "button" at bounding box center [41, 437] width 23 height 14
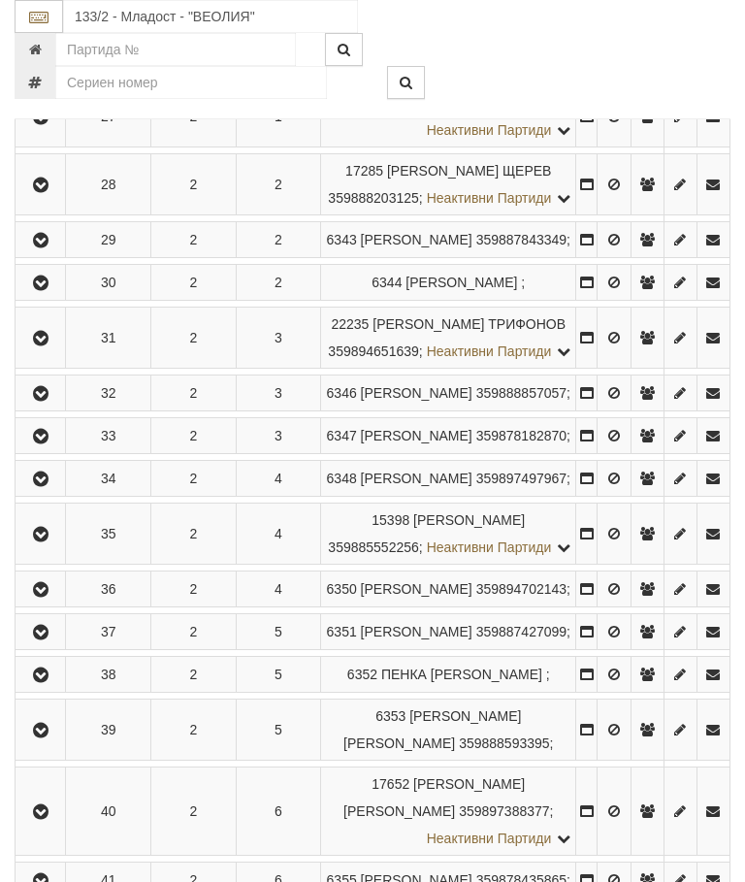
click at [58, 450] on button "button" at bounding box center [40, 435] width 44 height 29
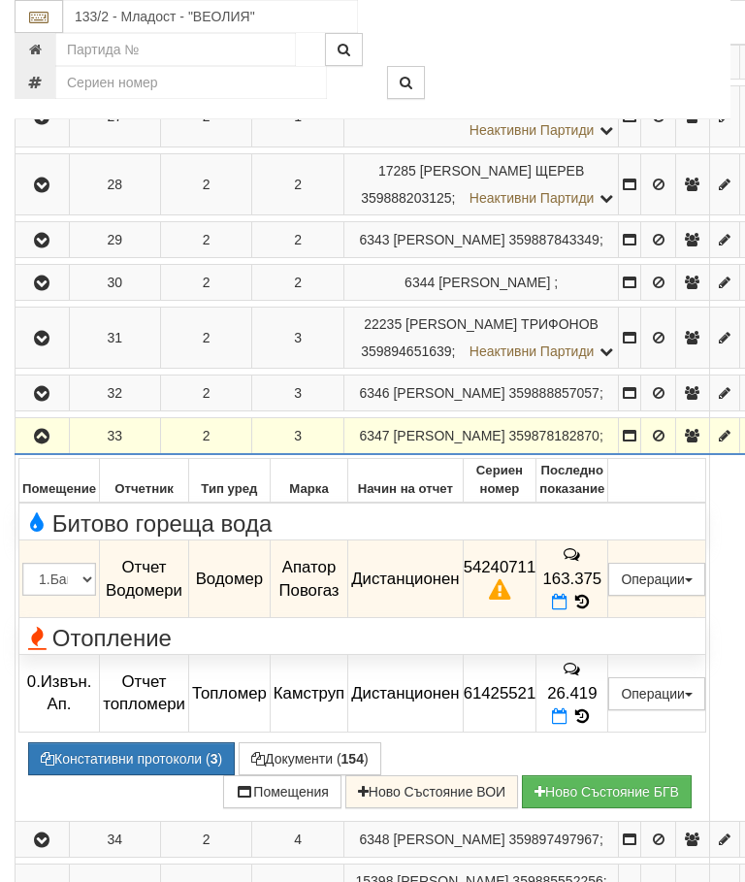
click at [567, 610] on icon at bounding box center [560, 602] width 16 height 16
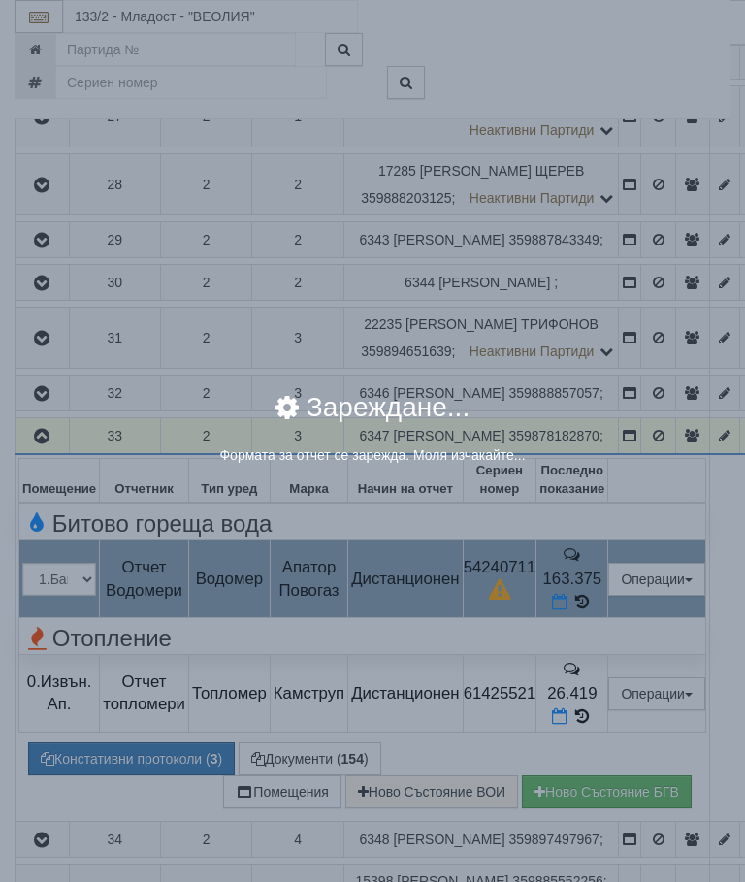
select select "8ac75930-9bfd-e511-80be-8d5a1dced85a"
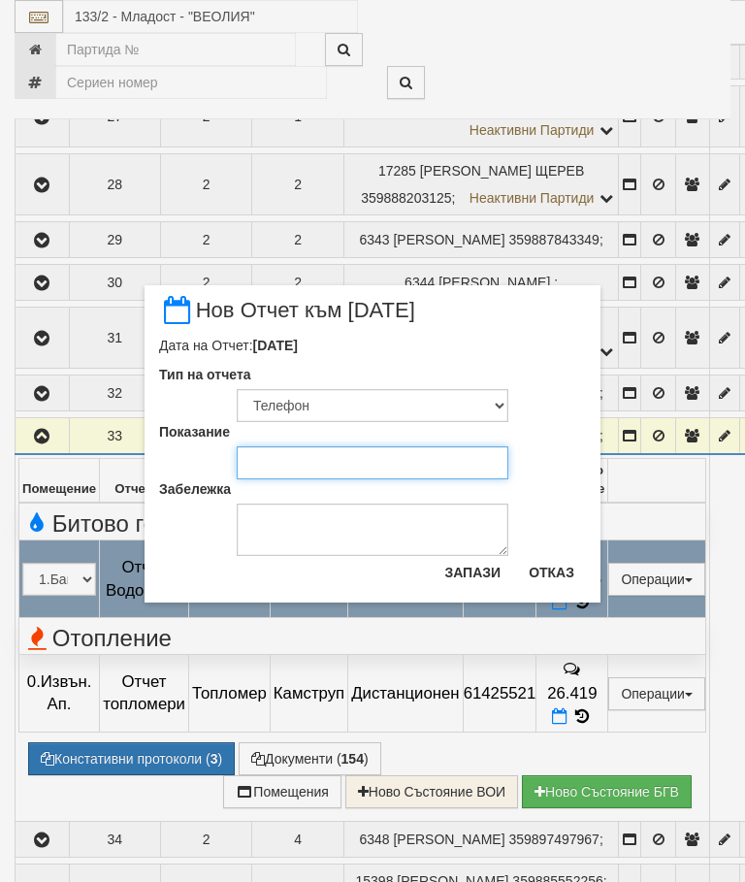
click at [291, 457] on input "Показание" at bounding box center [373, 462] width 272 height 33
click at [666, 64] on div "× Нов Отчет към [DATE] Дата на Отчет: [DATE] Тип на отчета Визуален Телефон Бел…" at bounding box center [373, 301] width 728 height 602
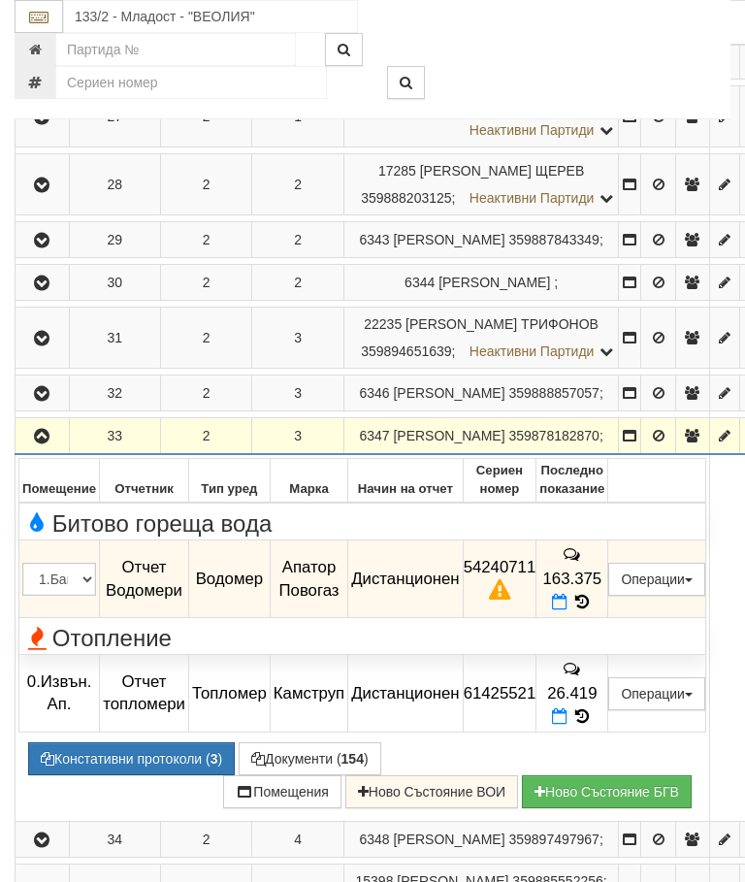
click at [567, 610] on icon at bounding box center [560, 602] width 16 height 16
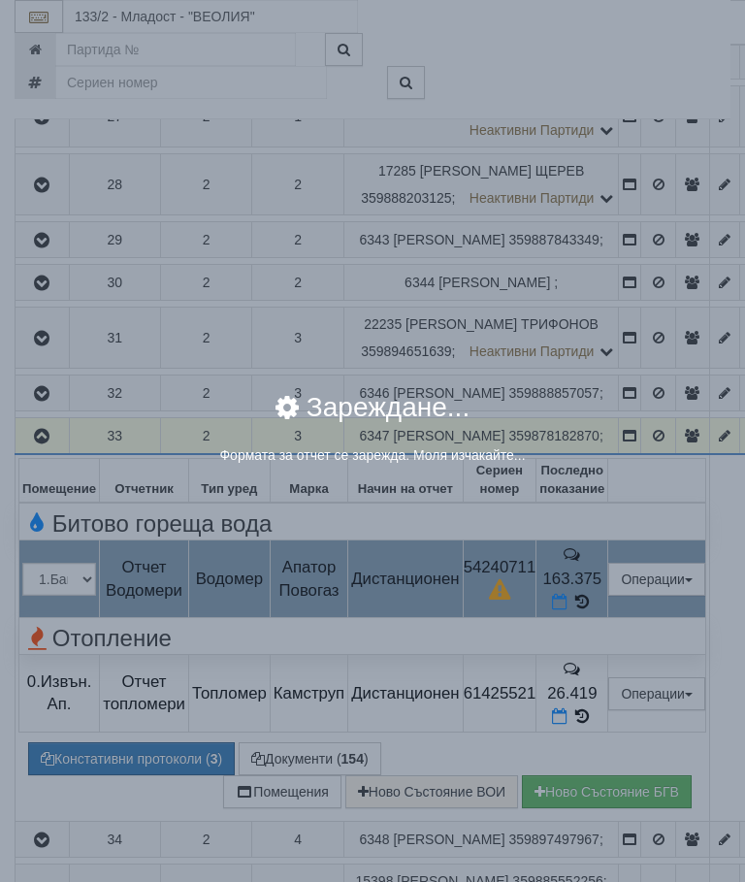
select select "8ac75930-9bfd-e511-80be-8d5a1dced85a"
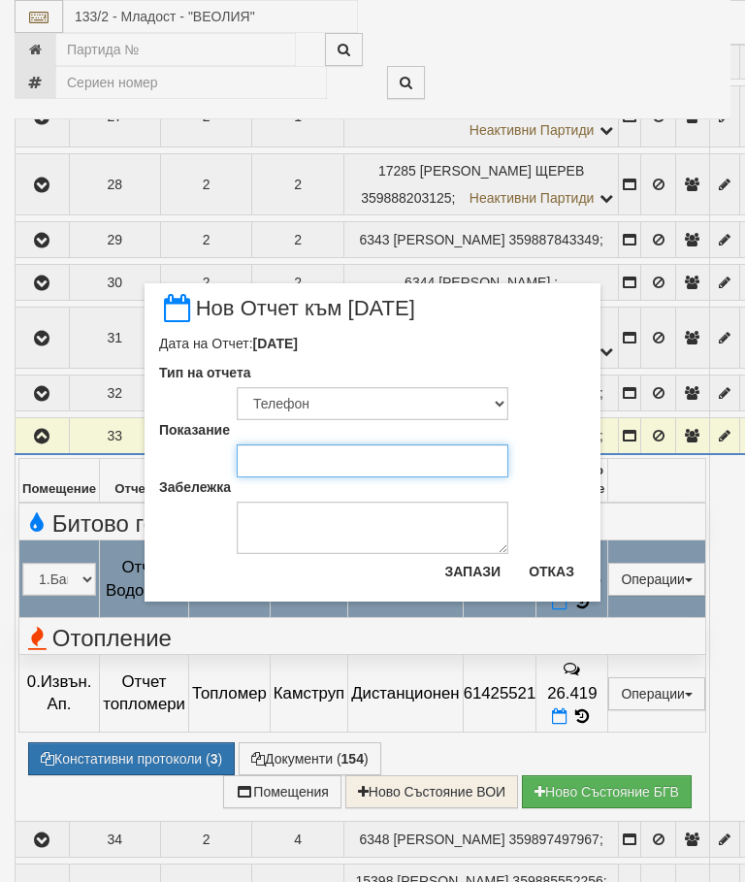
click at [295, 459] on input "Показание" at bounding box center [373, 460] width 272 height 33
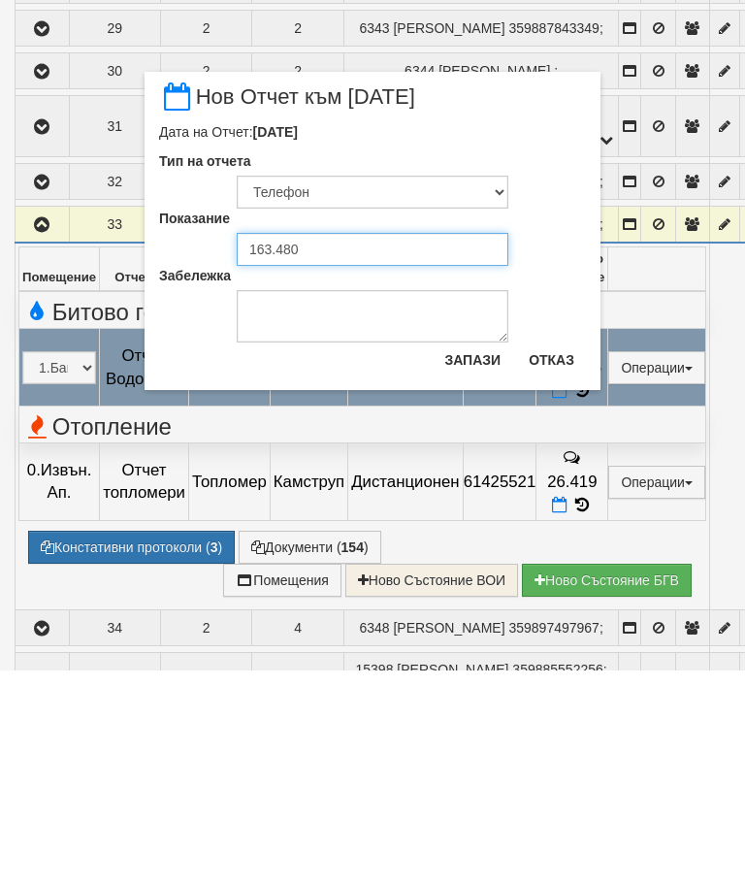
type input "163.480"
click at [469, 556] on button "Запази" at bounding box center [473, 571] width 80 height 31
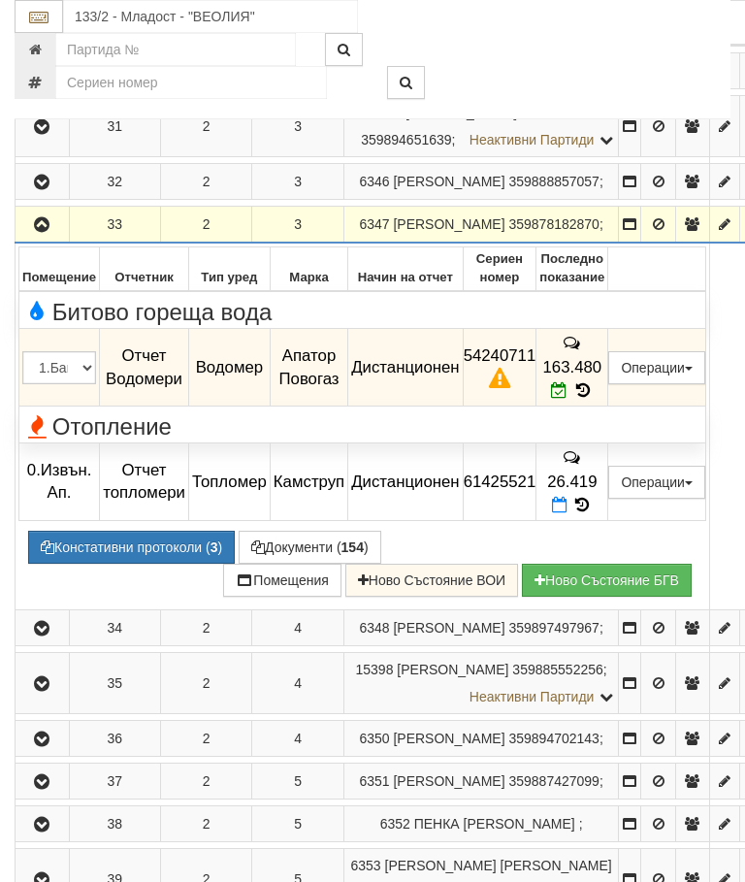
click at [47, 232] on icon "button" at bounding box center [41, 225] width 23 height 14
